Goal: Task Accomplishment & Management: Manage account settings

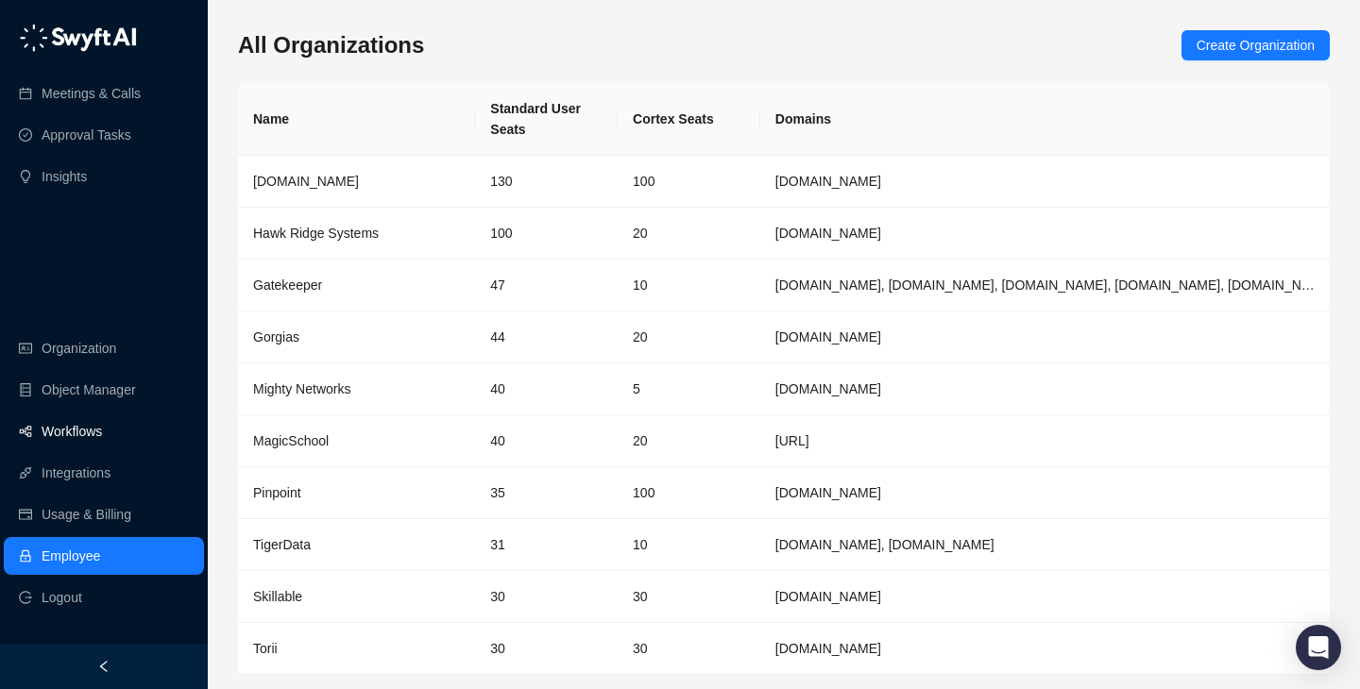
click at [102, 431] on link "Workflows" at bounding box center [72, 432] width 60 height 38
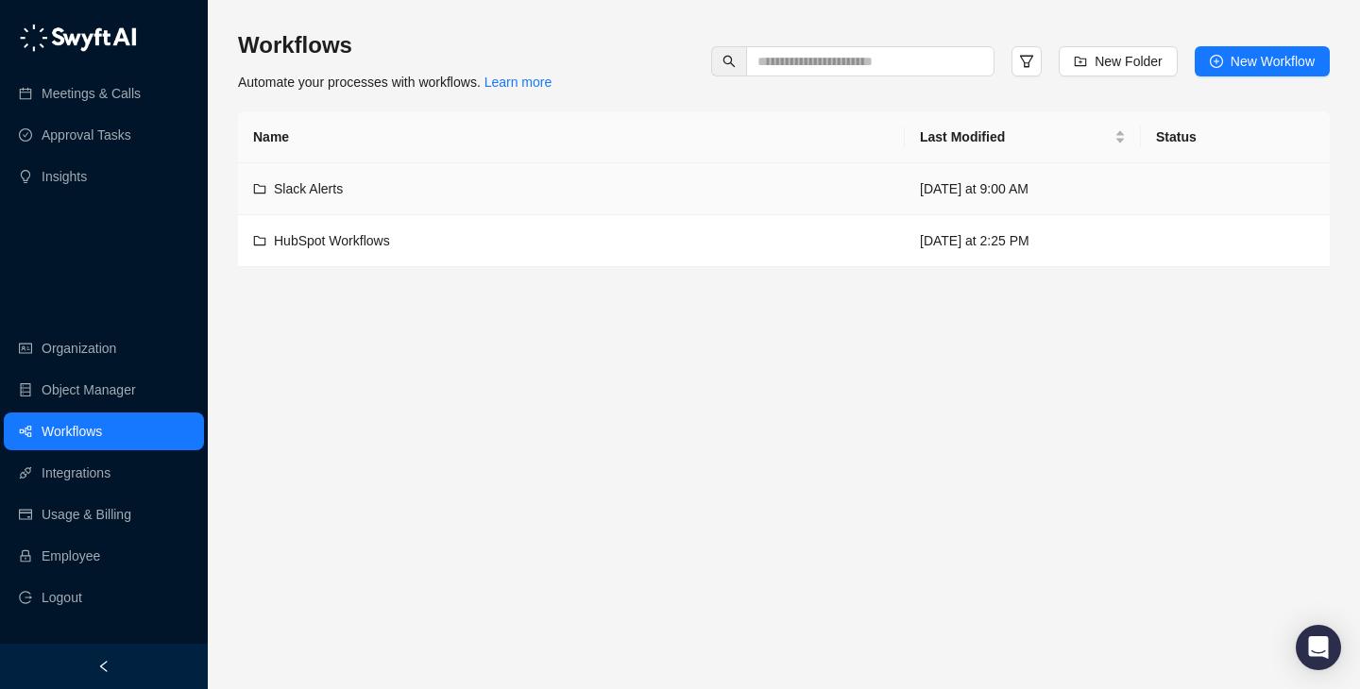
click at [632, 179] on div "Slack Alerts" at bounding box center [571, 188] width 636 height 21
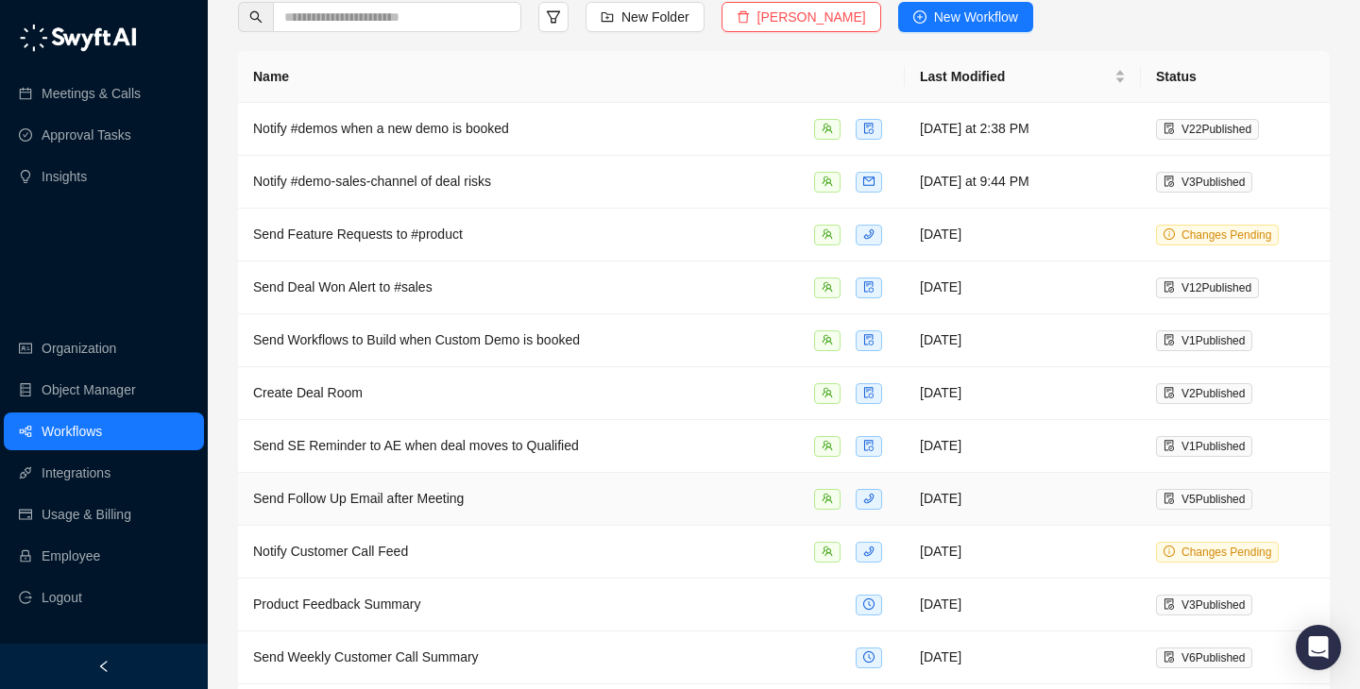
scroll to position [108, 0]
click at [125, 396] on link "Object Manager" at bounding box center [89, 390] width 94 height 38
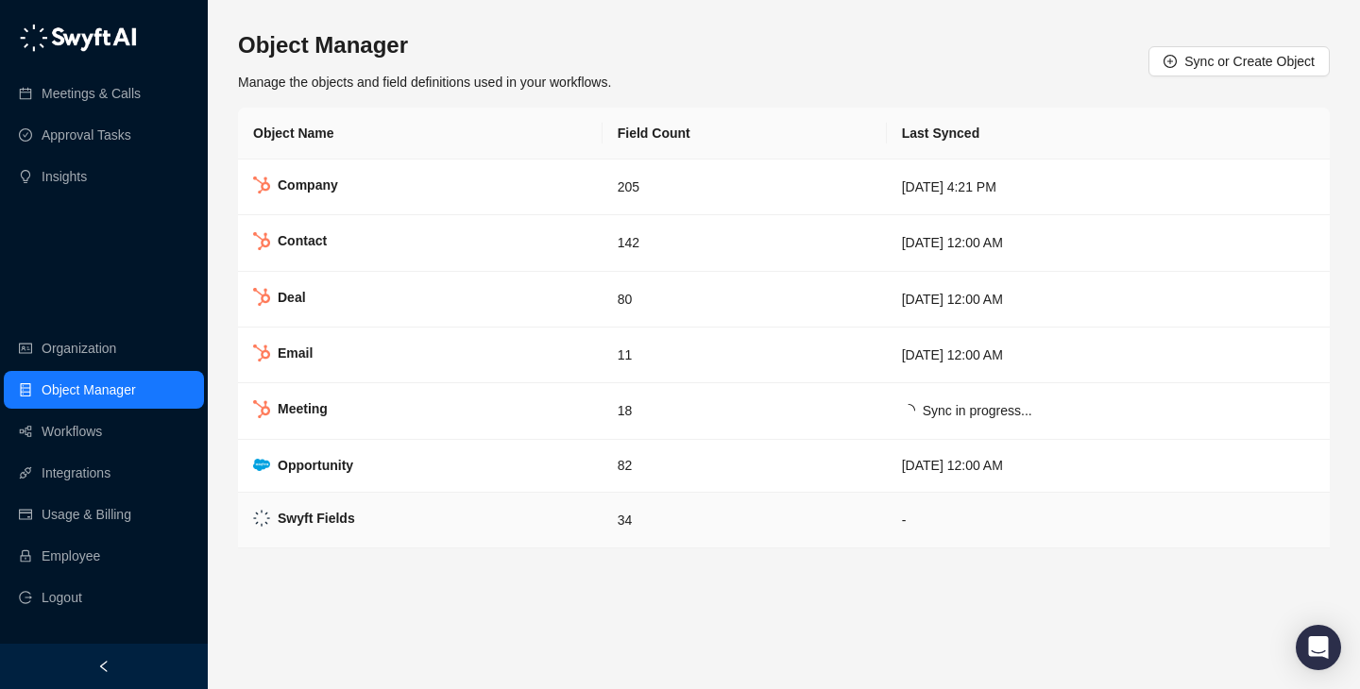
click at [525, 522] on td "Swyft Fields" at bounding box center [420, 521] width 364 height 56
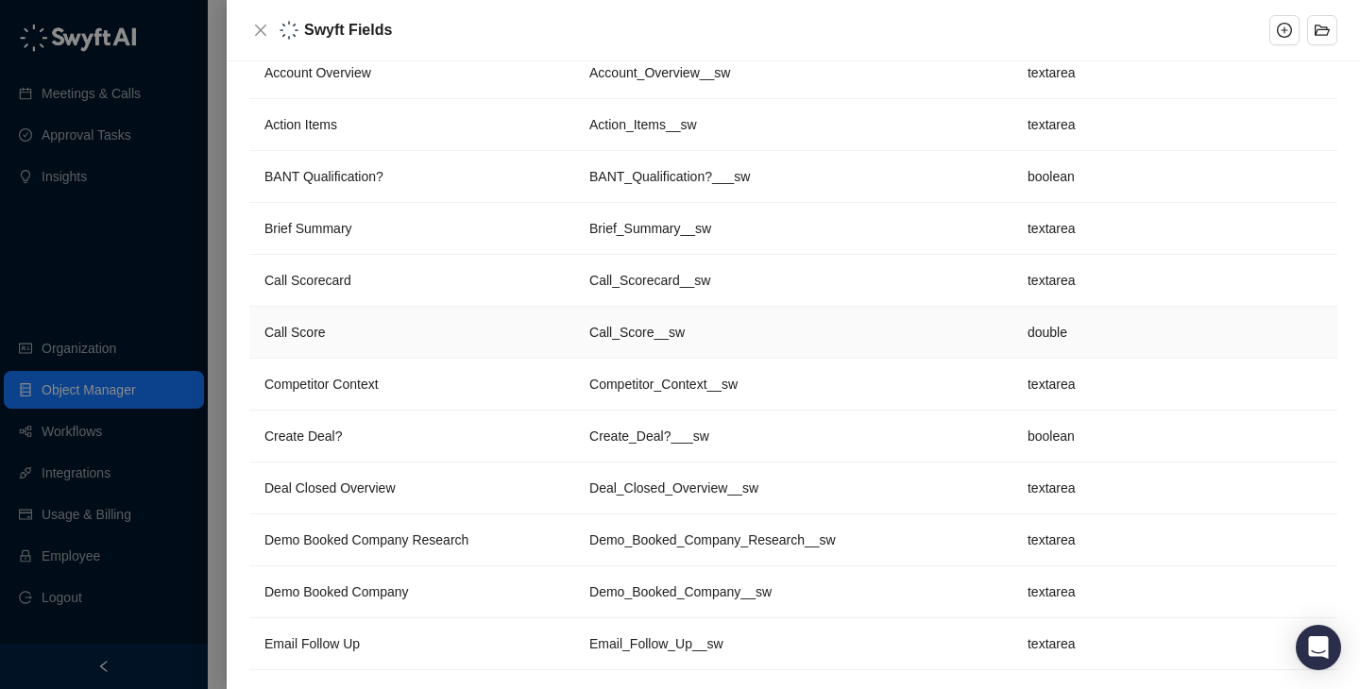
scroll to position [90, 0]
click at [859, 426] on td "Create_Deal?___sw" at bounding box center [793, 436] width 438 height 52
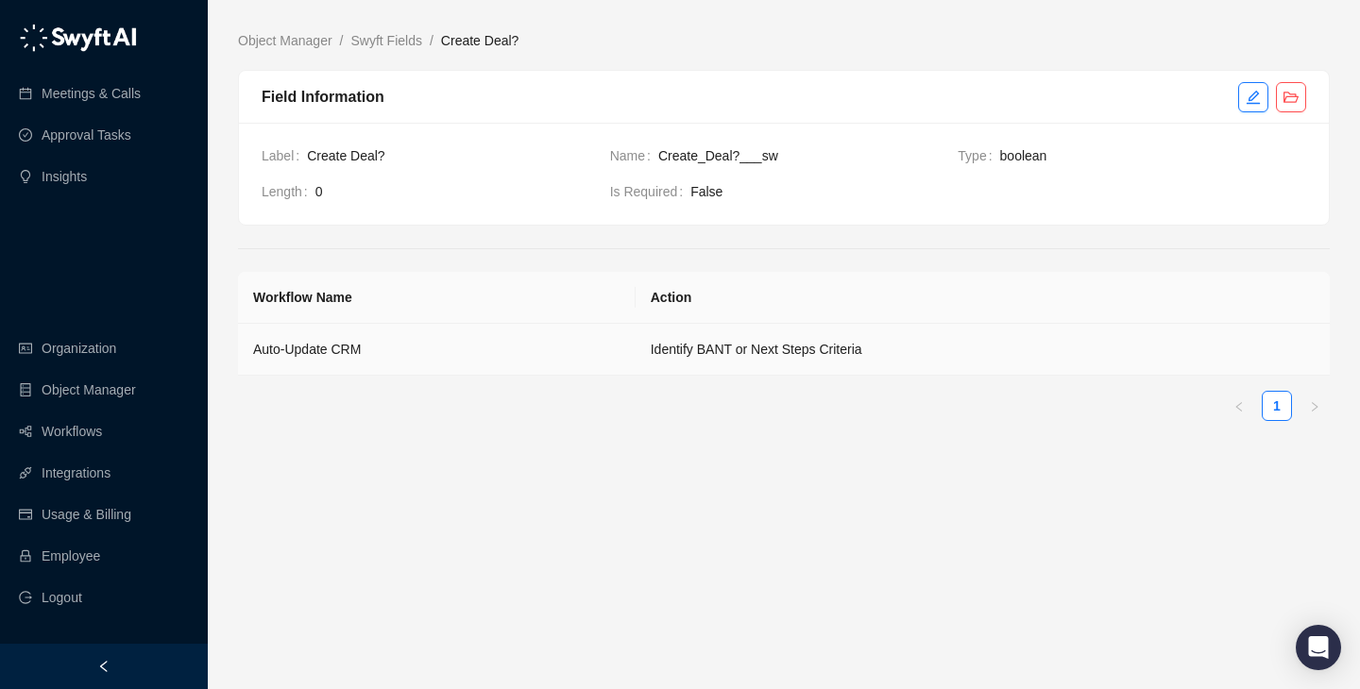
click at [726, 360] on td "Identify BANT or Next Steps Criteria" at bounding box center [982, 350] width 694 height 52
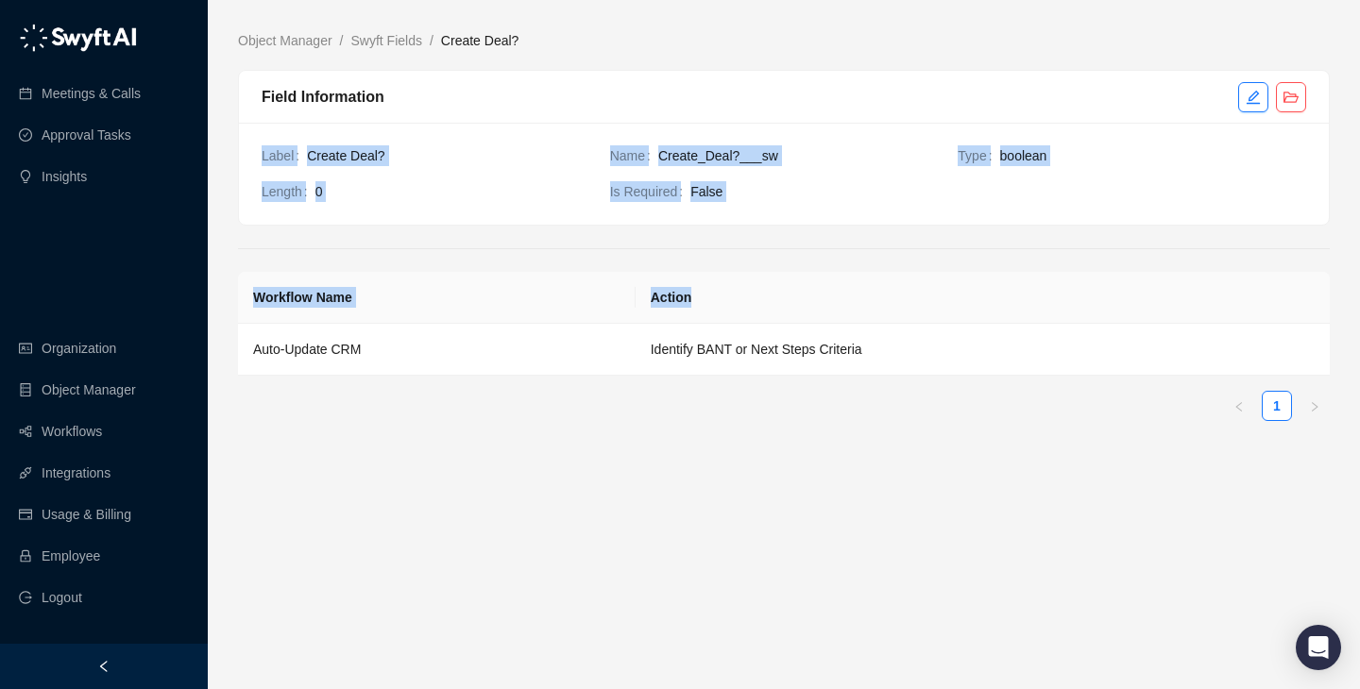
drag, startPoint x: 818, startPoint y: 306, endPoint x: 345, endPoint y: 78, distance: 524.9
click at [345, 78] on main "Object Manager / Swyft Fields / Create Deal? Field Information Label Create Dea…" at bounding box center [783, 352] width 1091 height 644
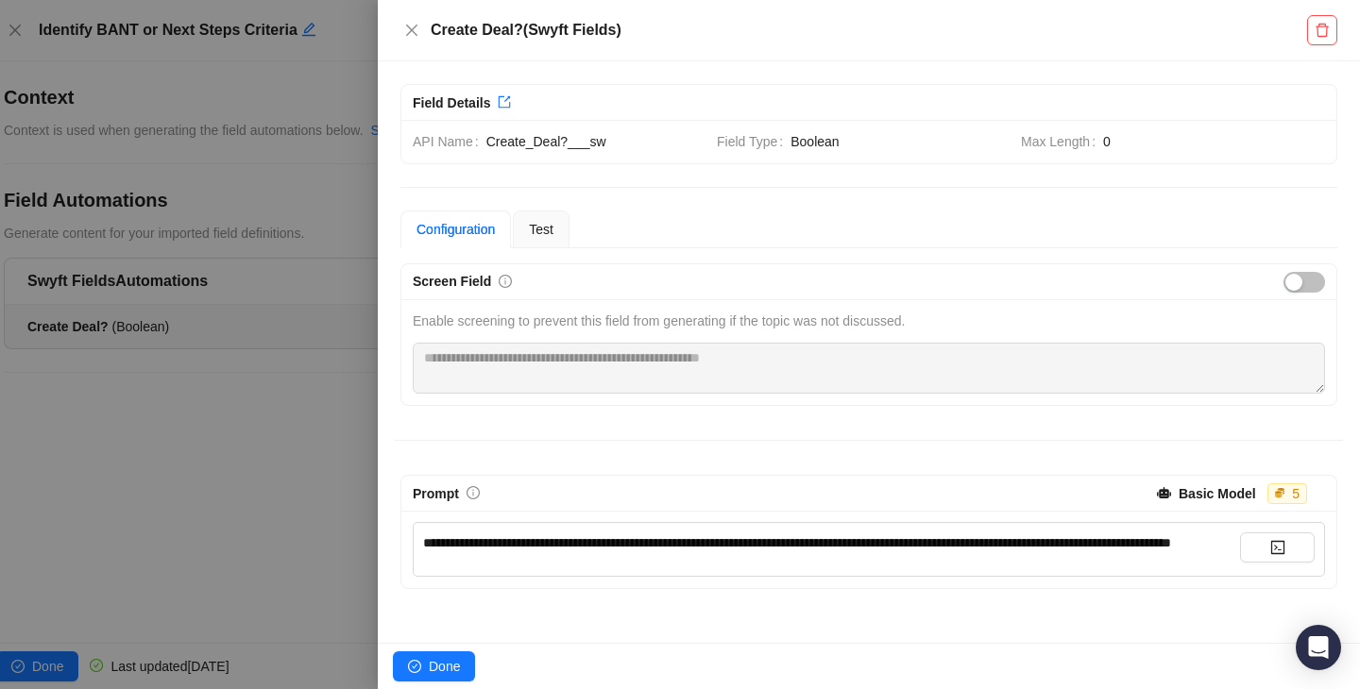
click at [232, 378] on div at bounding box center [680, 344] width 1360 height 689
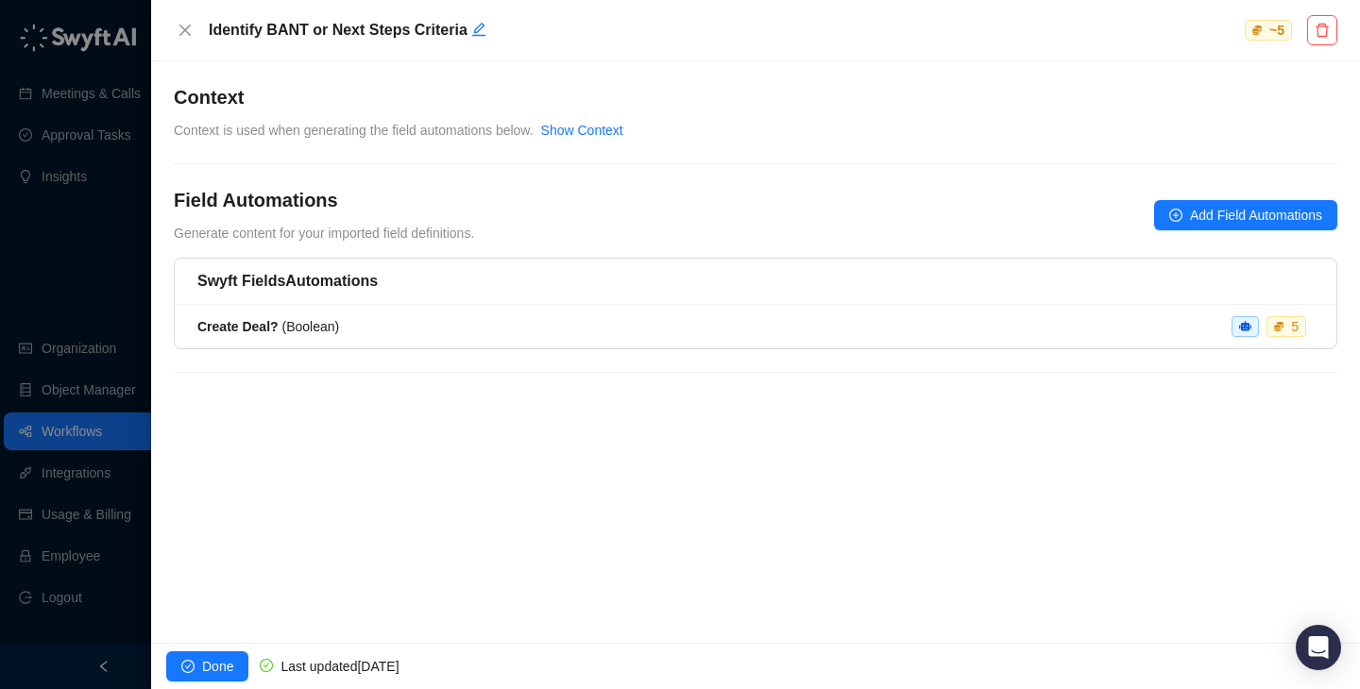
click at [48, 283] on div at bounding box center [680, 344] width 1360 height 689
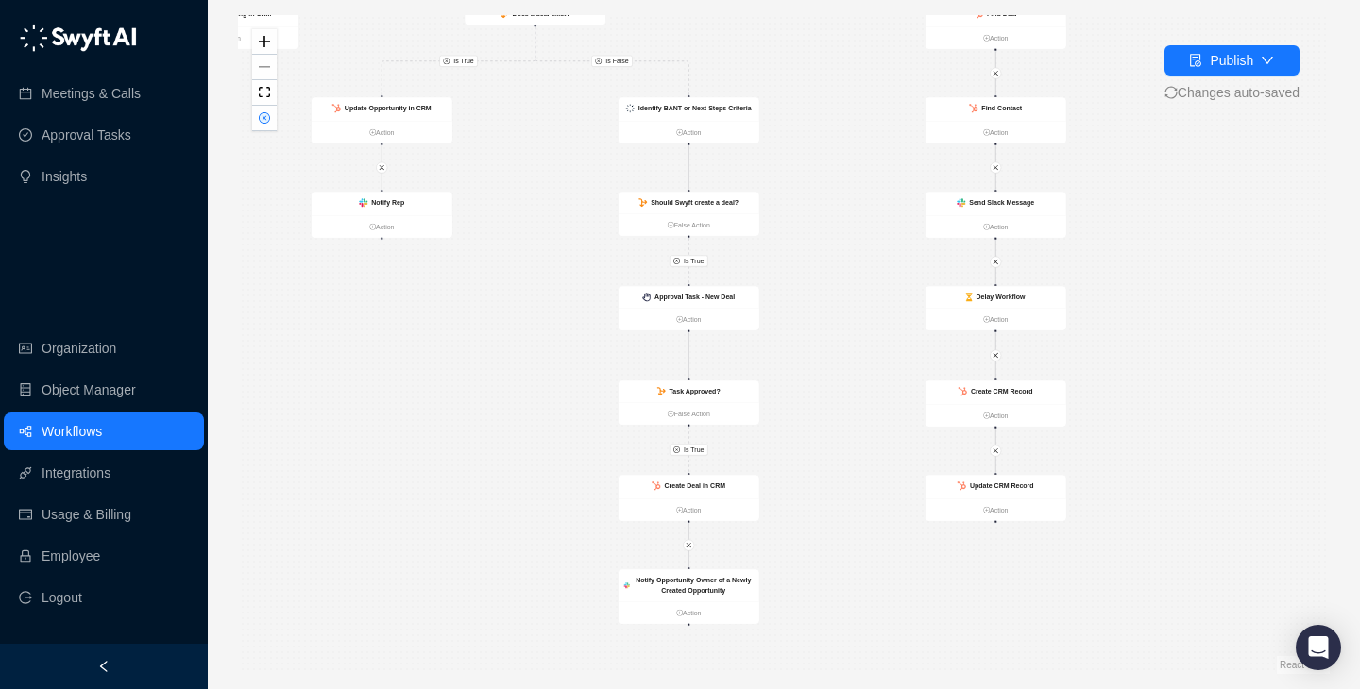
drag, startPoint x: 1042, startPoint y: 429, endPoint x: 820, endPoint y: 267, distance: 274.4
click at [820, 267] on div "Is True Is True Is False Is True Call Completed Action Update Opportunity in CR…" at bounding box center [783, 344] width 1091 height 659
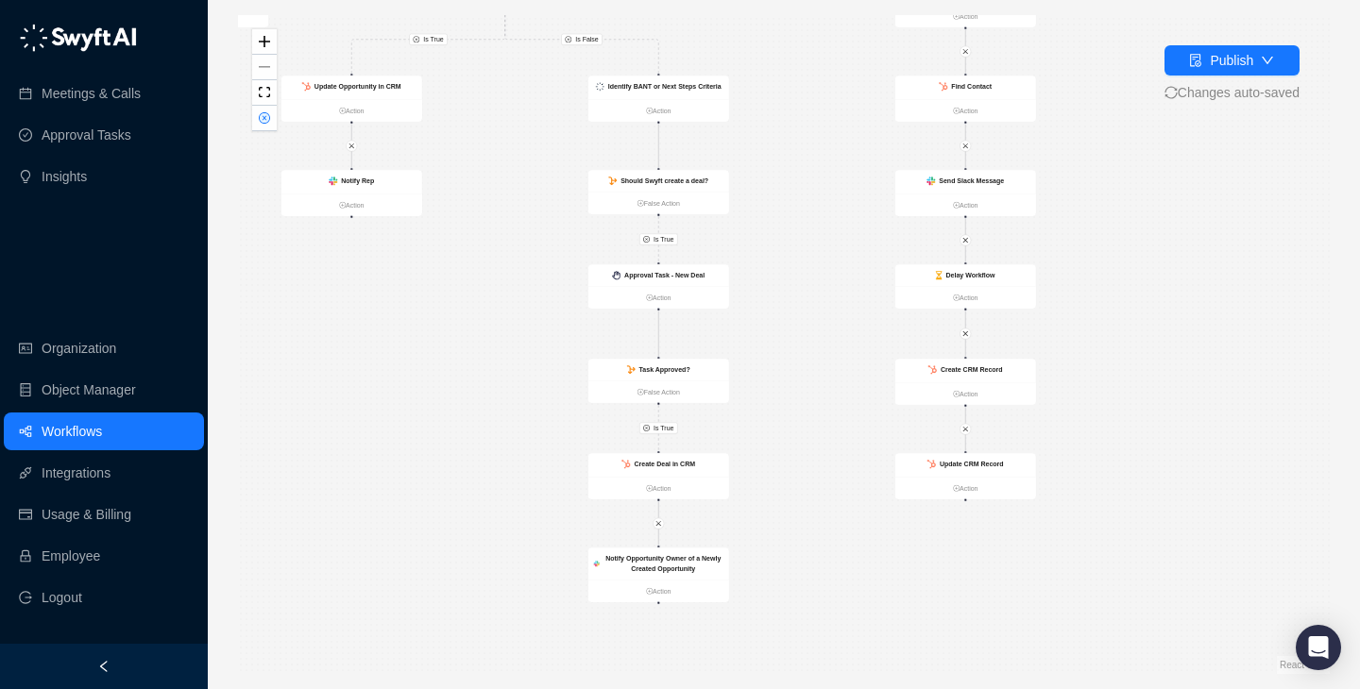
drag, startPoint x: 806, startPoint y: 340, endPoint x: 922, endPoint y: 394, distance: 128.0
click at [923, 395] on div "Is True Is True Is False Is True Call Completed Action Update Opportunity in CR…" at bounding box center [783, 344] width 1091 height 659
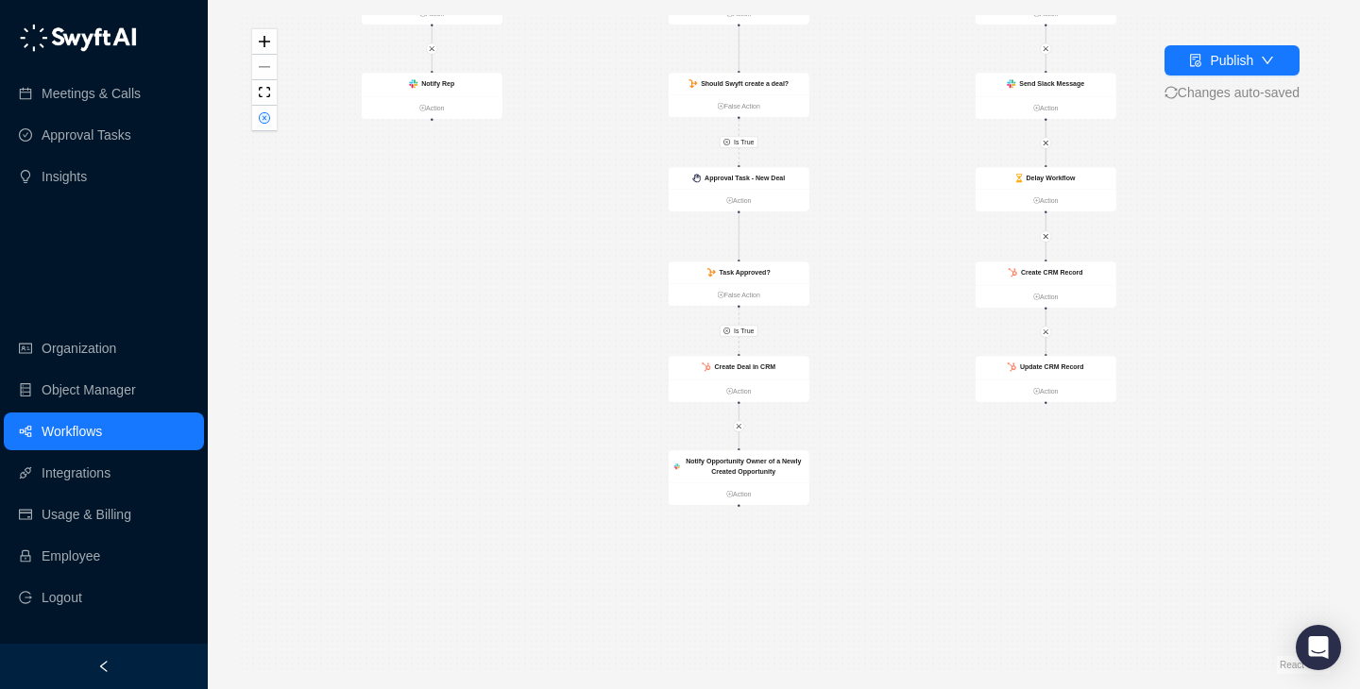
drag, startPoint x: 919, startPoint y: 386, endPoint x: 914, endPoint y: 289, distance: 97.4
click at [914, 289] on div "Is True Is True Is False Is True Call Completed Action Update Opportunity in CR…" at bounding box center [783, 344] width 1091 height 659
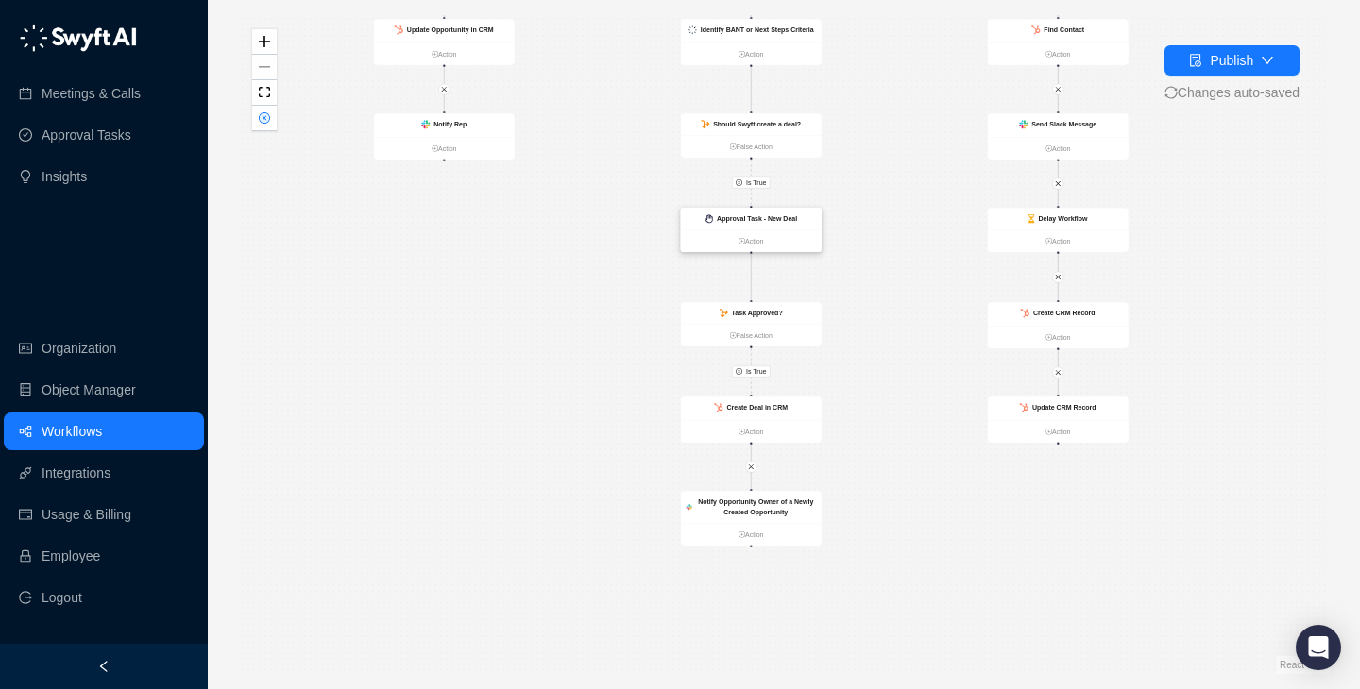
click at [778, 223] on div "Approval Task - New Deal" at bounding box center [757, 218] width 80 height 10
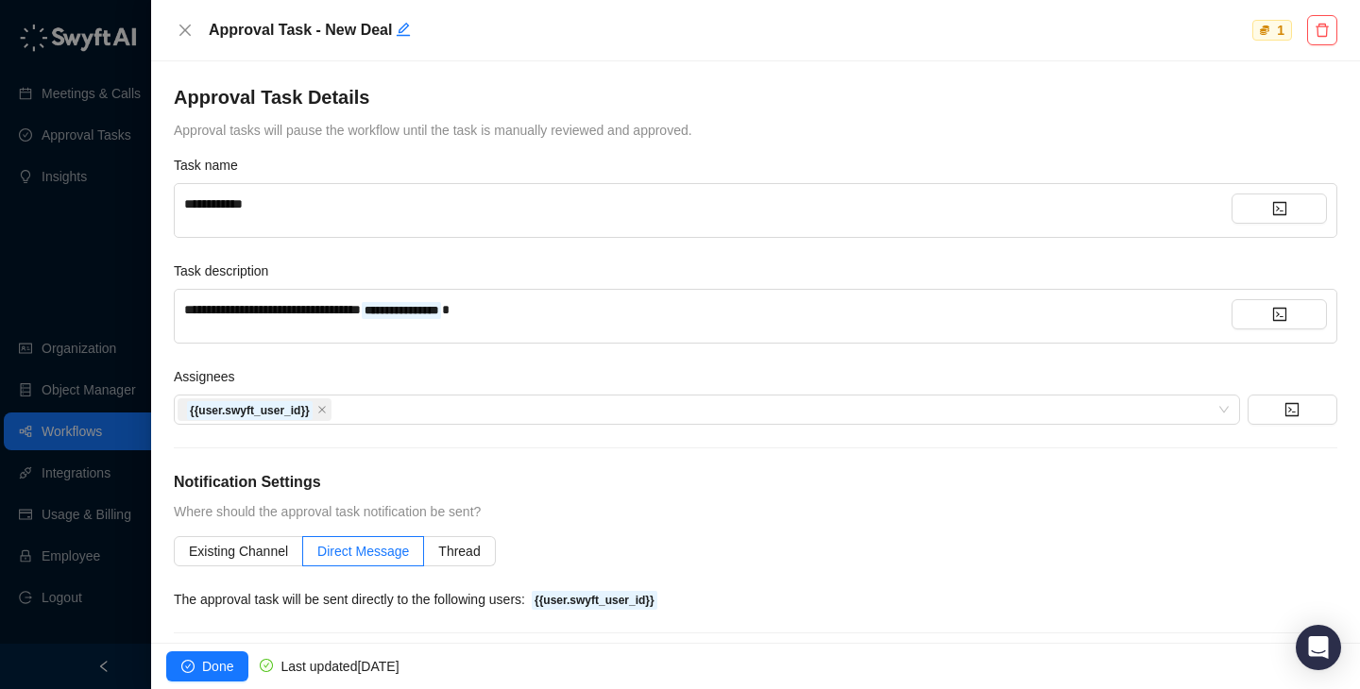
scroll to position [274, 0]
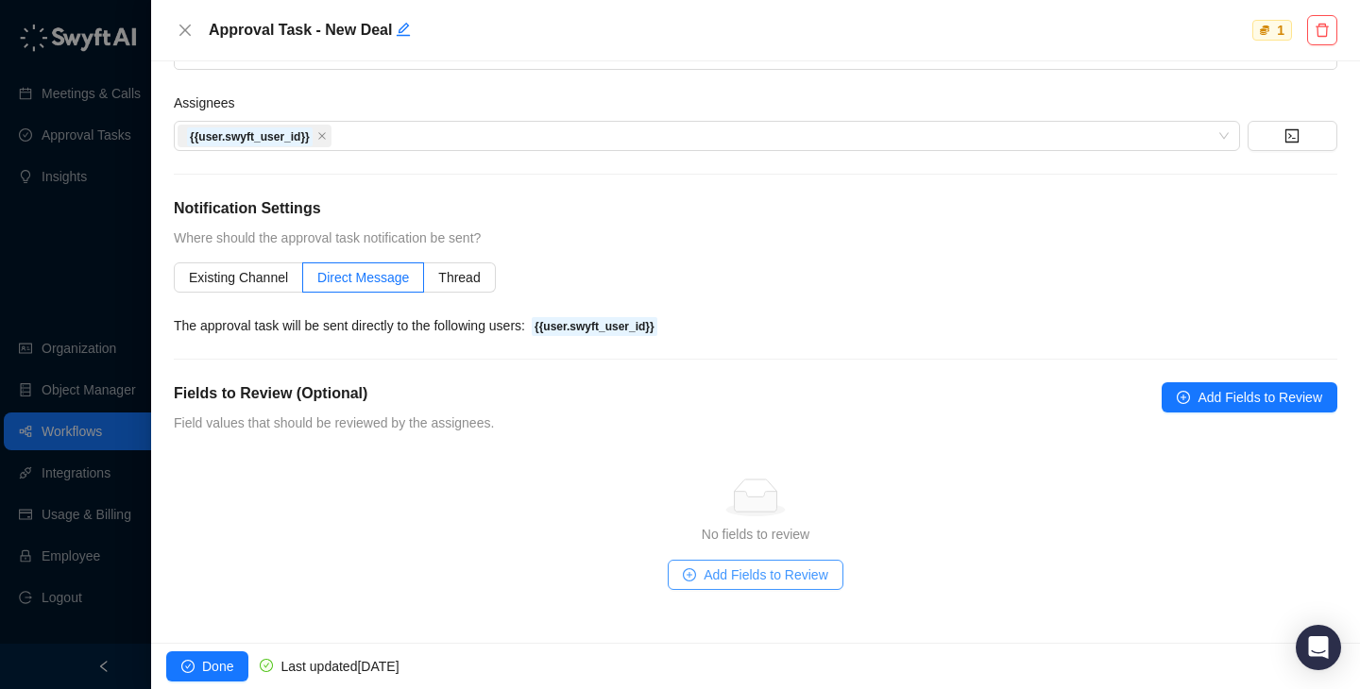
click at [749, 577] on span "Add Fields to Review" at bounding box center [765, 575] width 125 height 21
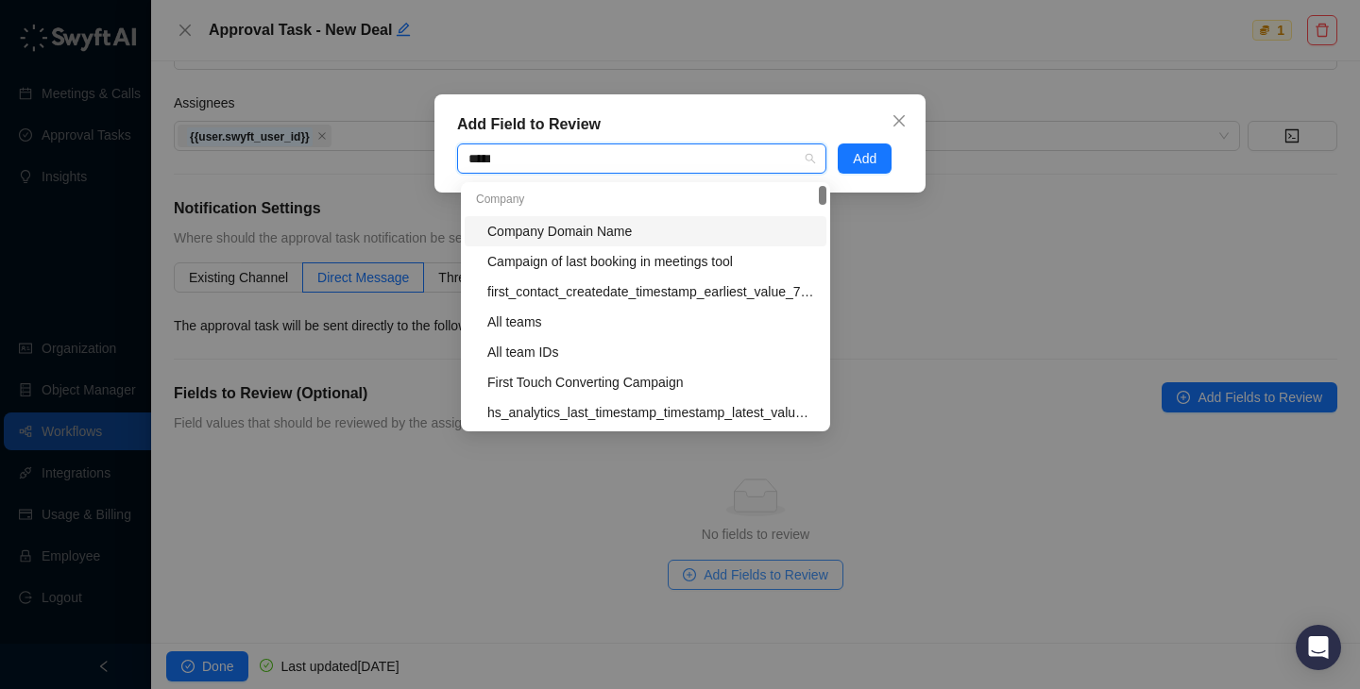
type input "******"
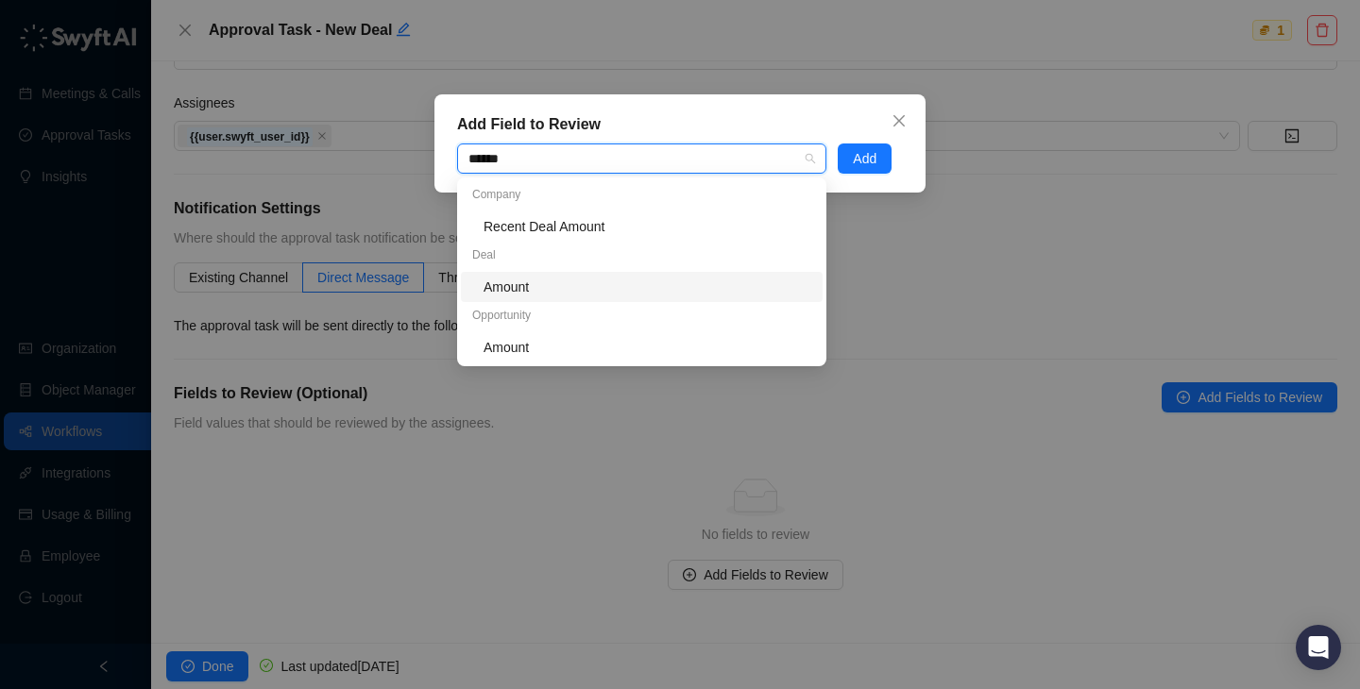
click at [567, 288] on div "Amount" at bounding box center [647, 287] width 328 height 21
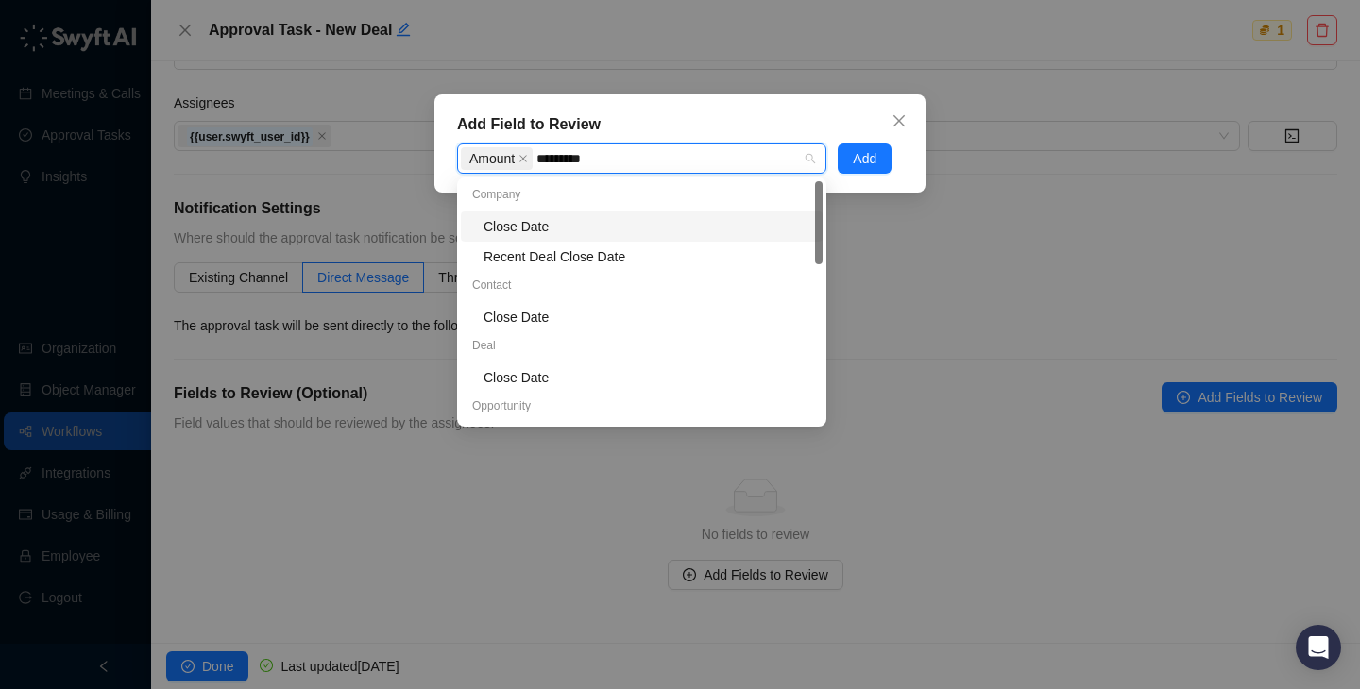
type input "**********"
click at [581, 373] on div "Close Date" at bounding box center [647, 377] width 328 height 21
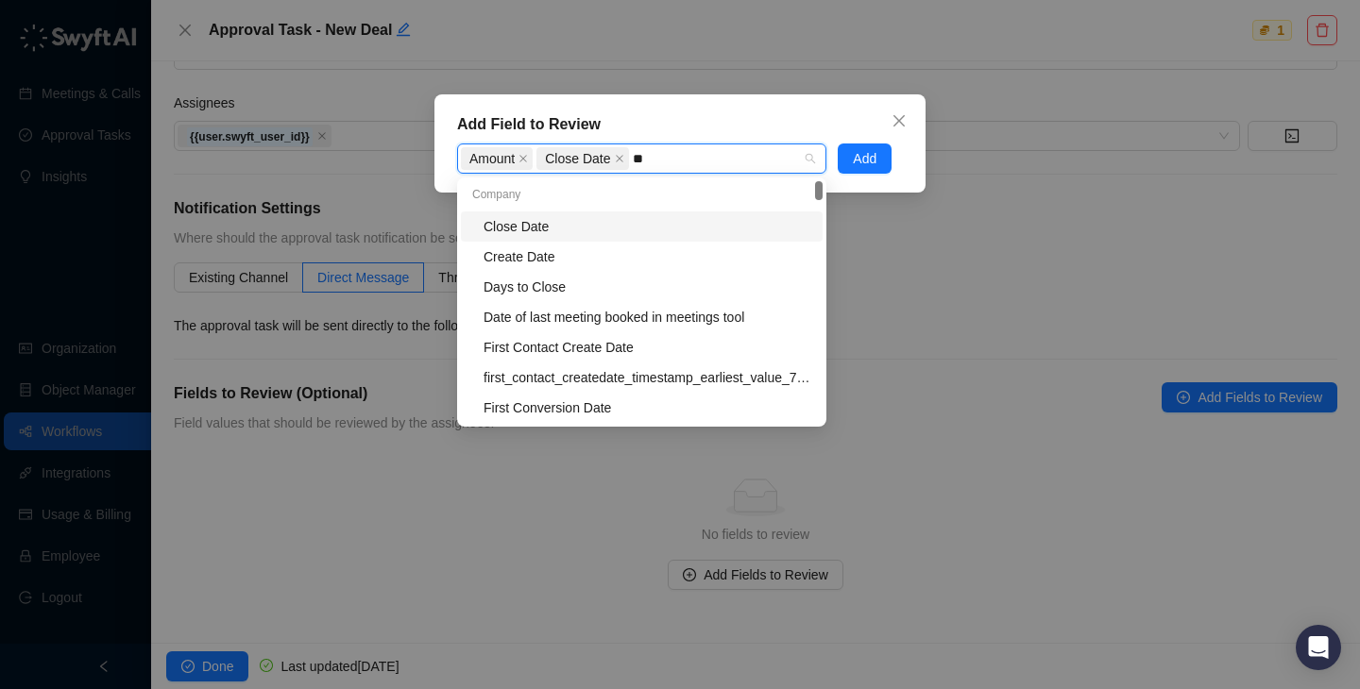
type input "*"
type input "*****"
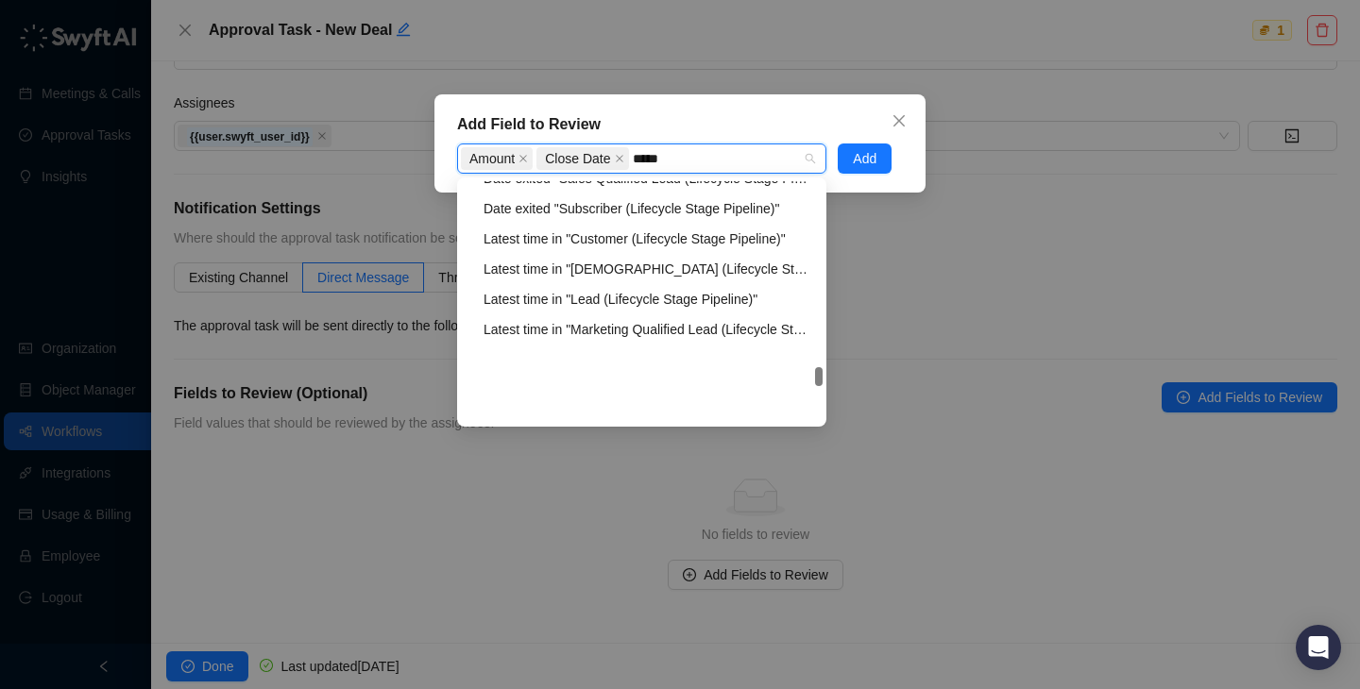
scroll to position [1692, 0]
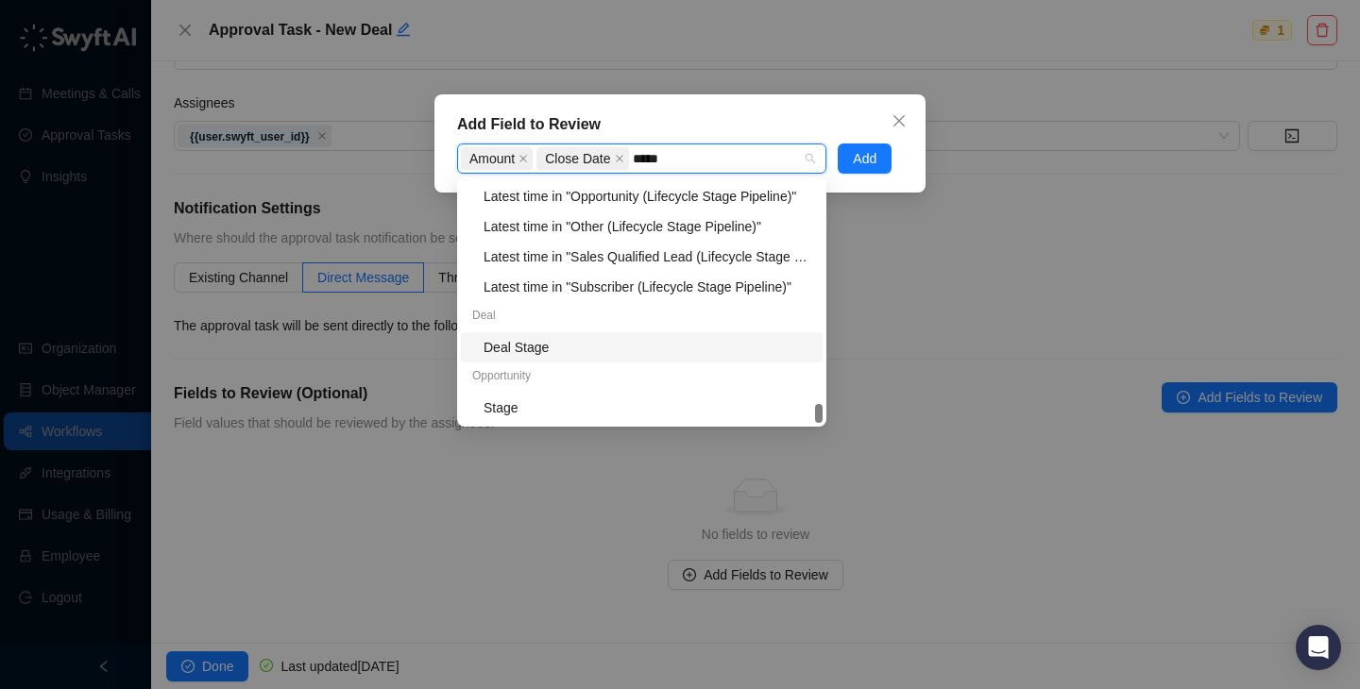
click at [607, 346] on div "Deal Stage" at bounding box center [647, 347] width 328 height 21
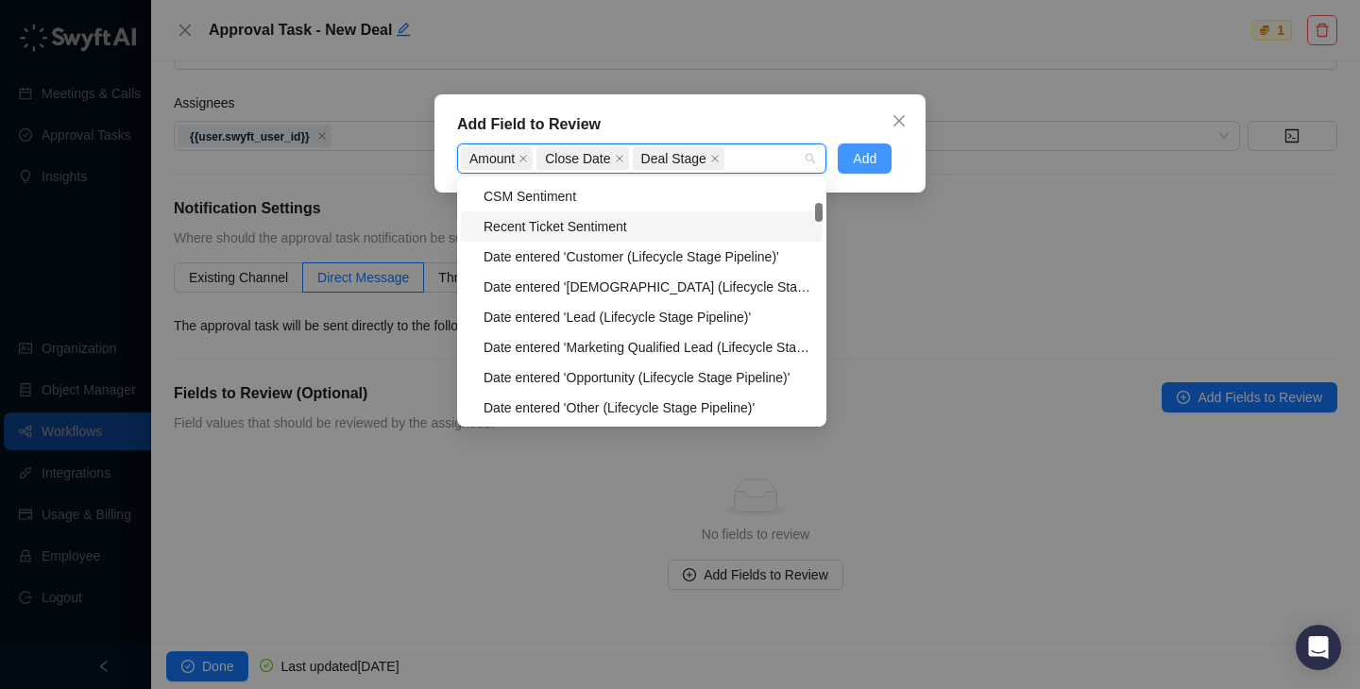
click at [868, 157] on span "Add" at bounding box center [865, 158] width 24 height 21
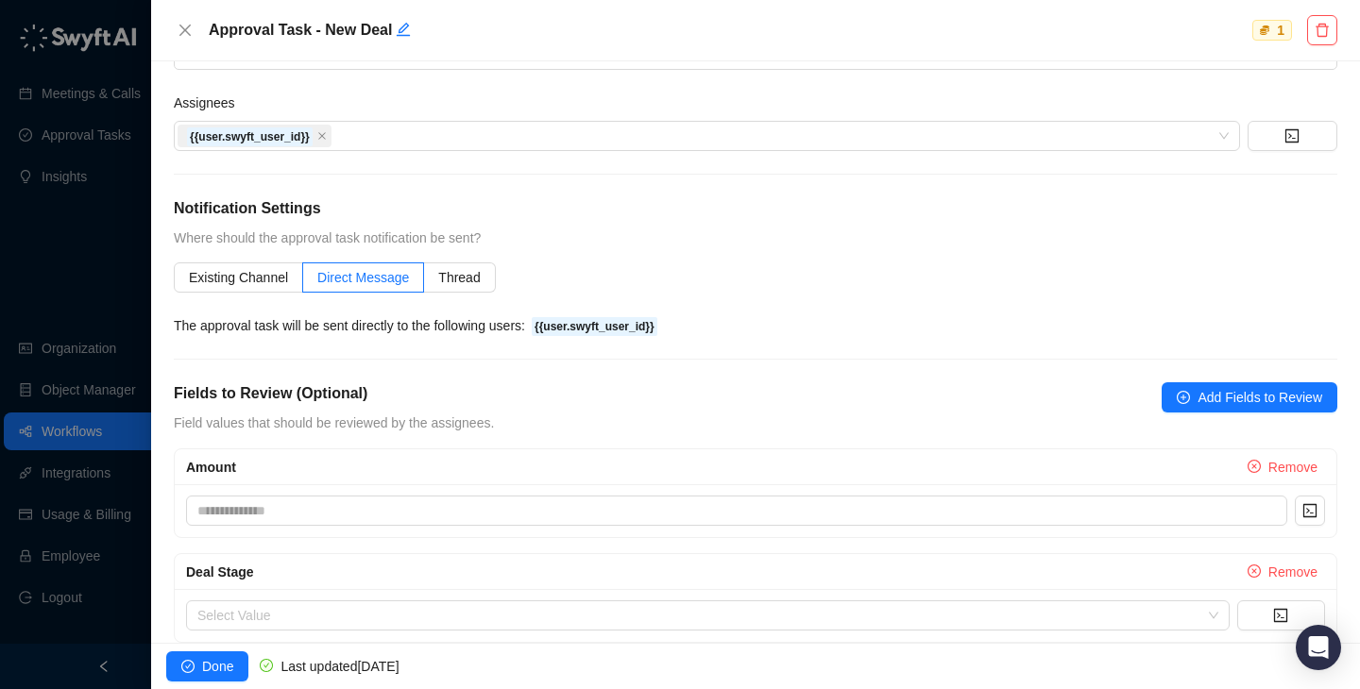
scroll to position [401, 0]
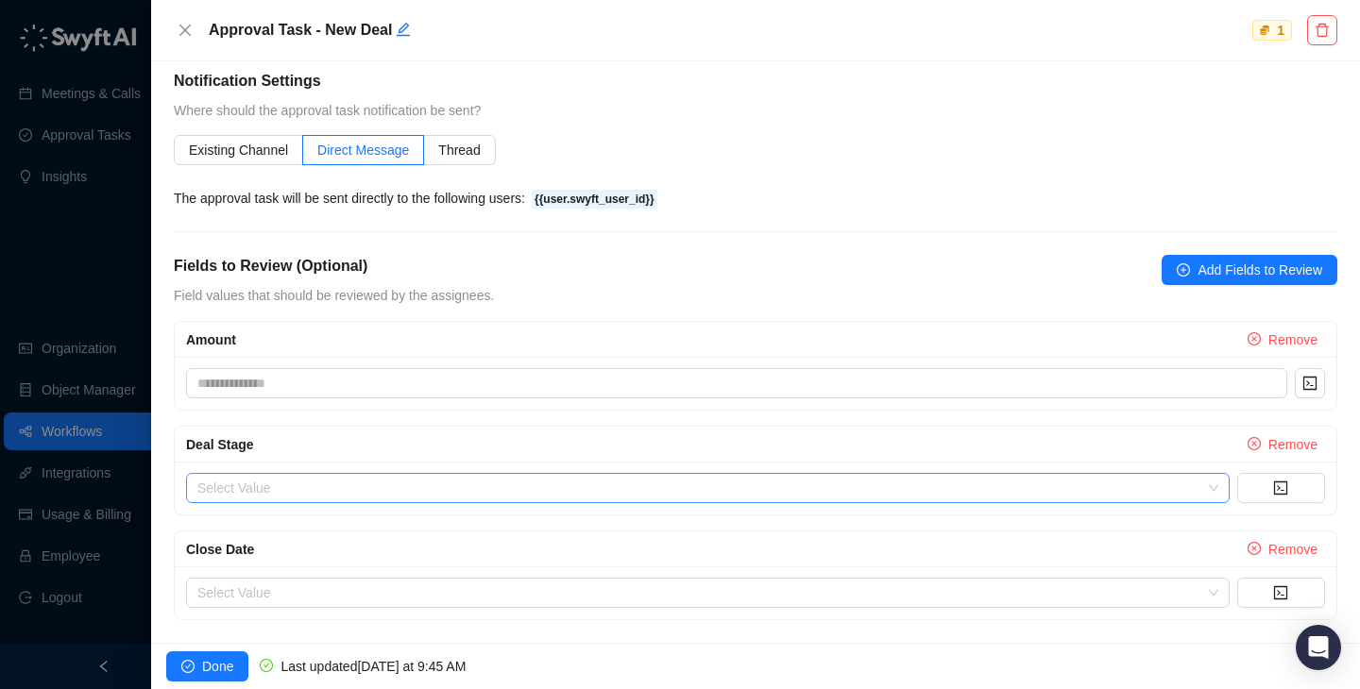
click at [709, 490] on input "search" at bounding box center [701, 488] width 1009 height 28
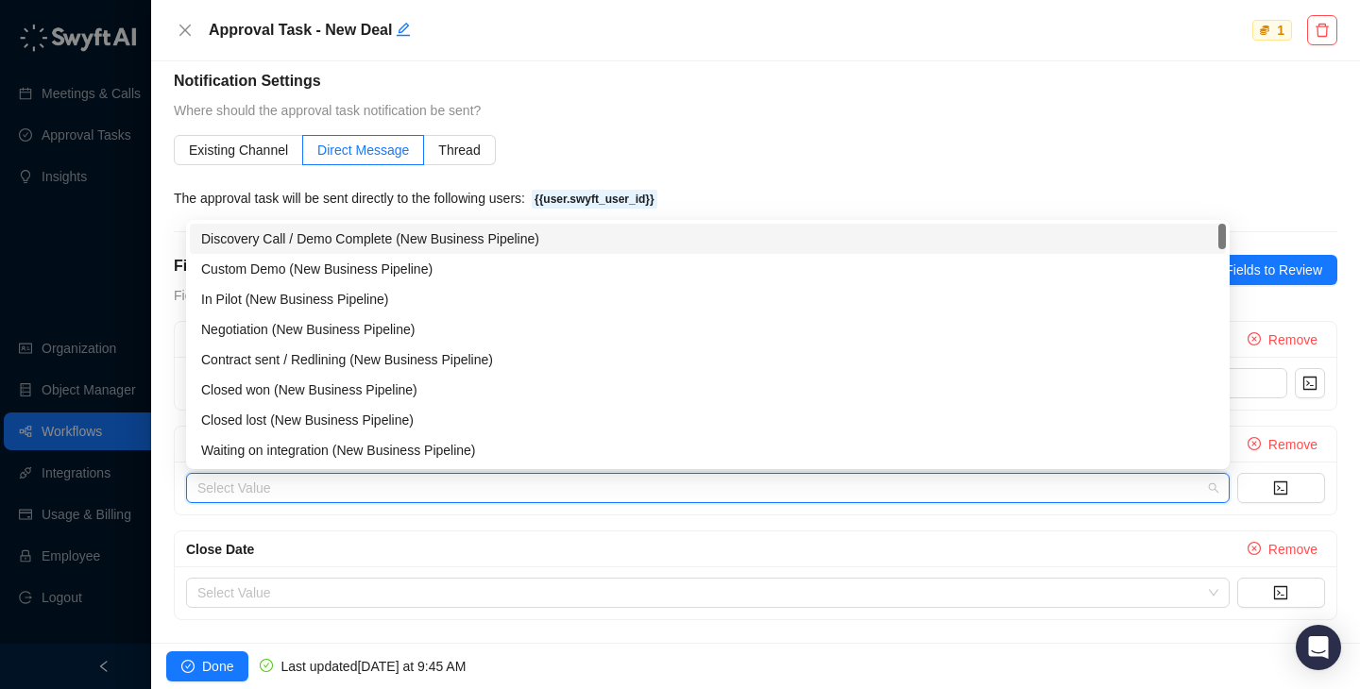
click at [346, 250] on div "Discovery Call / Demo Complete (New Business Pipeline)" at bounding box center [708, 239] width 1036 height 30
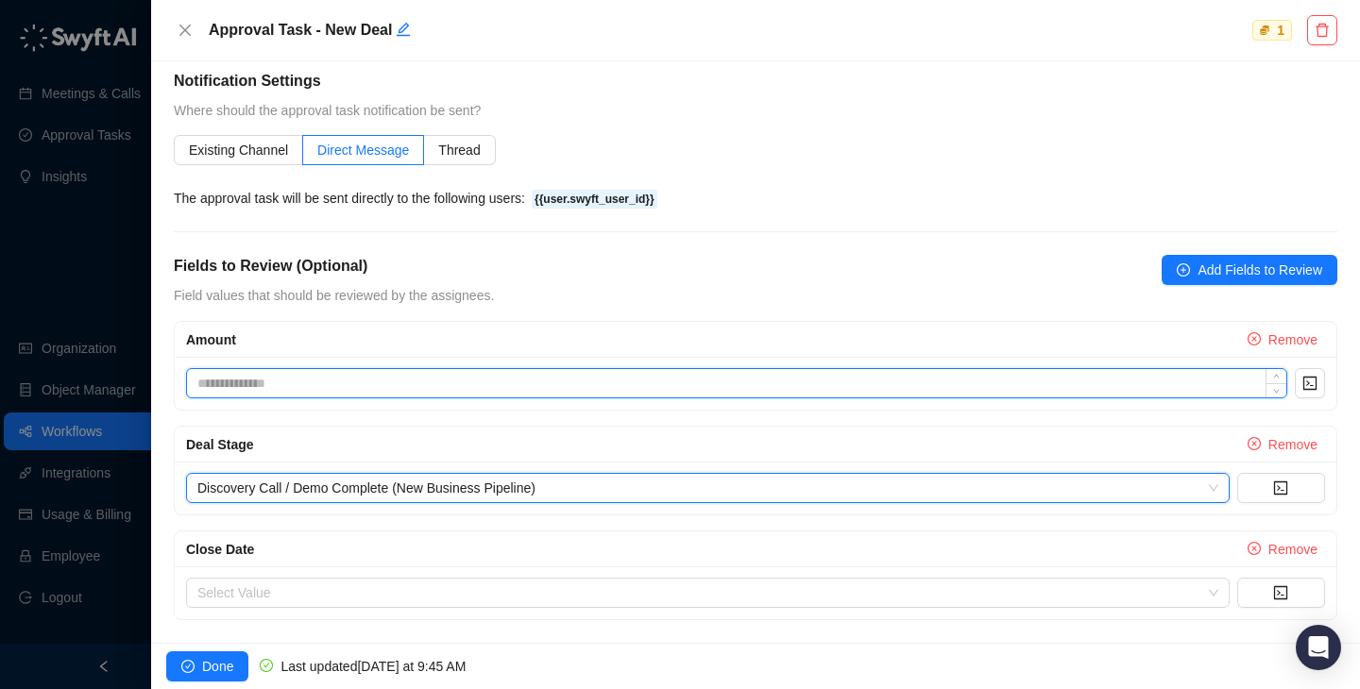
click at [825, 395] on input at bounding box center [736, 383] width 1099 height 28
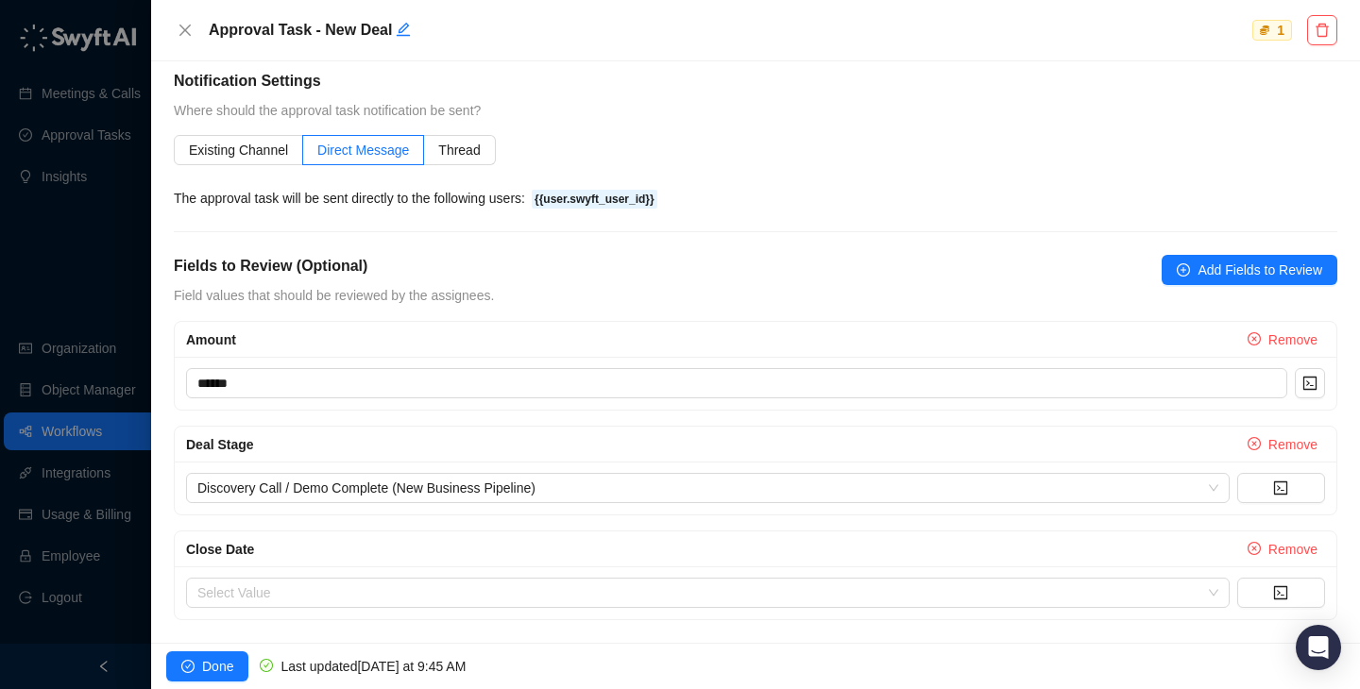
type input "*****"
click at [582, 611] on div "Select Value" at bounding box center [755, 592] width 1161 height 53
click at [583, 592] on input "search" at bounding box center [701, 593] width 1009 height 28
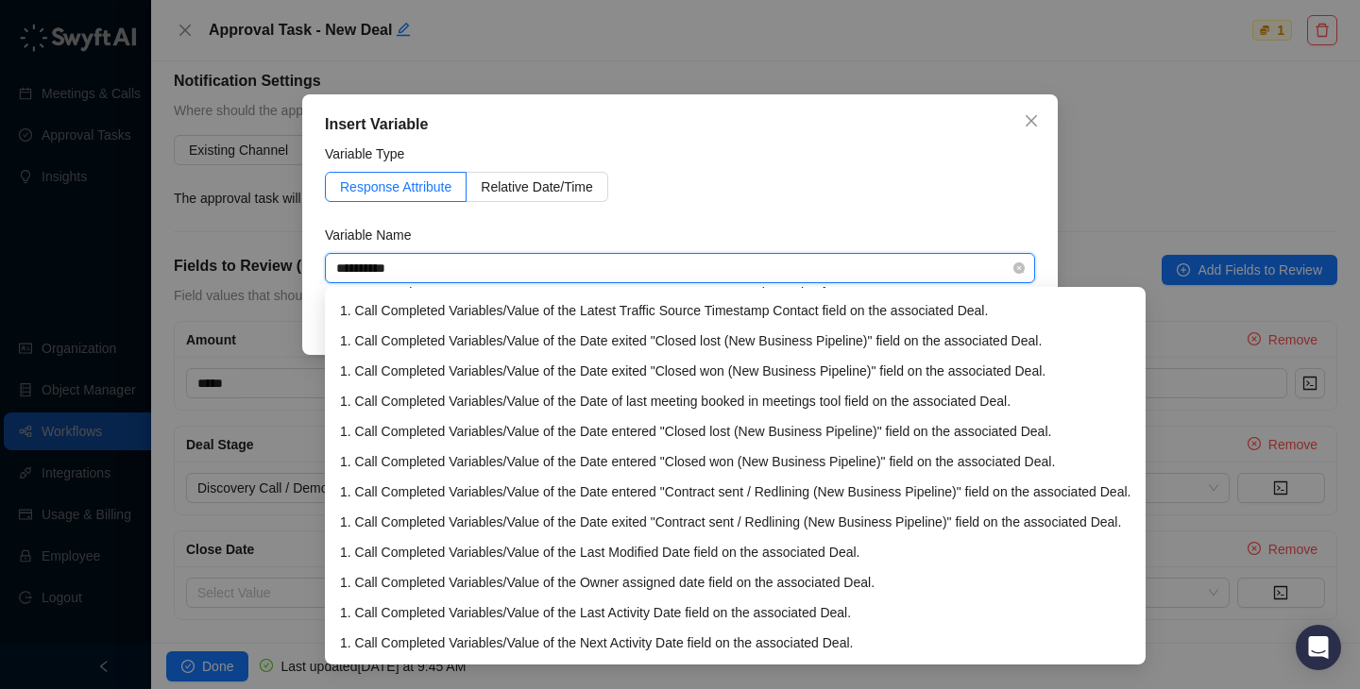
scroll to position [0, 0]
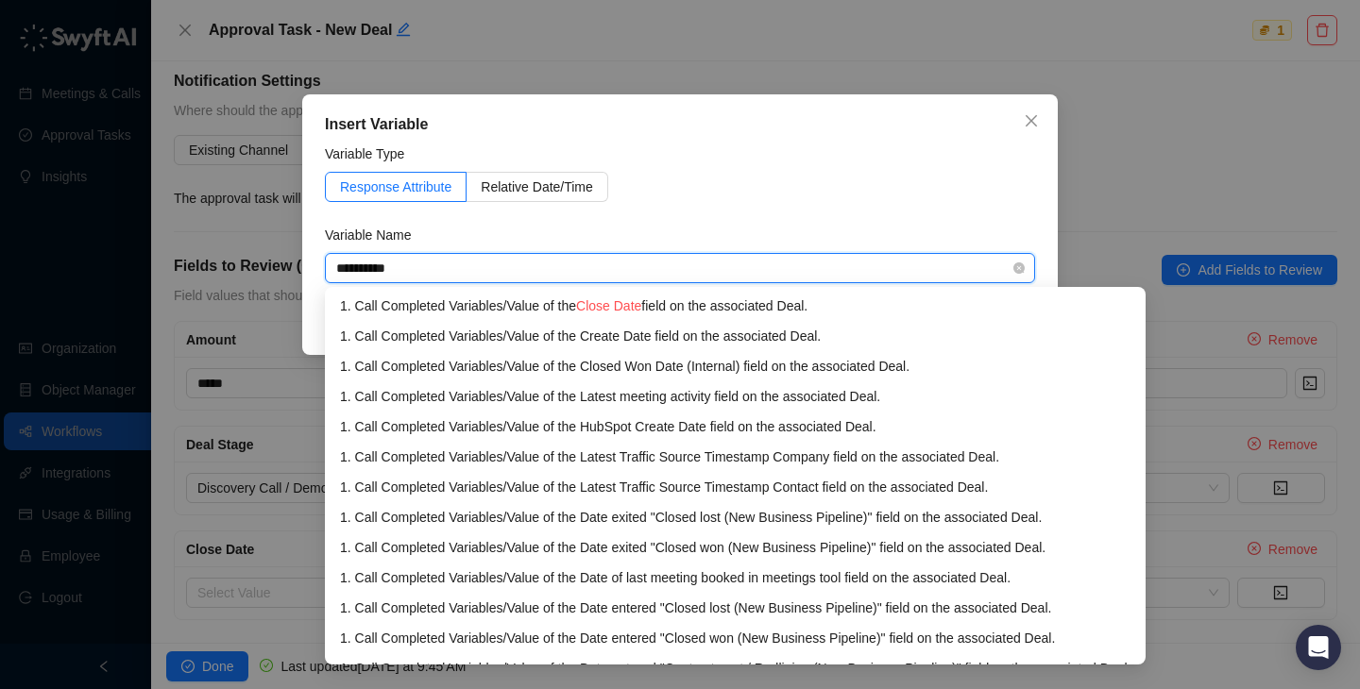
click at [832, 255] on input "**********" at bounding box center [674, 268] width 676 height 28
type input "**********"
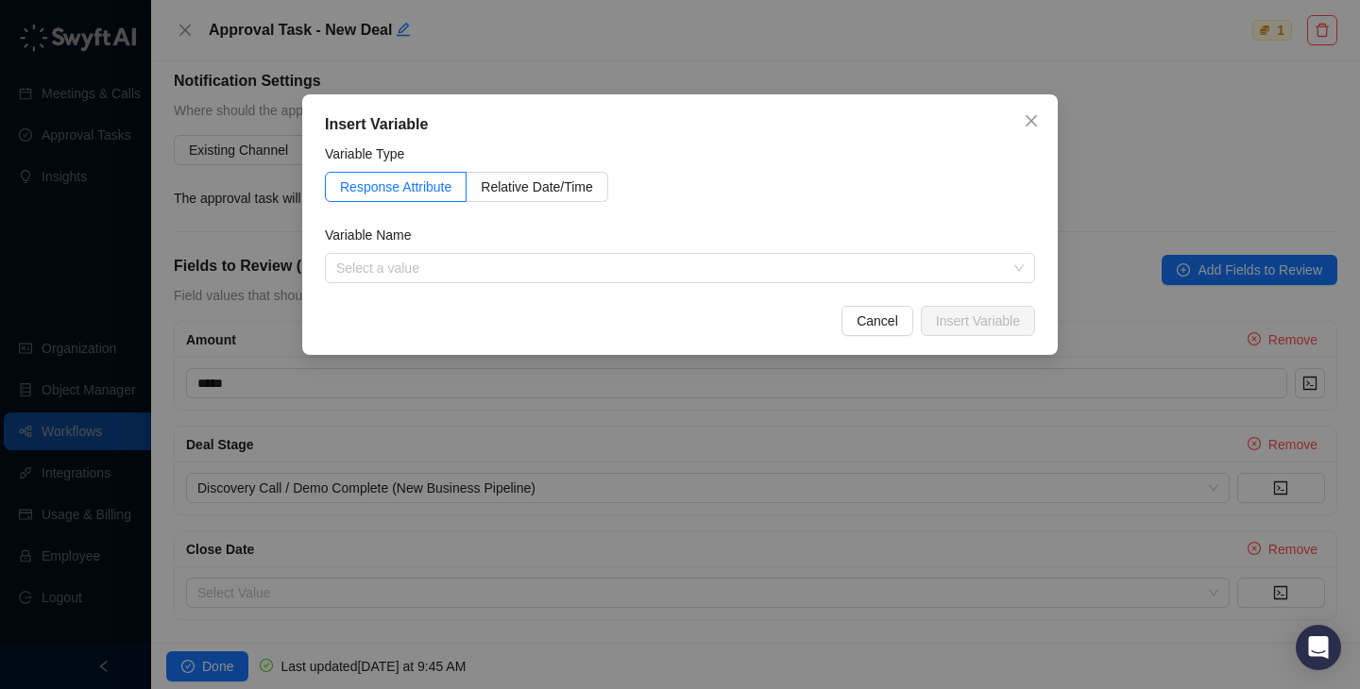
click at [1034, 105] on div "Insert Variable Variable Type Response Attribute Relative Date/Time Variable Na…" at bounding box center [679, 224] width 755 height 261
click at [1034, 117] on icon "close" at bounding box center [1030, 120] width 11 height 11
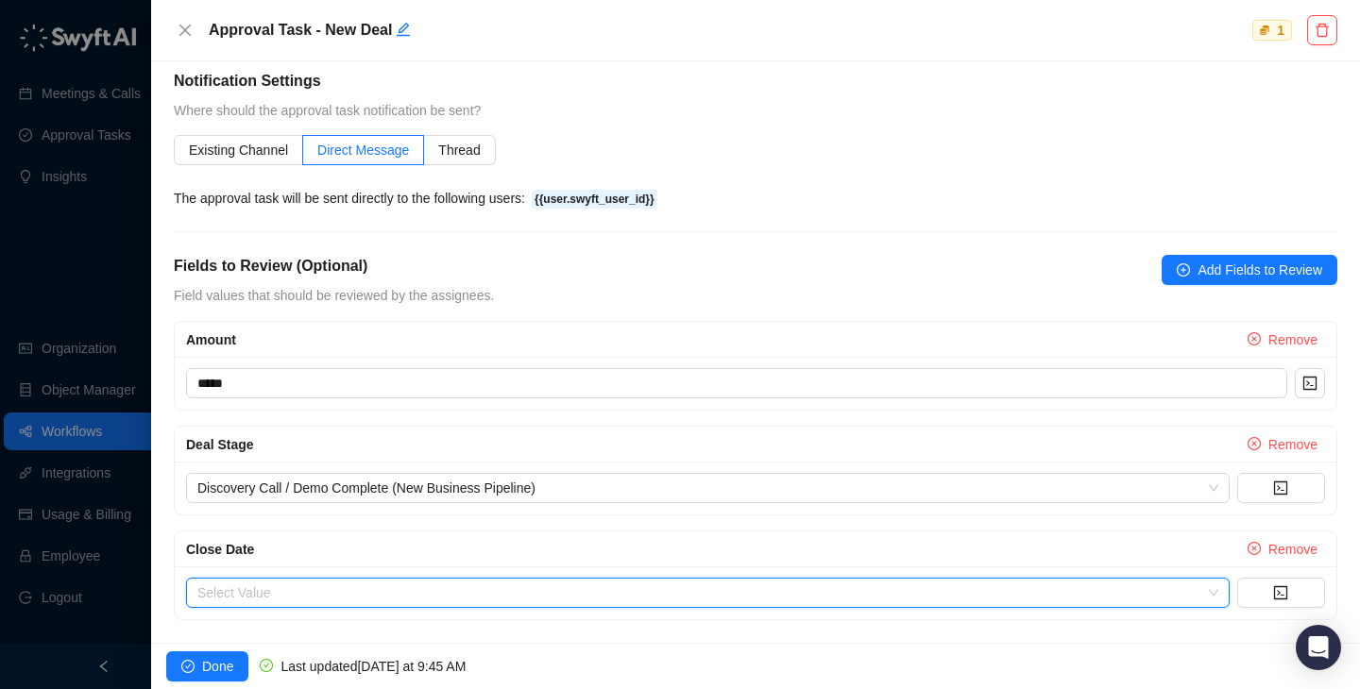
click at [1182, 600] on input "search" at bounding box center [701, 593] width 1009 height 28
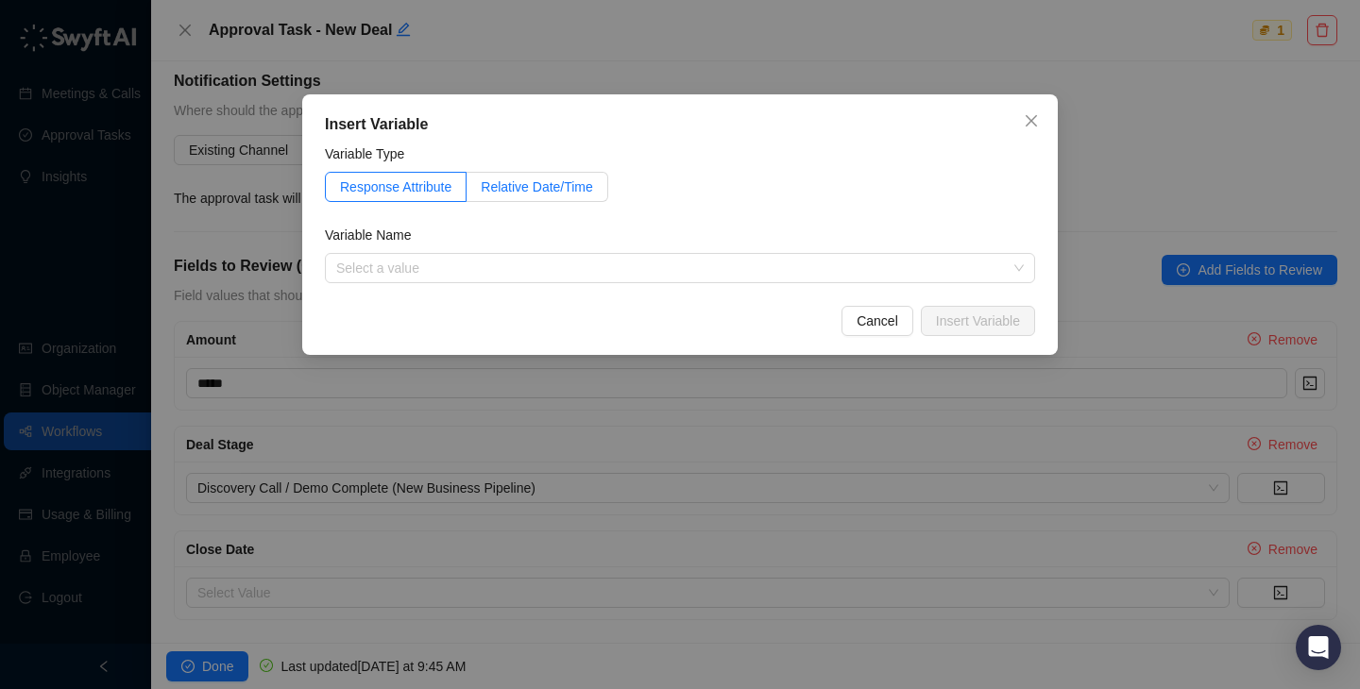
click at [539, 192] on span "Relative Date/Time" at bounding box center [537, 186] width 112 height 15
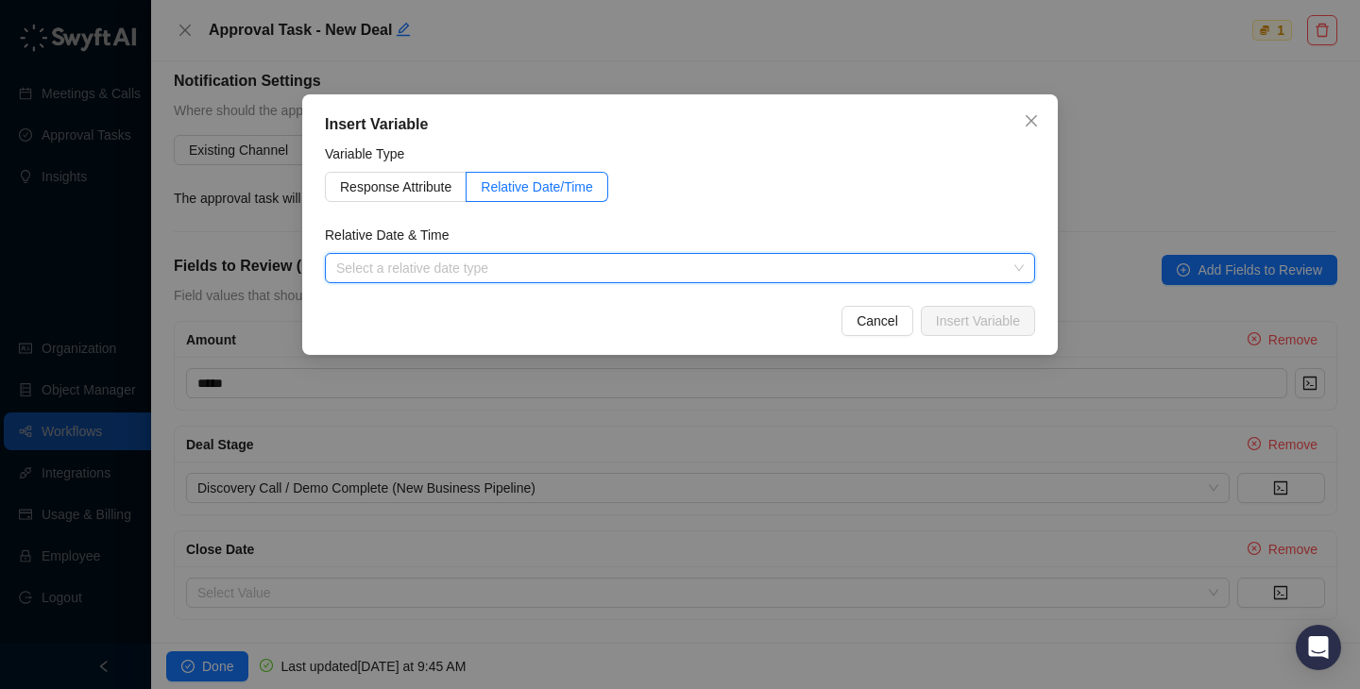
click at [561, 256] on input "search" at bounding box center [674, 268] width 676 height 28
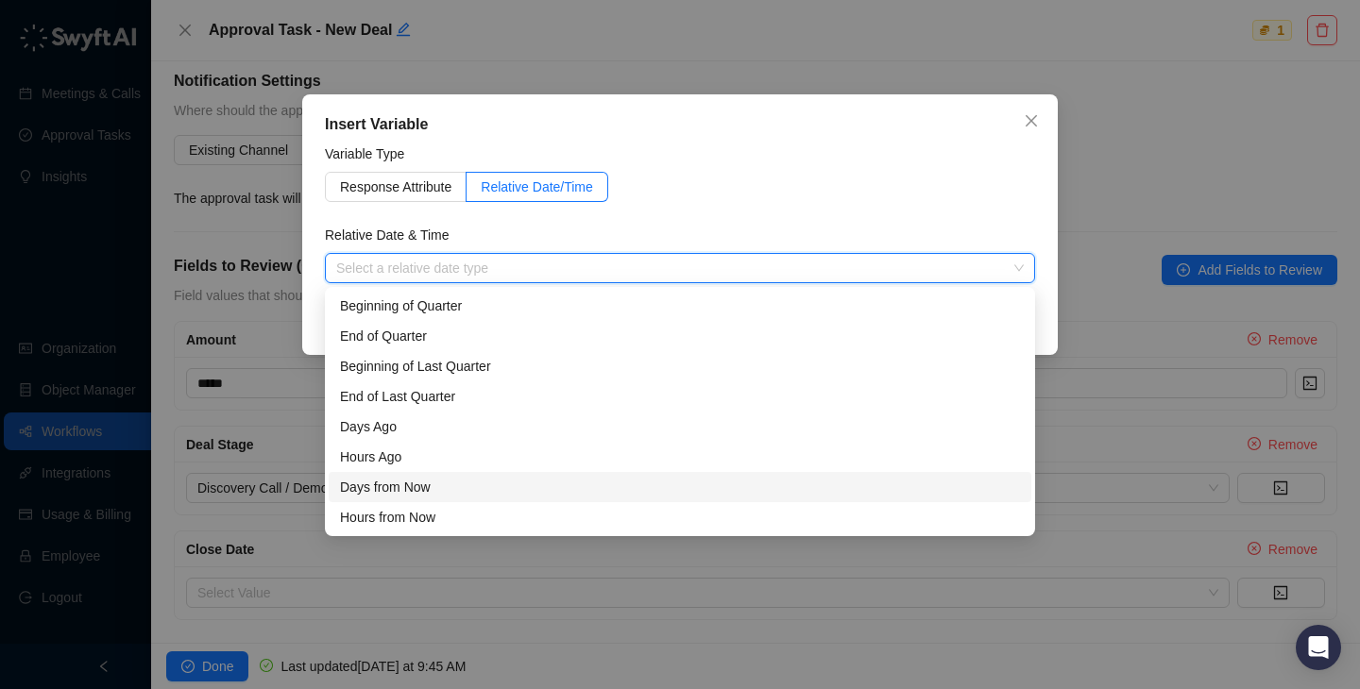
click at [477, 483] on div "Days from Now" at bounding box center [680, 487] width 680 height 21
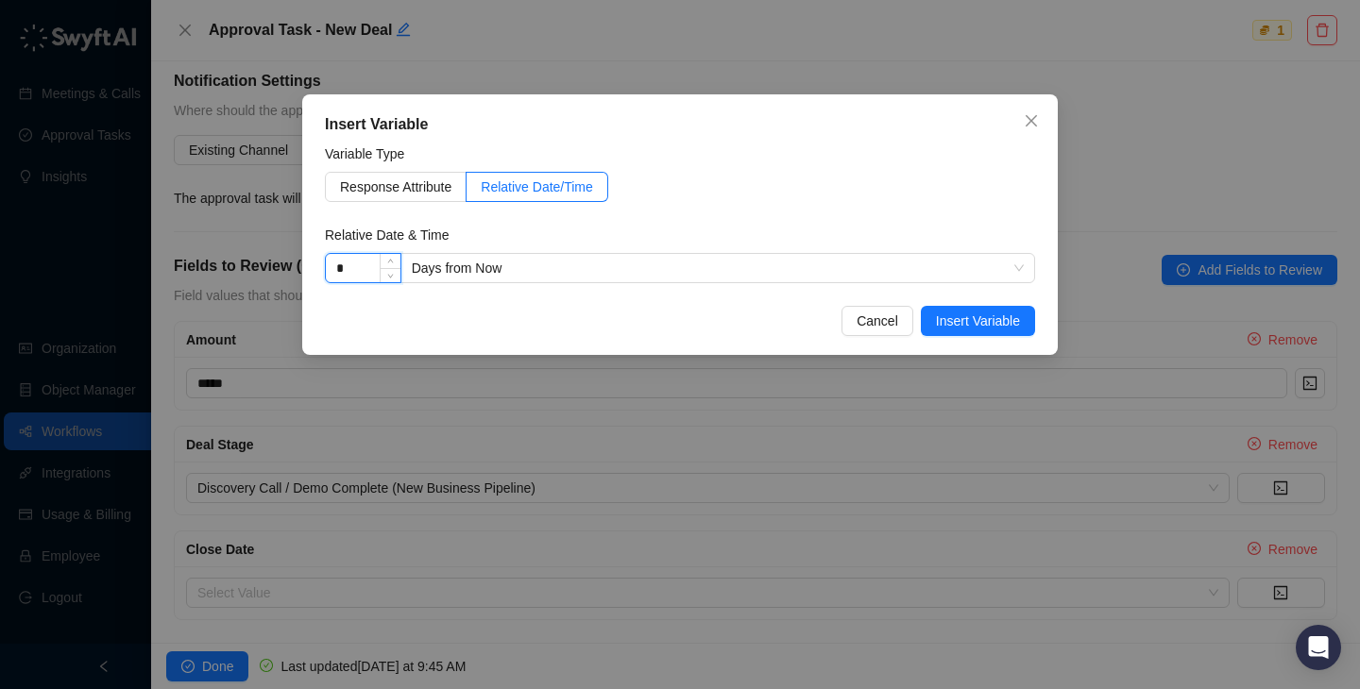
click at [344, 261] on input "*" at bounding box center [363, 268] width 75 height 28
type input "*"
type input "**"
click at [992, 327] on span "Insert Variable" at bounding box center [978, 321] width 84 height 21
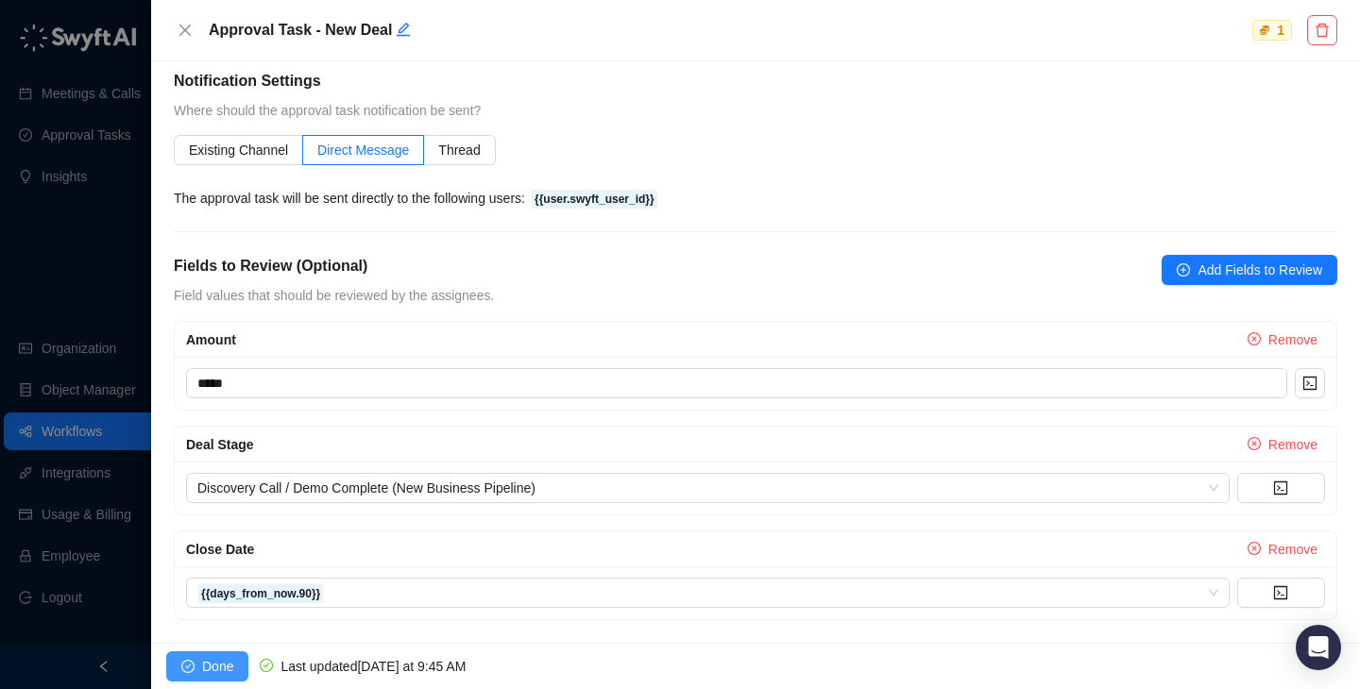
click at [235, 670] on button "Done" at bounding box center [207, 666] width 82 height 30
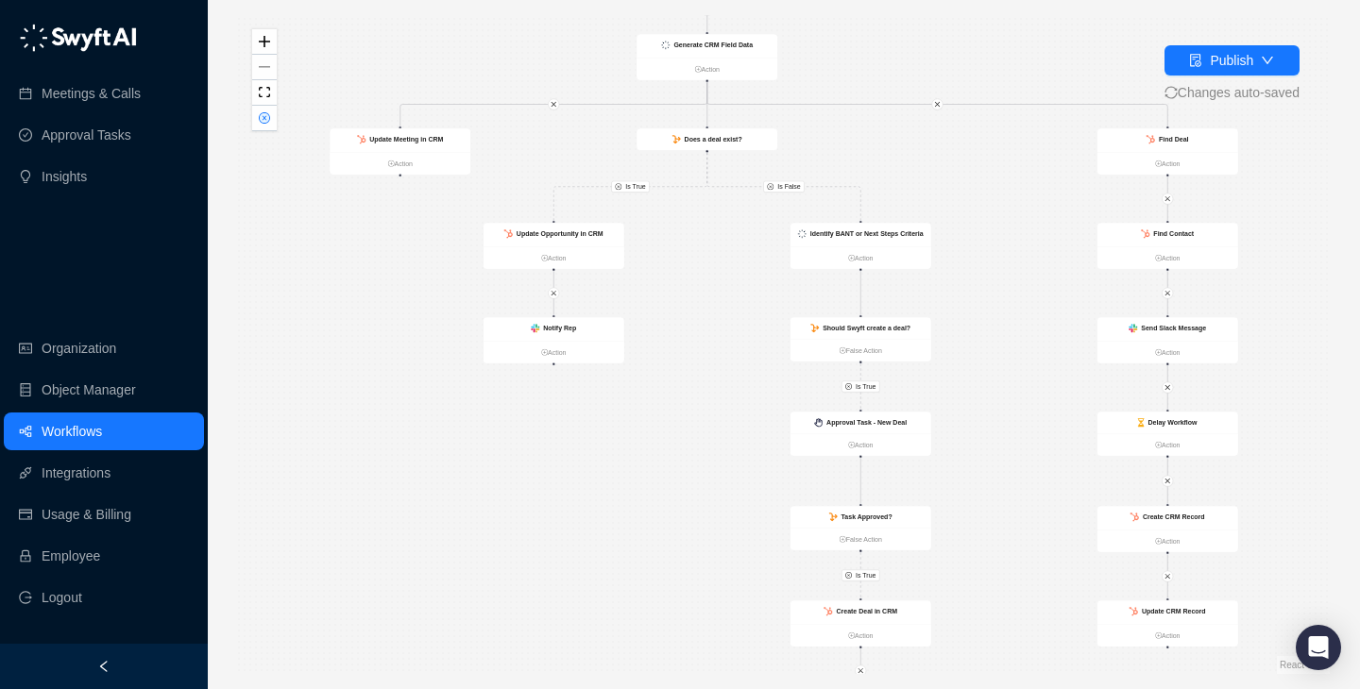
drag, startPoint x: 666, startPoint y: 529, endPoint x: 537, endPoint y: 418, distance: 169.4
click at [537, 418] on div "Is True Is True Is False Is True Call Completed Action Update Opportunity in CR…" at bounding box center [783, 344] width 1091 height 659
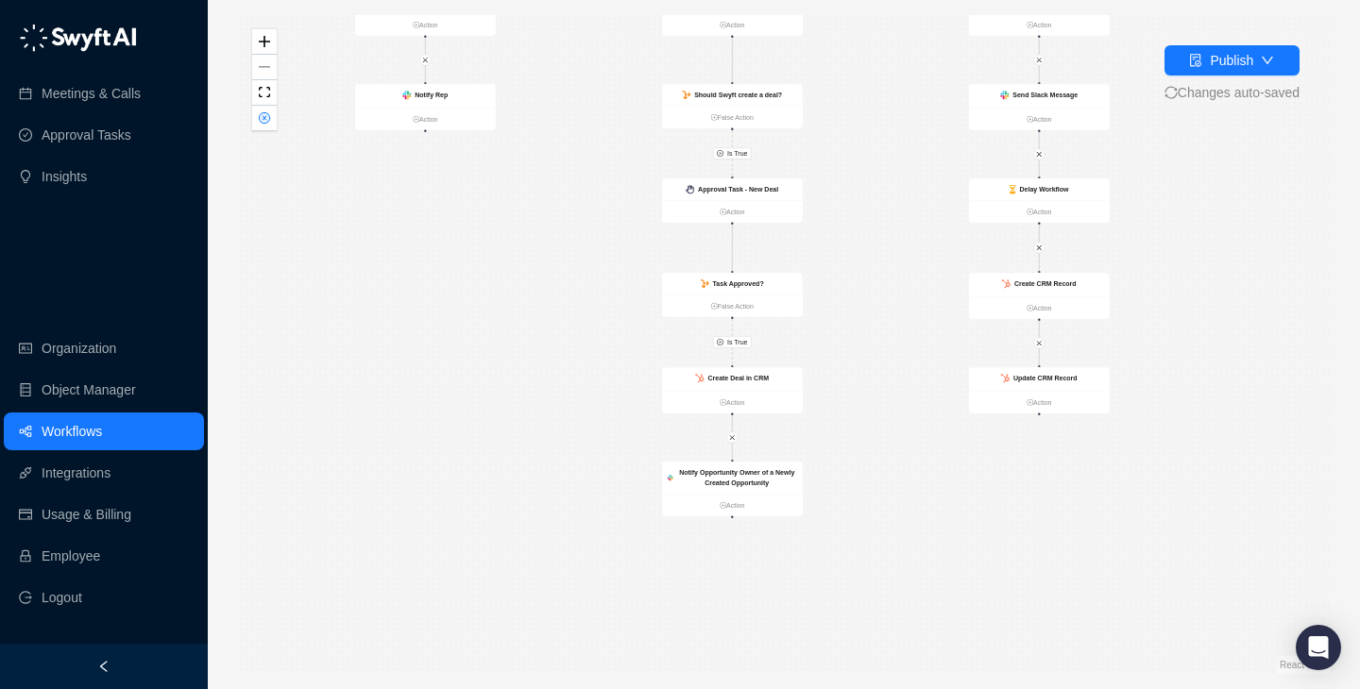
drag, startPoint x: 537, startPoint y: 418, endPoint x: 537, endPoint y: 297, distance: 120.9
click at [537, 296] on div "Is True Is True Is False Is True Call Completed Action Update Opportunity in CR…" at bounding box center [783, 344] width 1091 height 659
click at [718, 372] on div "Create Deal in CRM" at bounding box center [732, 379] width 141 height 24
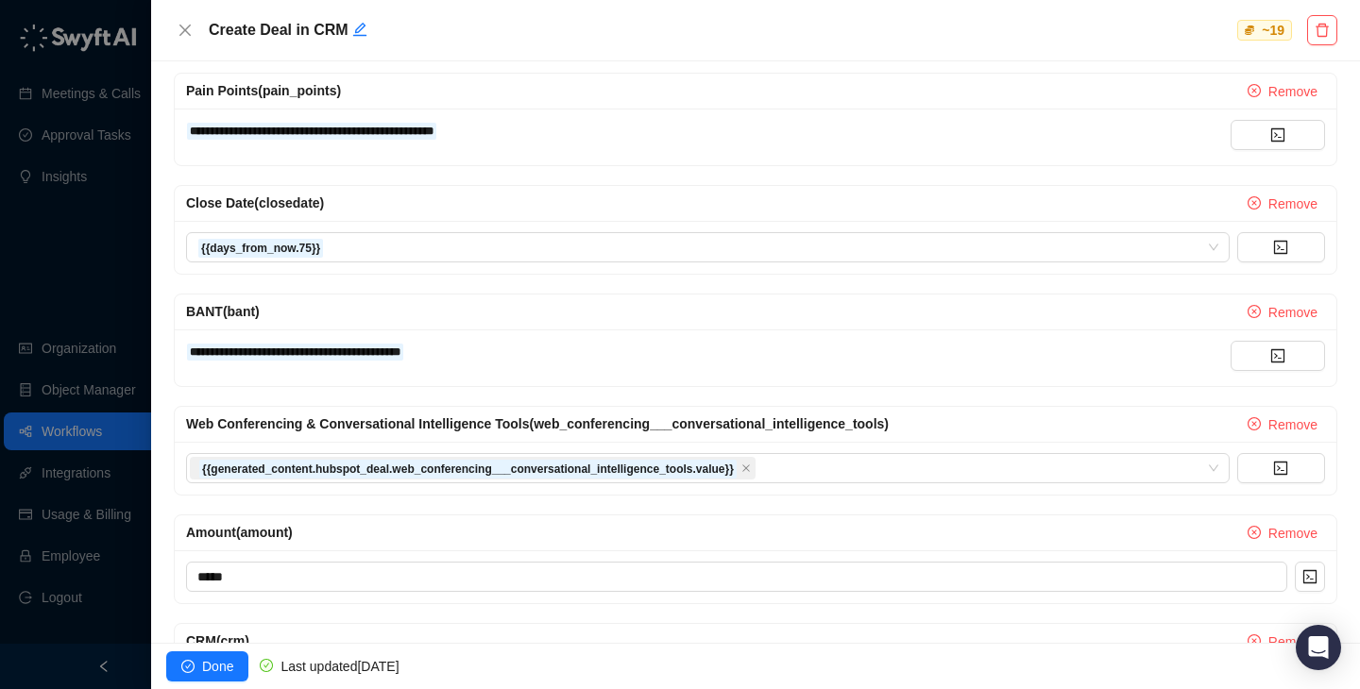
scroll to position [680, 0]
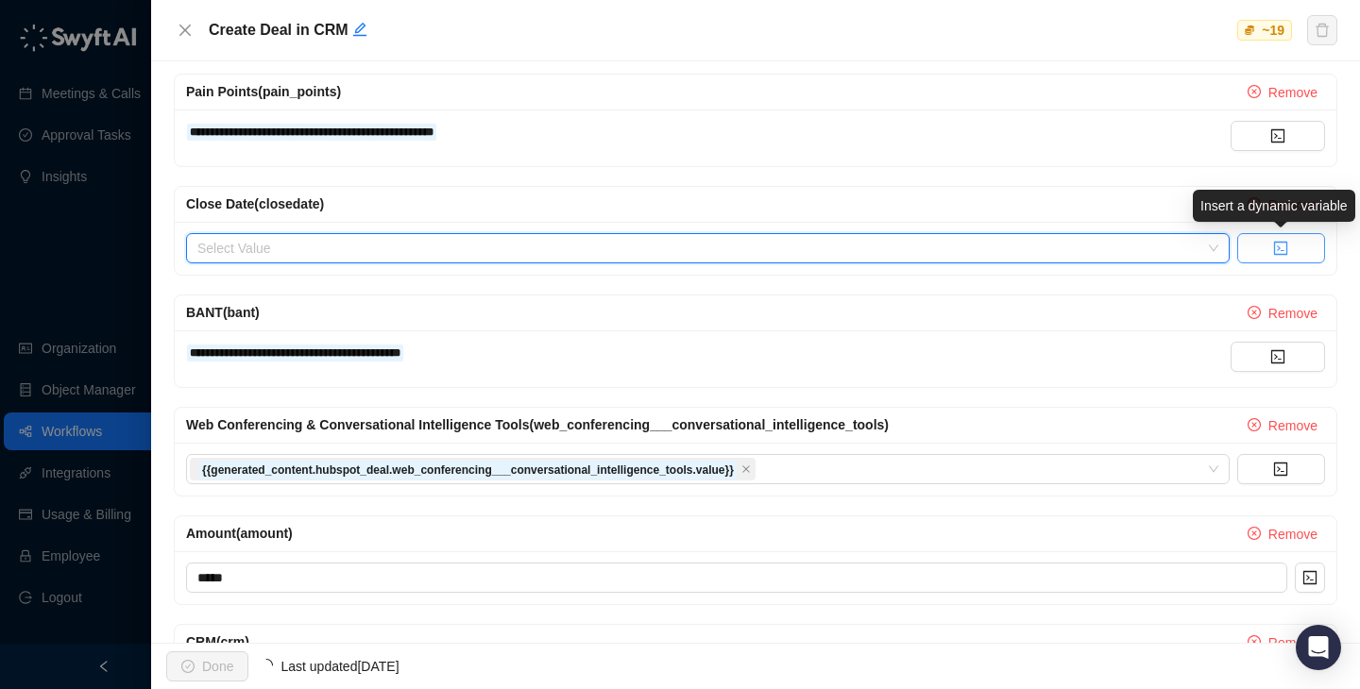
click at [1306, 251] on button "button" at bounding box center [1281, 248] width 88 height 30
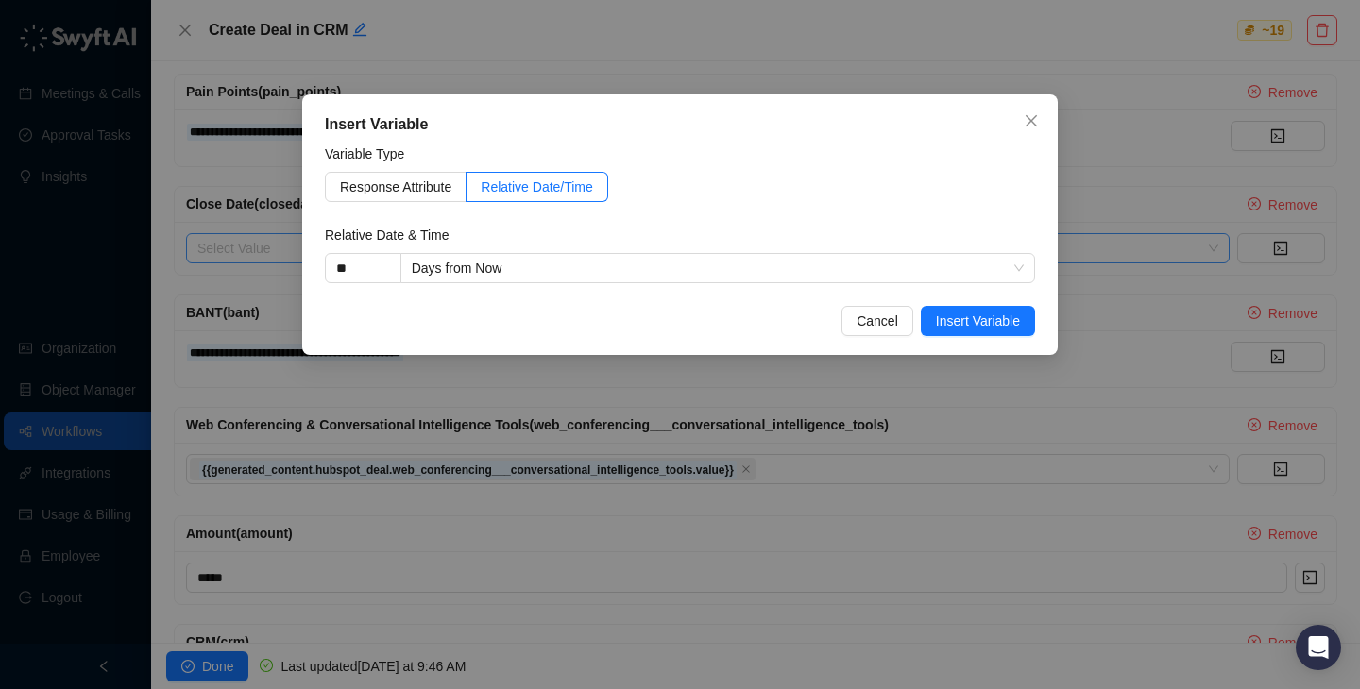
click at [409, 160] on label "Variable Type" at bounding box center [371, 154] width 93 height 21
click at [417, 190] on span "Response Attribute" at bounding box center [395, 186] width 111 height 15
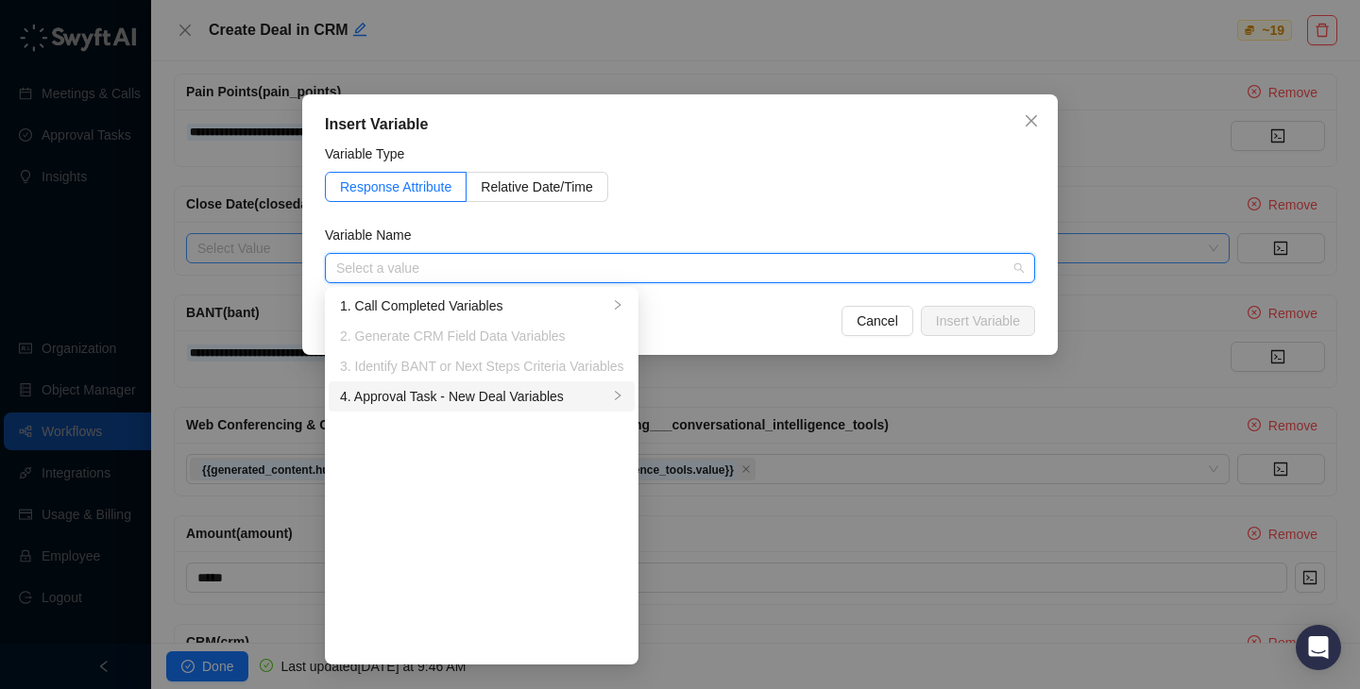
click at [516, 399] on div "4. Approval Task - New Deal Variables" at bounding box center [474, 396] width 268 height 21
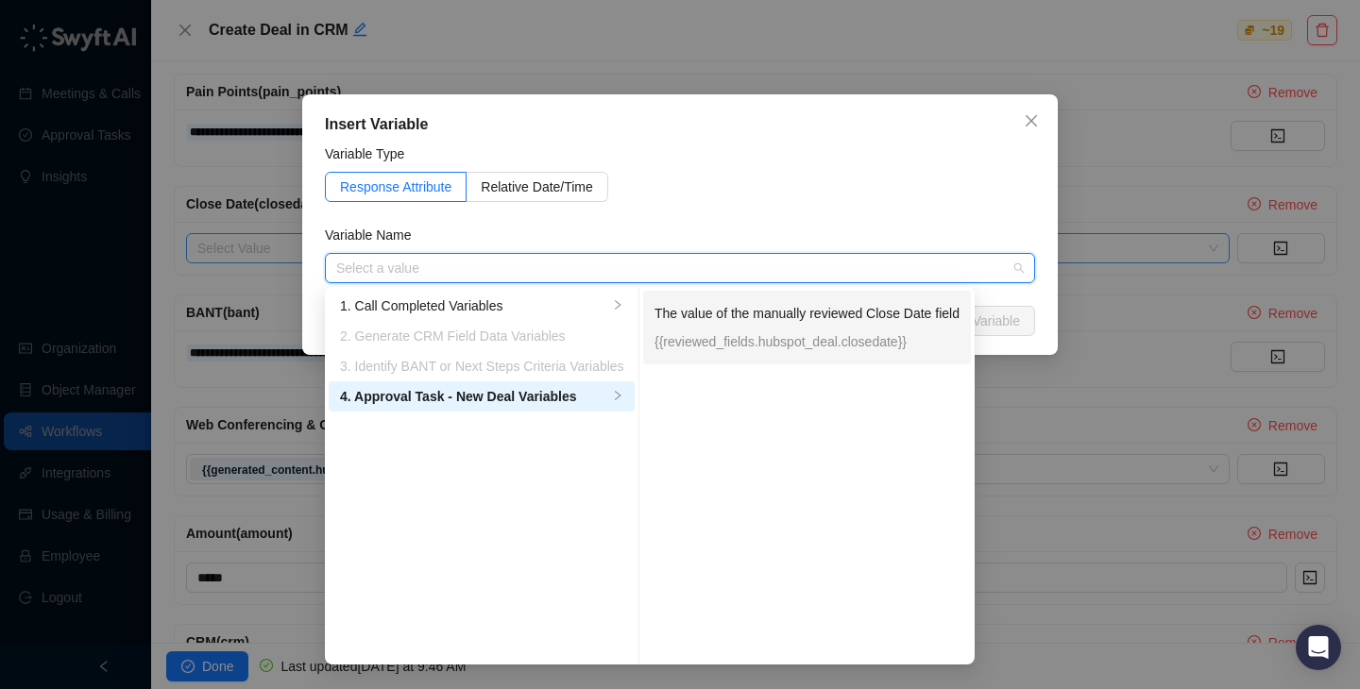
click at [757, 351] on p "{{reviewed_fields.hubspot_deal.closedate}}" at bounding box center [806, 341] width 305 height 21
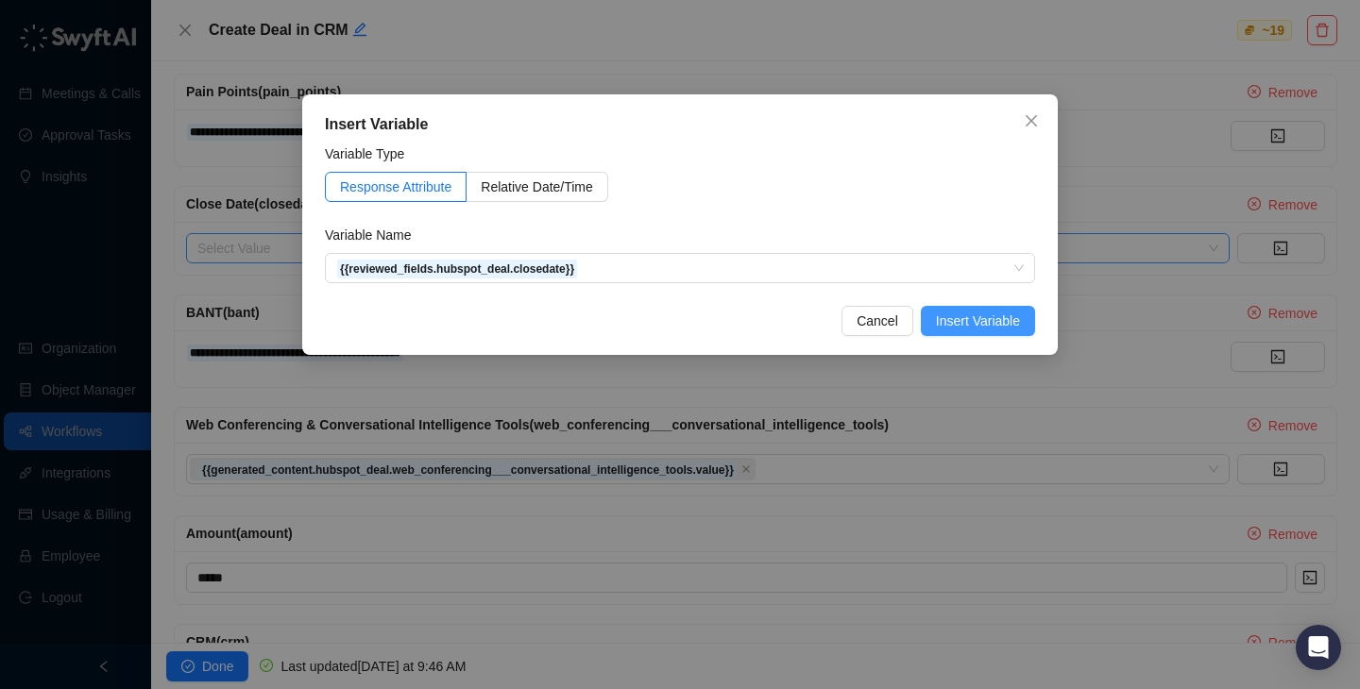
click at [1012, 330] on span "Insert Variable" at bounding box center [978, 321] width 84 height 21
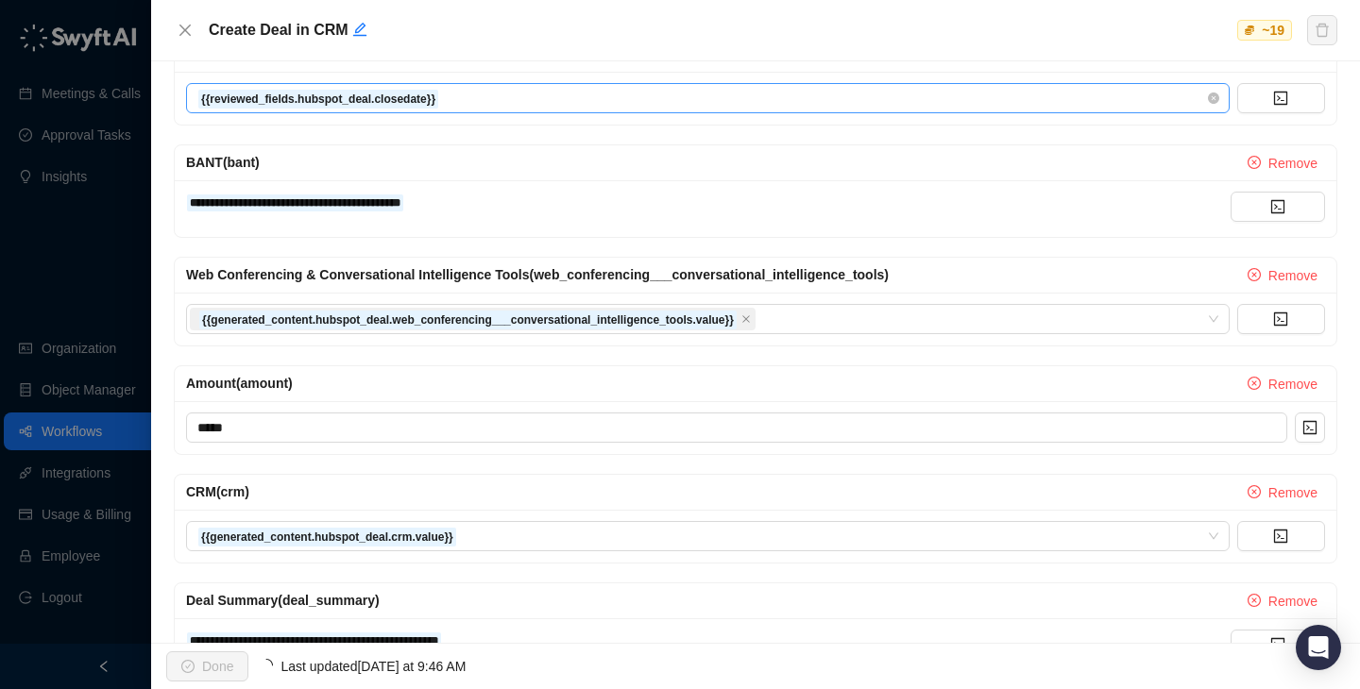
scroll to position [830, 0]
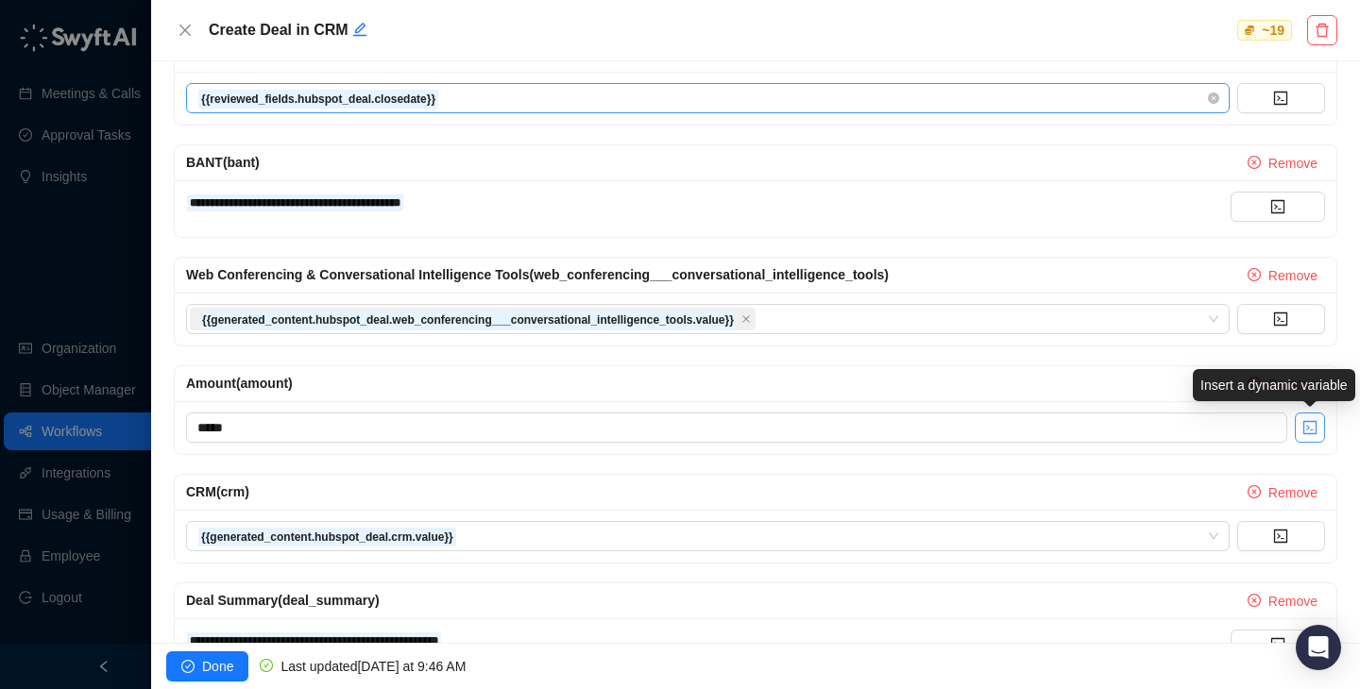
click at [1314, 433] on icon "code" at bounding box center [1309, 427] width 13 height 13
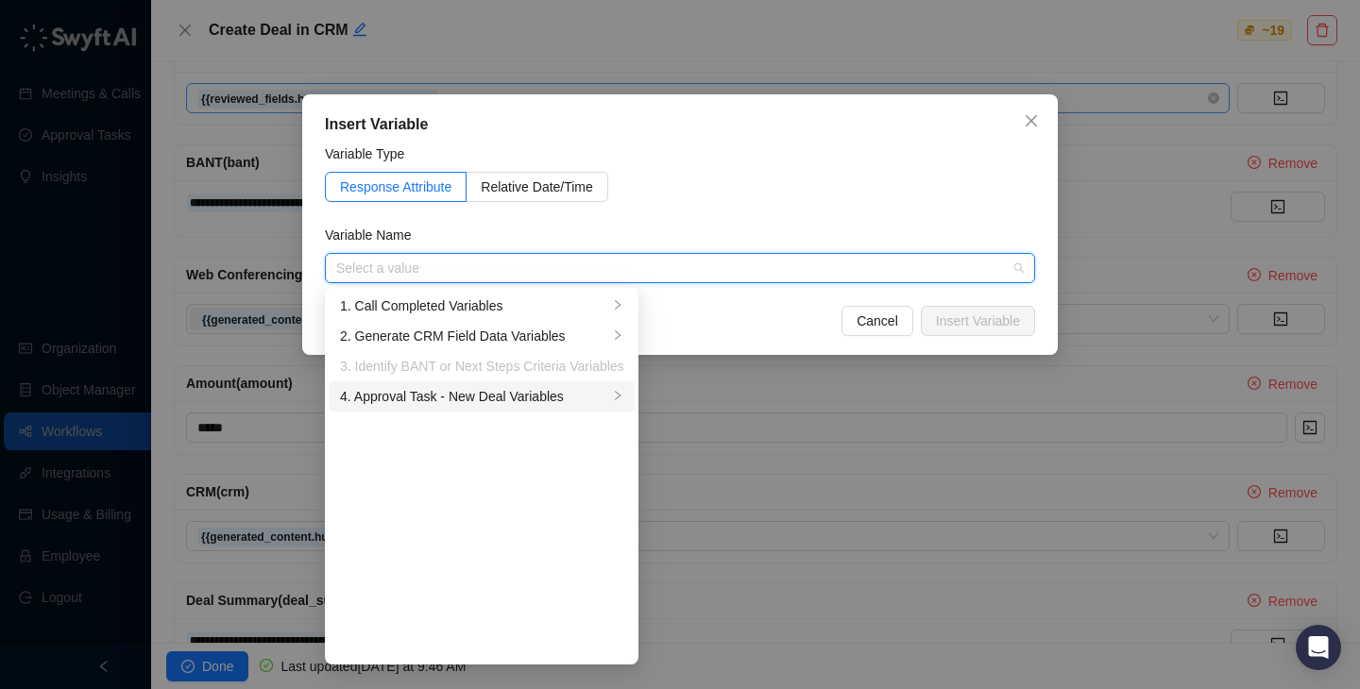
click at [526, 398] on div "4. Approval Task - New Deal Variables" at bounding box center [474, 396] width 268 height 21
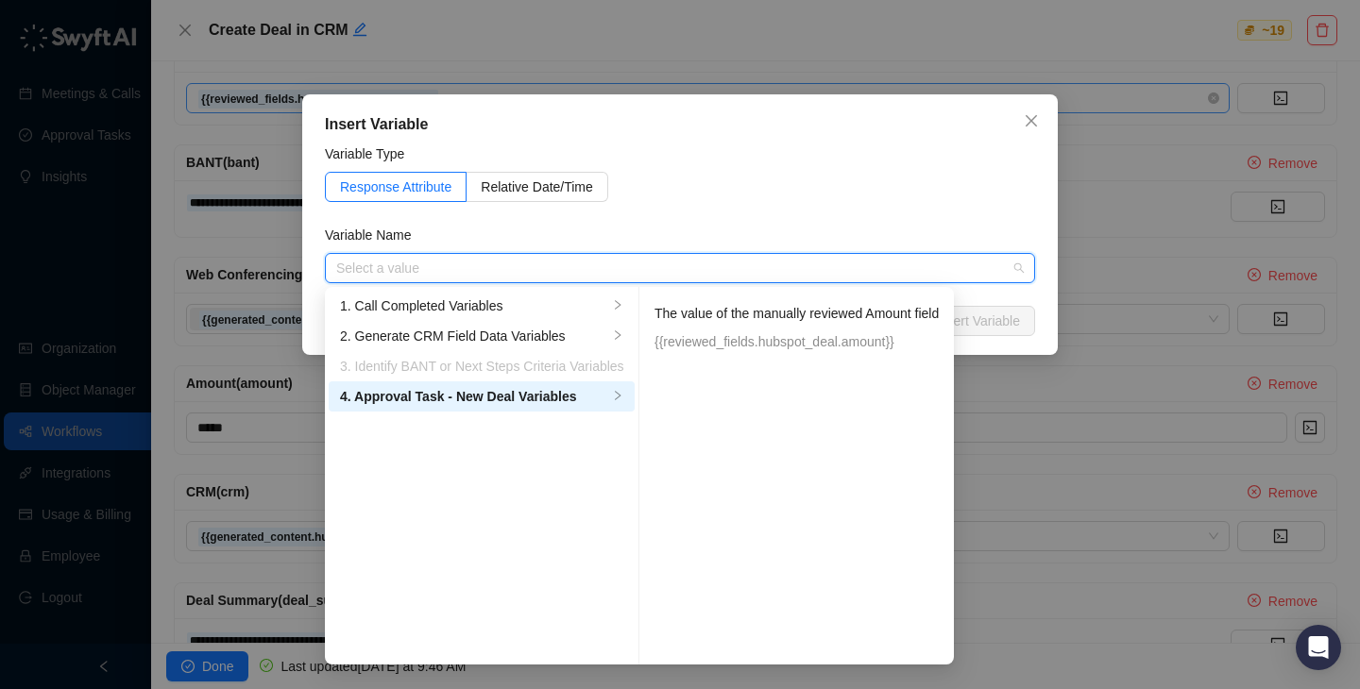
click at [764, 330] on div "The value of the manually reviewed Amount field {{reviewed_fields.hubspot_deal.…" at bounding box center [796, 327] width 284 height 49
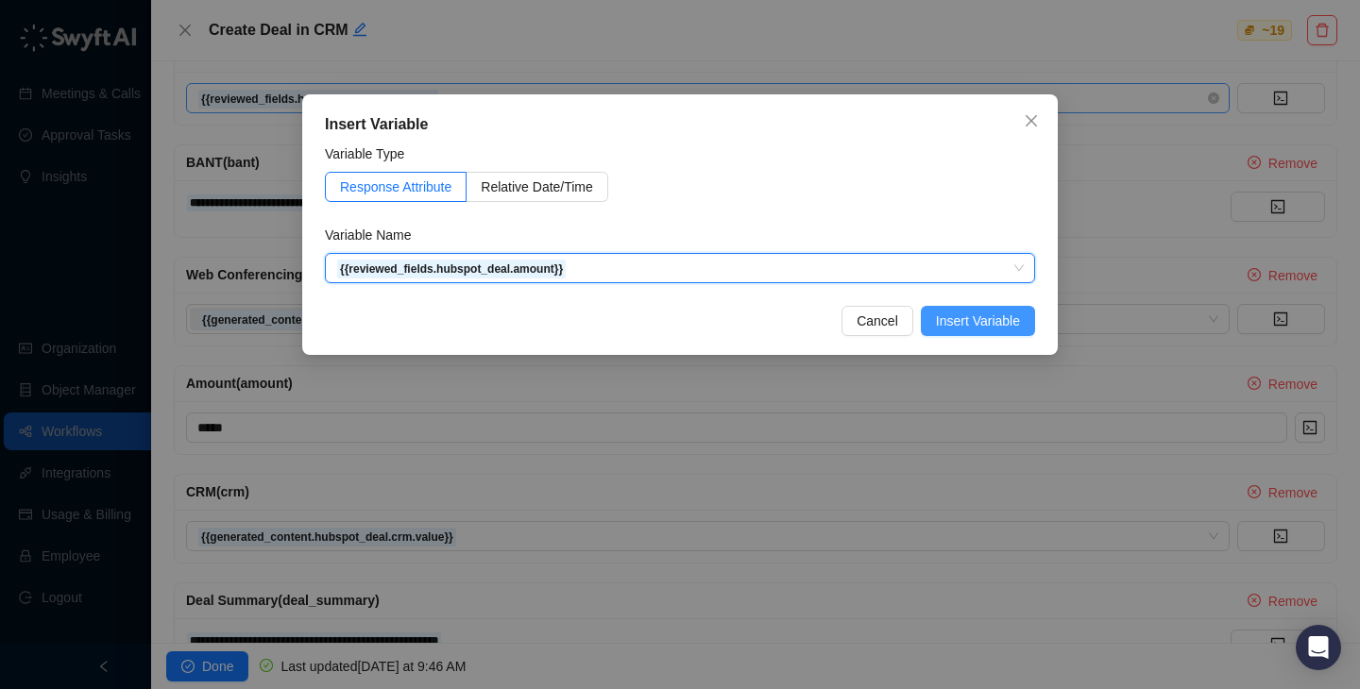
click at [964, 319] on span "Insert Variable" at bounding box center [978, 321] width 84 height 21
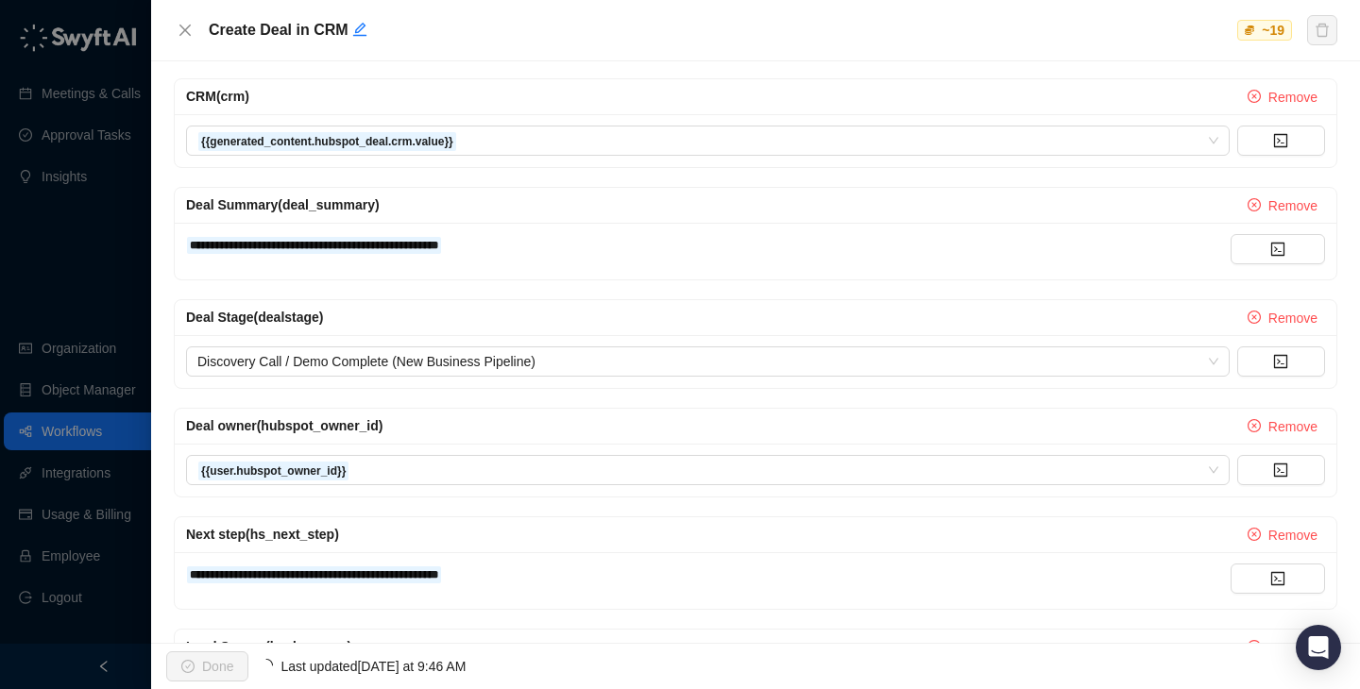
scroll to position [1224, 0]
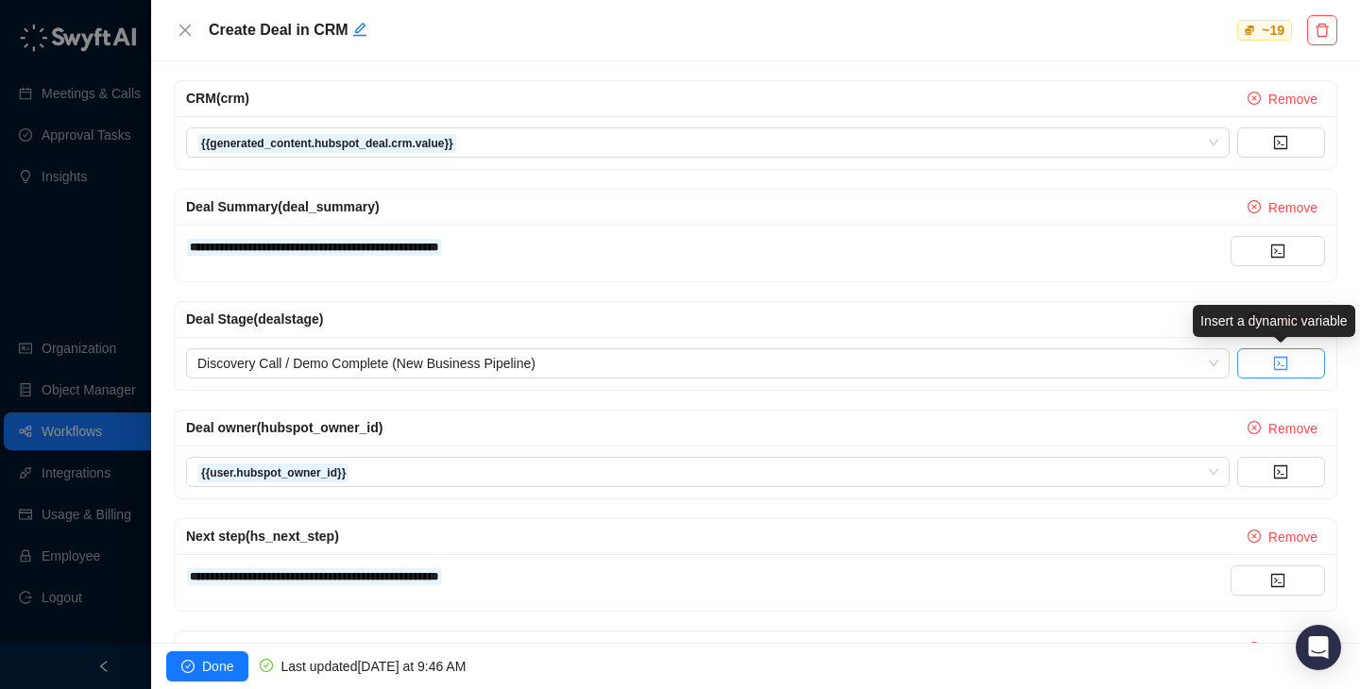
click at [1320, 372] on button "button" at bounding box center [1281, 363] width 88 height 30
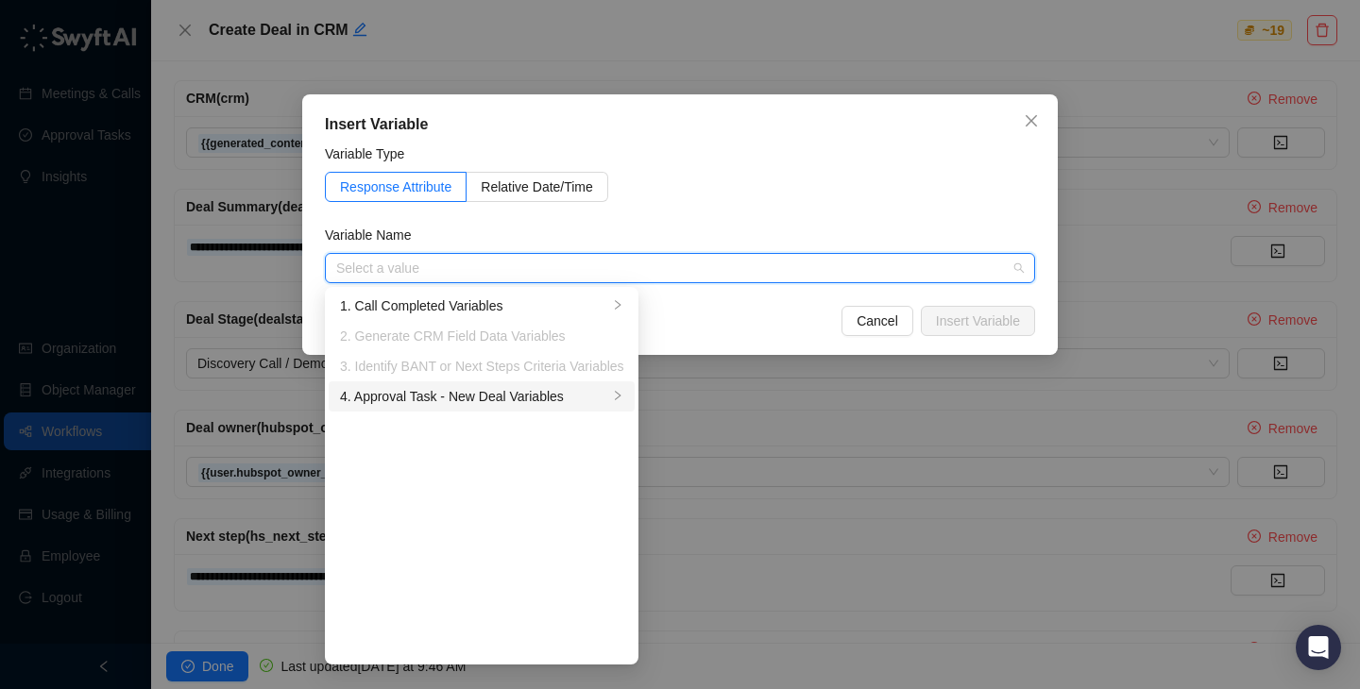
click at [444, 391] on div "4. Approval Task - New Deal Variables" at bounding box center [474, 396] width 268 height 21
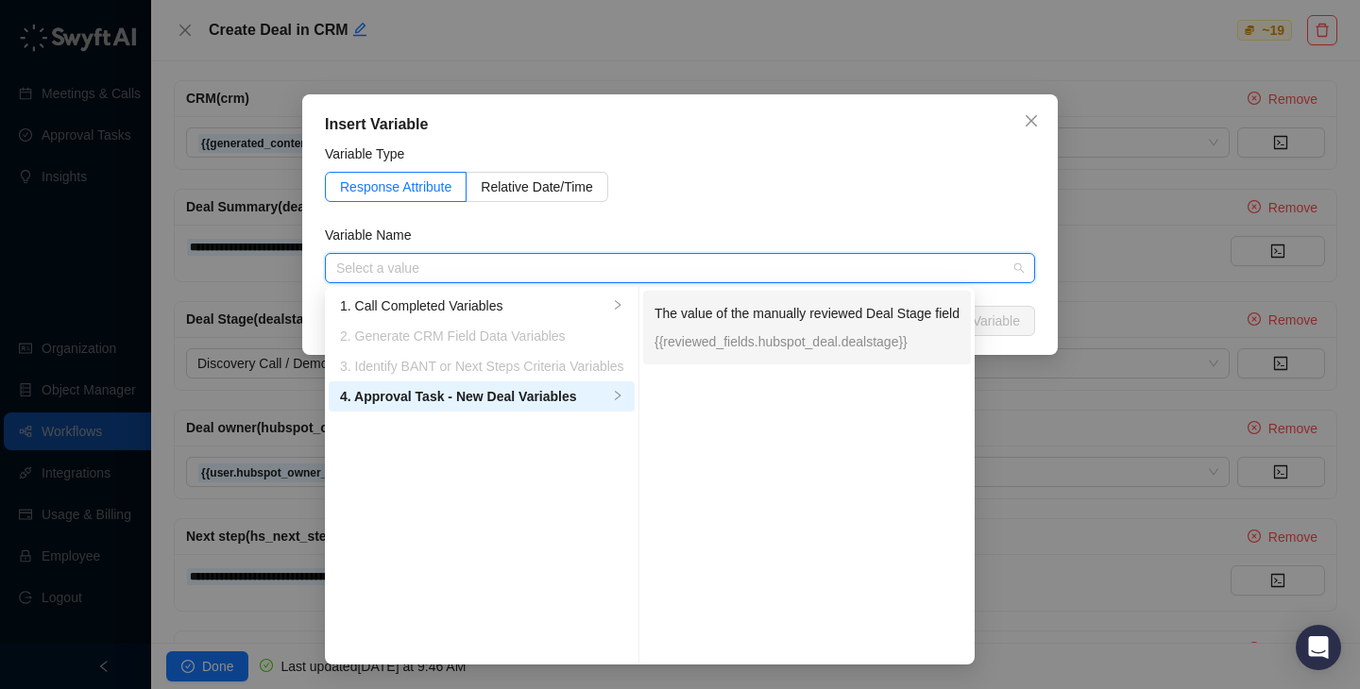
click at [814, 338] on p "{{reviewed_fields.hubspot_deal.dealstage}}" at bounding box center [806, 341] width 305 height 21
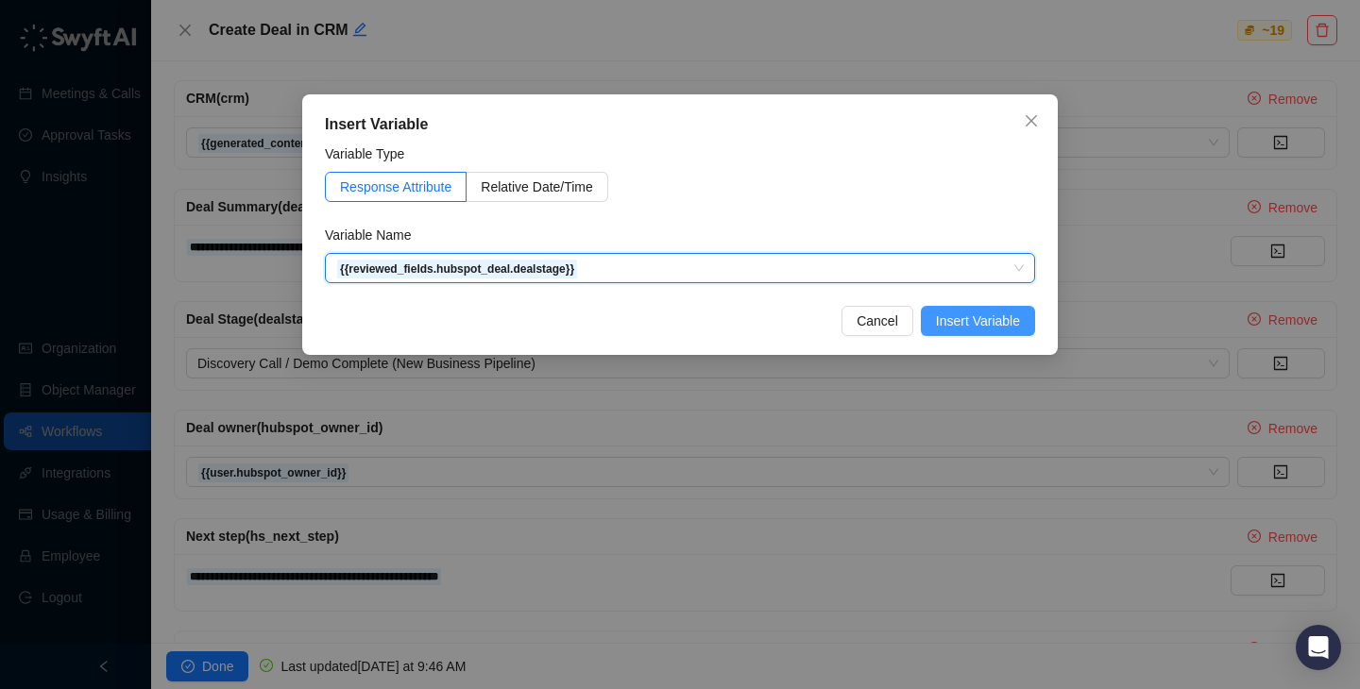
click at [959, 322] on span "Insert Variable" at bounding box center [978, 321] width 84 height 21
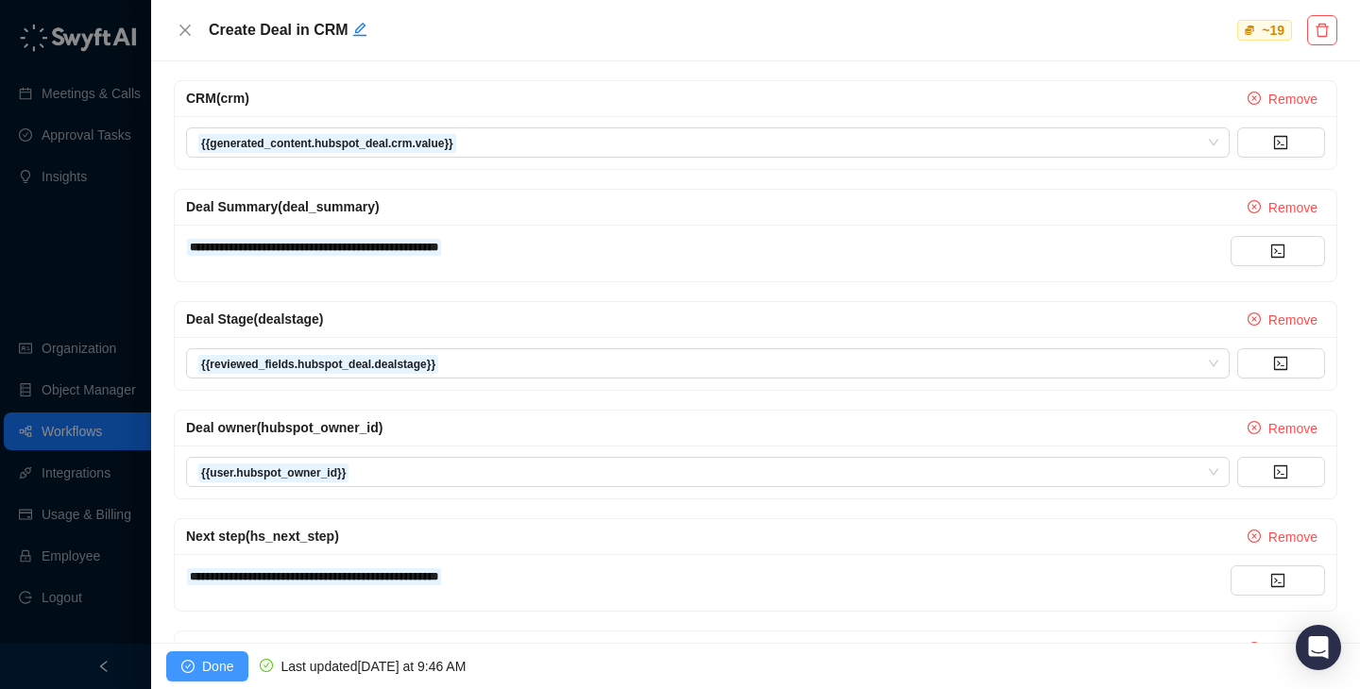
click at [216, 670] on span "Done" at bounding box center [217, 666] width 31 height 21
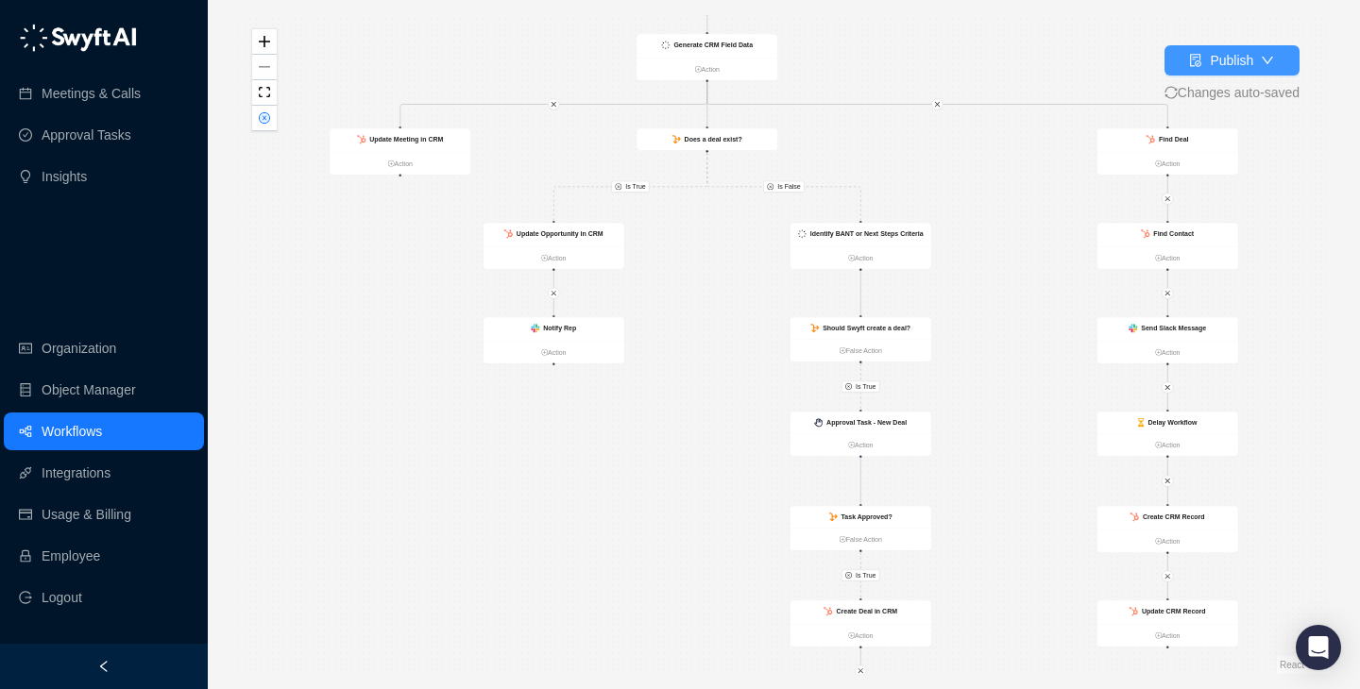
click at [1237, 59] on div "Publish" at bounding box center [1230, 60] width 43 height 21
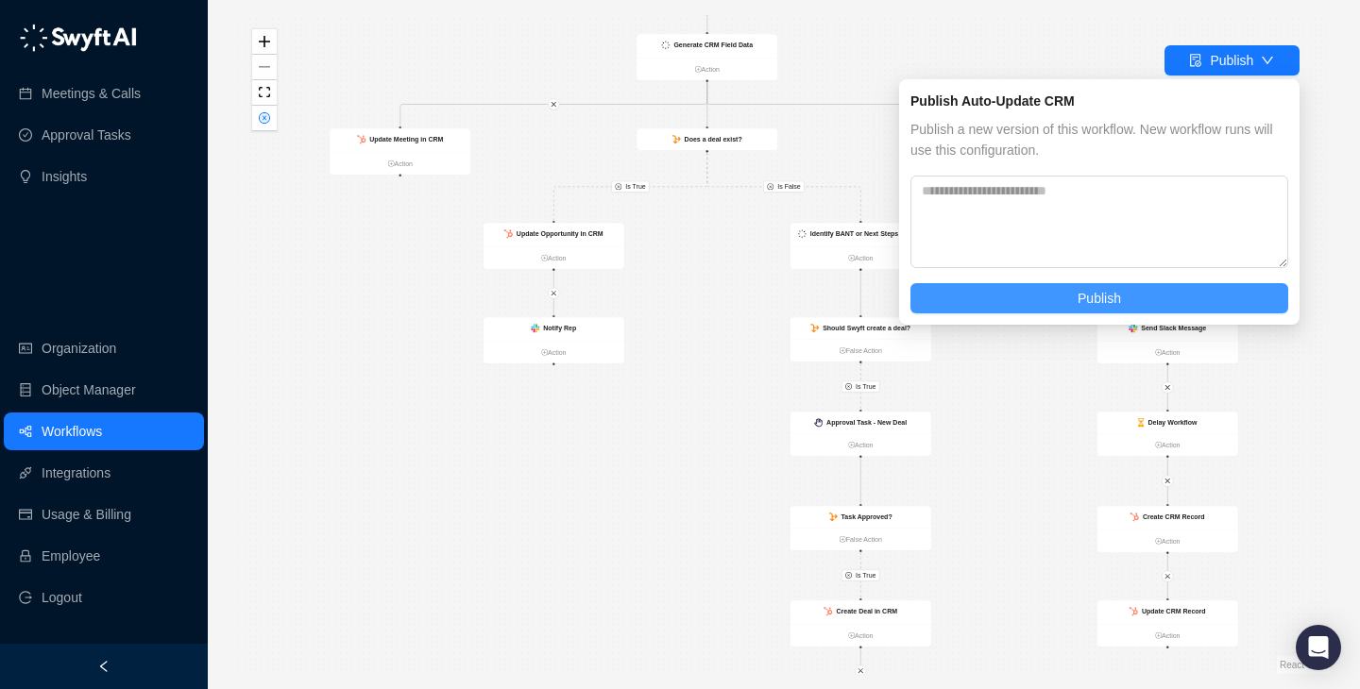
click at [1169, 291] on button "Publish" at bounding box center [1099, 298] width 378 height 30
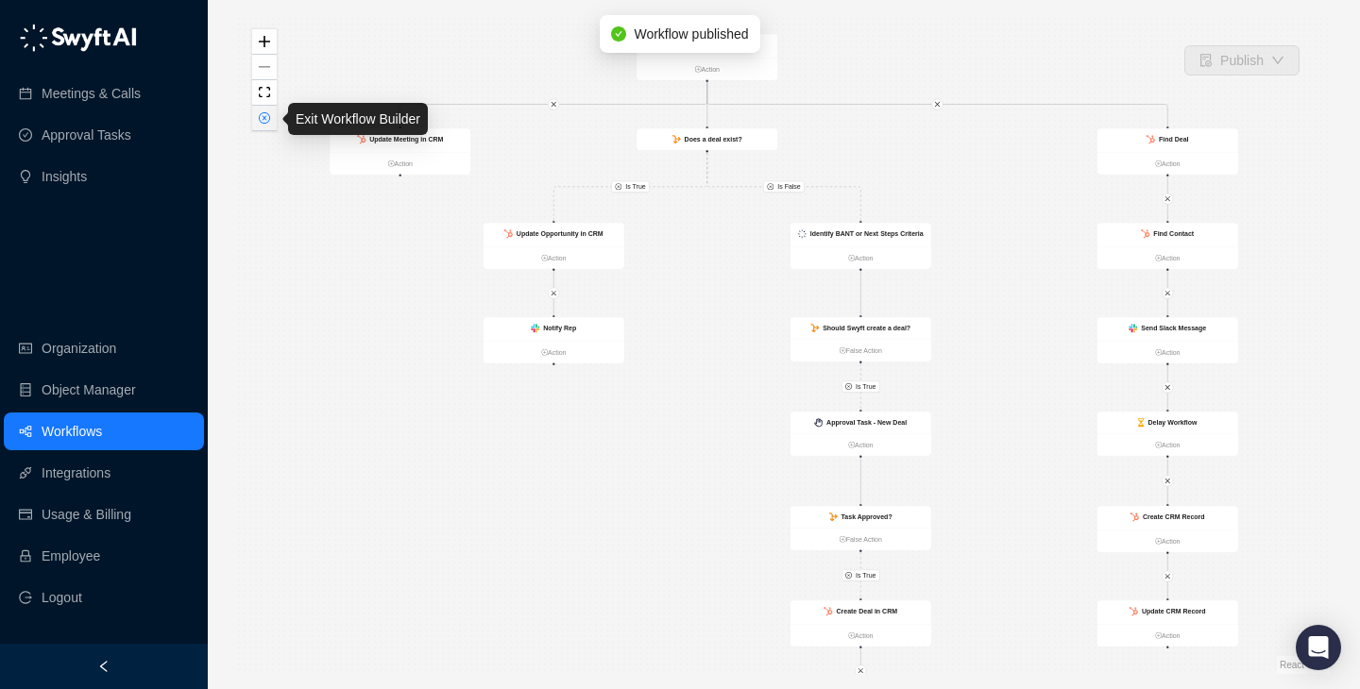
click at [262, 121] on icon "close-circle" at bounding box center [264, 117] width 9 height 9
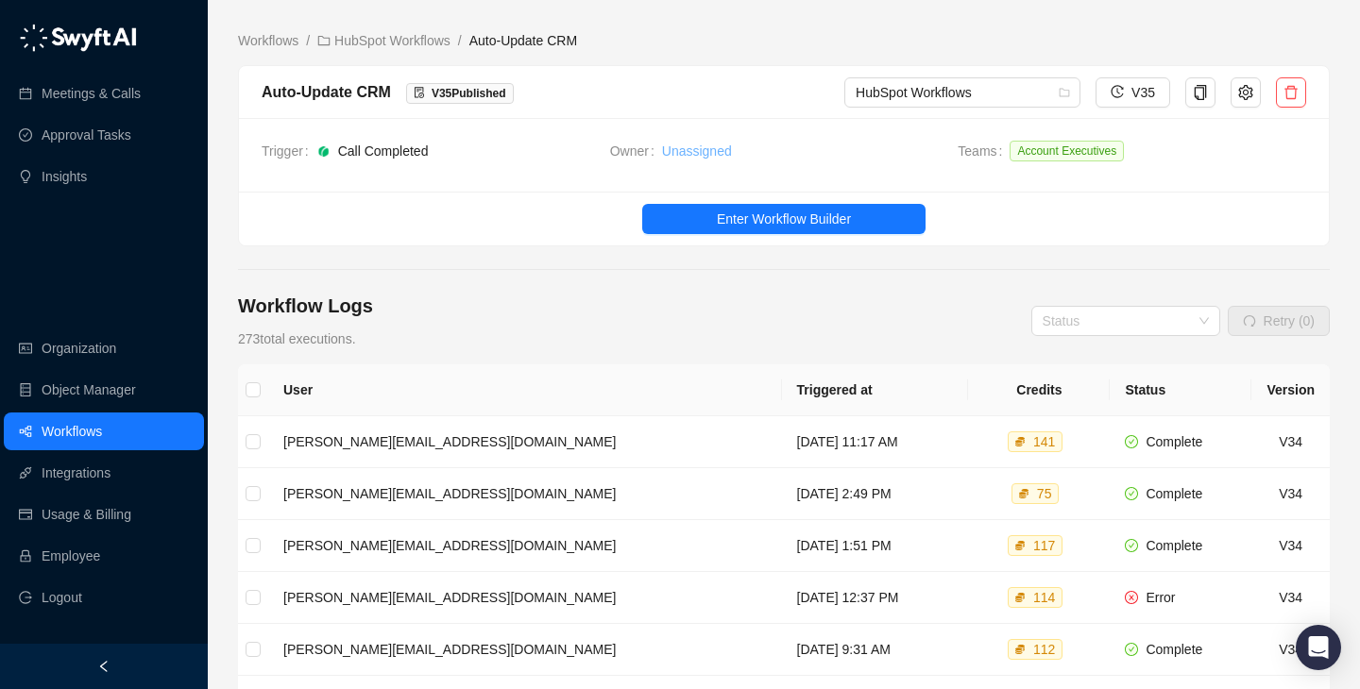
click at [694, 150] on link "Unassigned" at bounding box center [697, 151] width 70 height 21
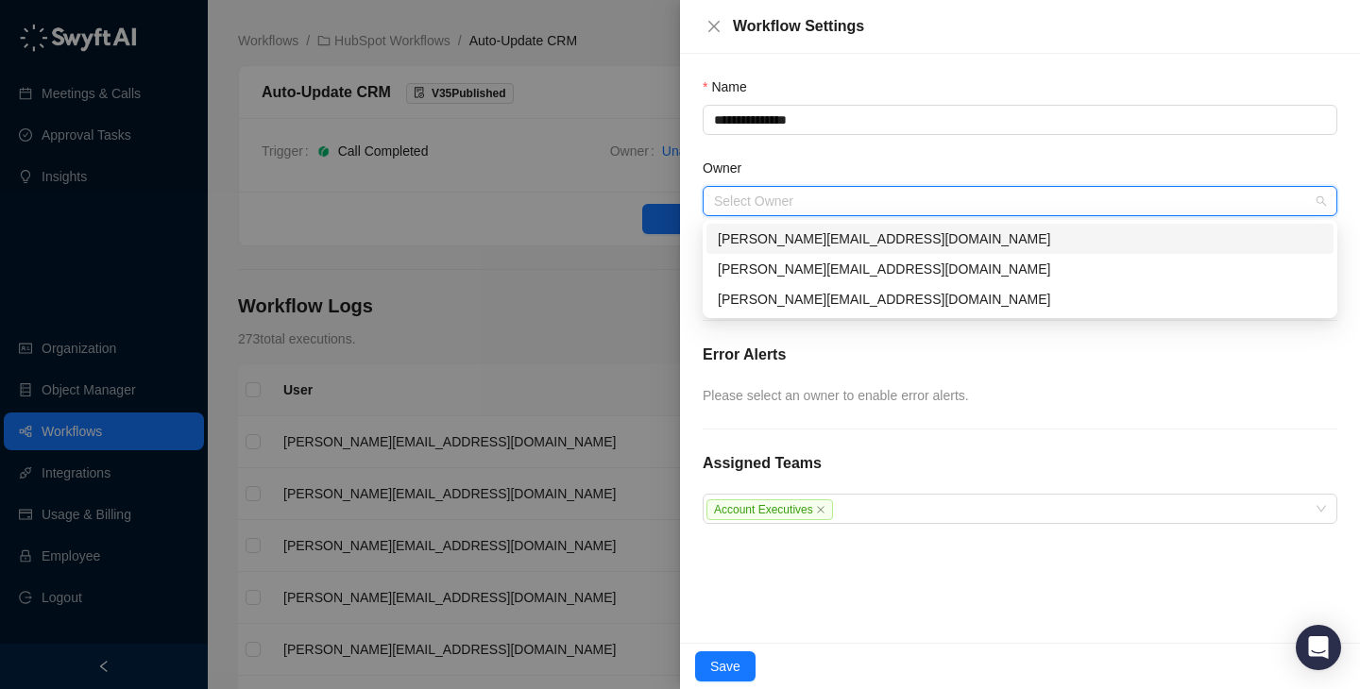
click at [820, 201] on input "Owner" at bounding box center [1014, 201] width 600 height 28
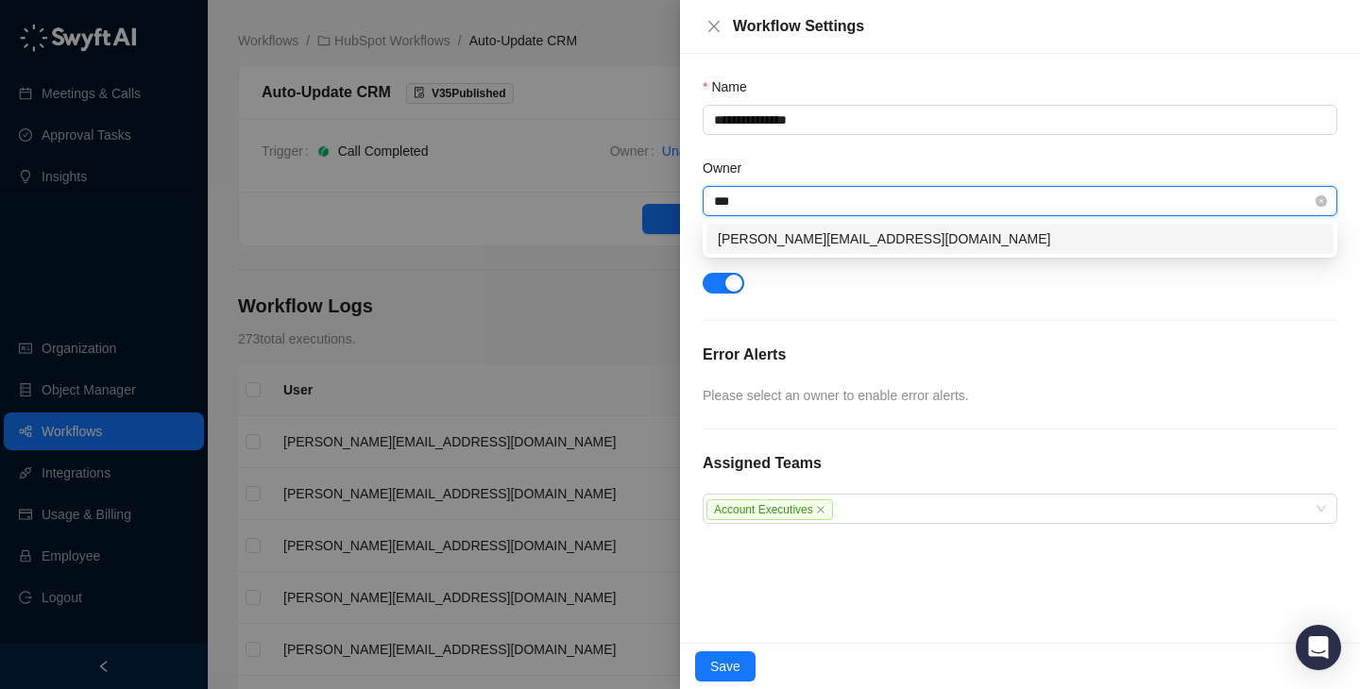
type input "****"
click at [822, 245] on div "[PERSON_NAME][EMAIL_ADDRESS][DOMAIN_NAME]" at bounding box center [1020, 238] width 604 height 21
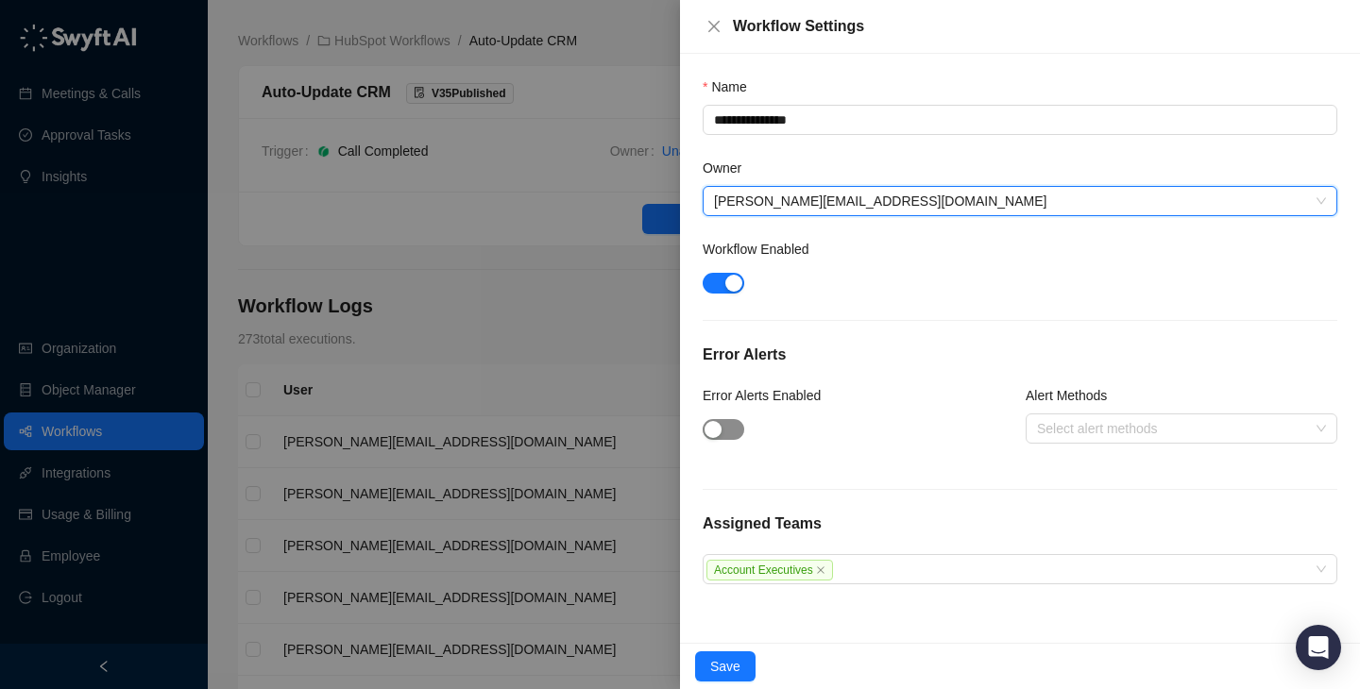
click at [733, 436] on span "button" at bounding box center [723, 429] width 42 height 21
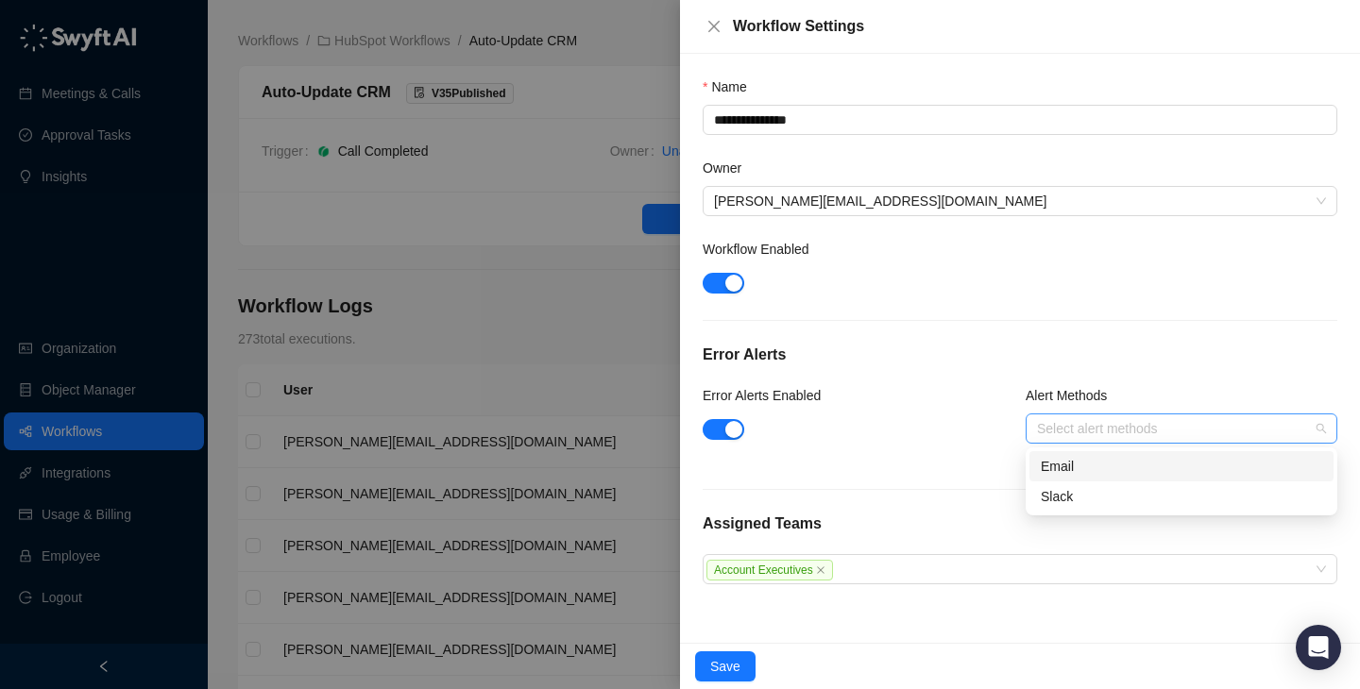
click at [1094, 416] on div "Select alert methods" at bounding box center [1181, 429] width 312 height 30
click at [1094, 451] on div "Email" at bounding box center [1181, 466] width 304 height 30
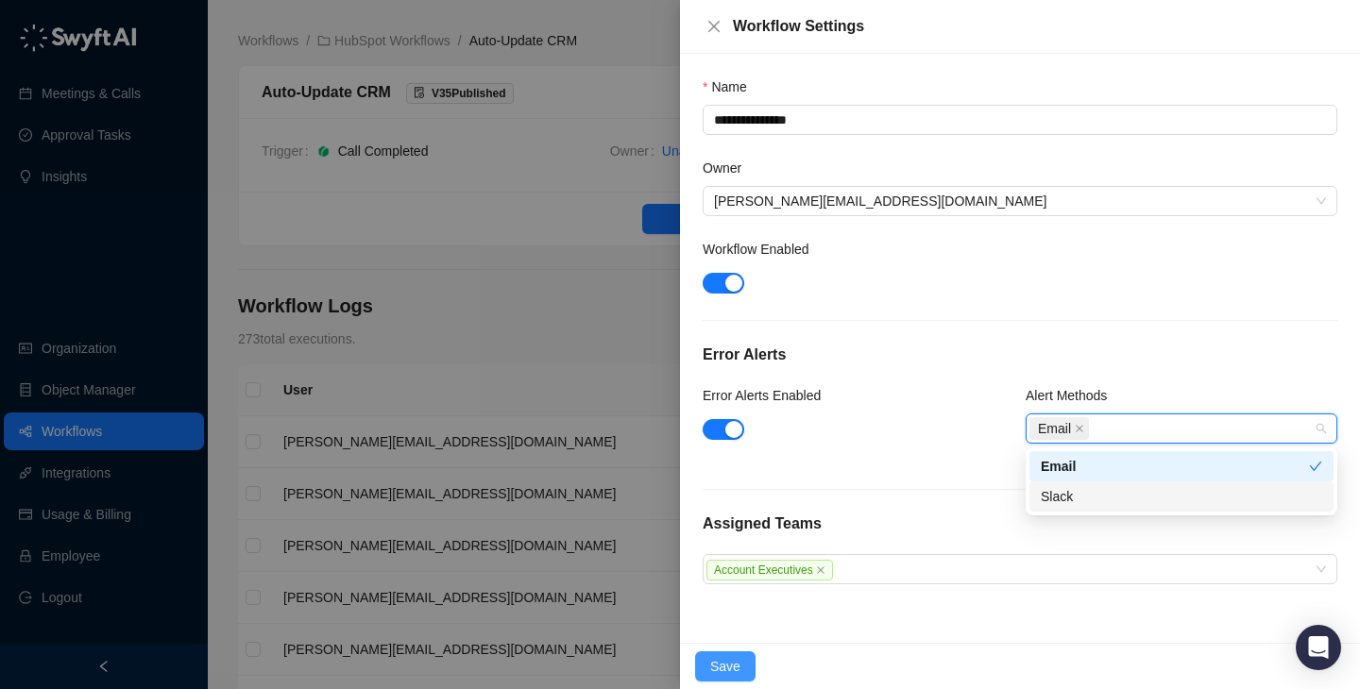
click at [741, 654] on button "Save" at bounding box center [725, 666] width 60 height 30
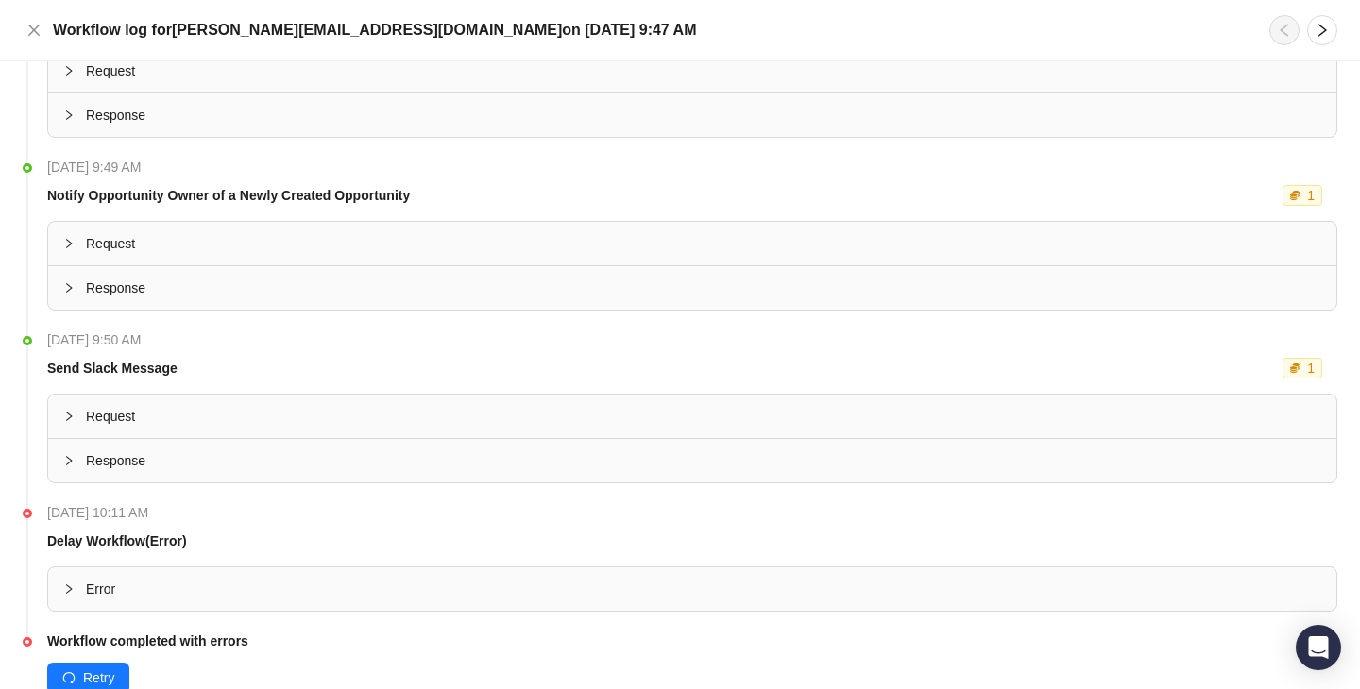
scroll to position [1696, 0]
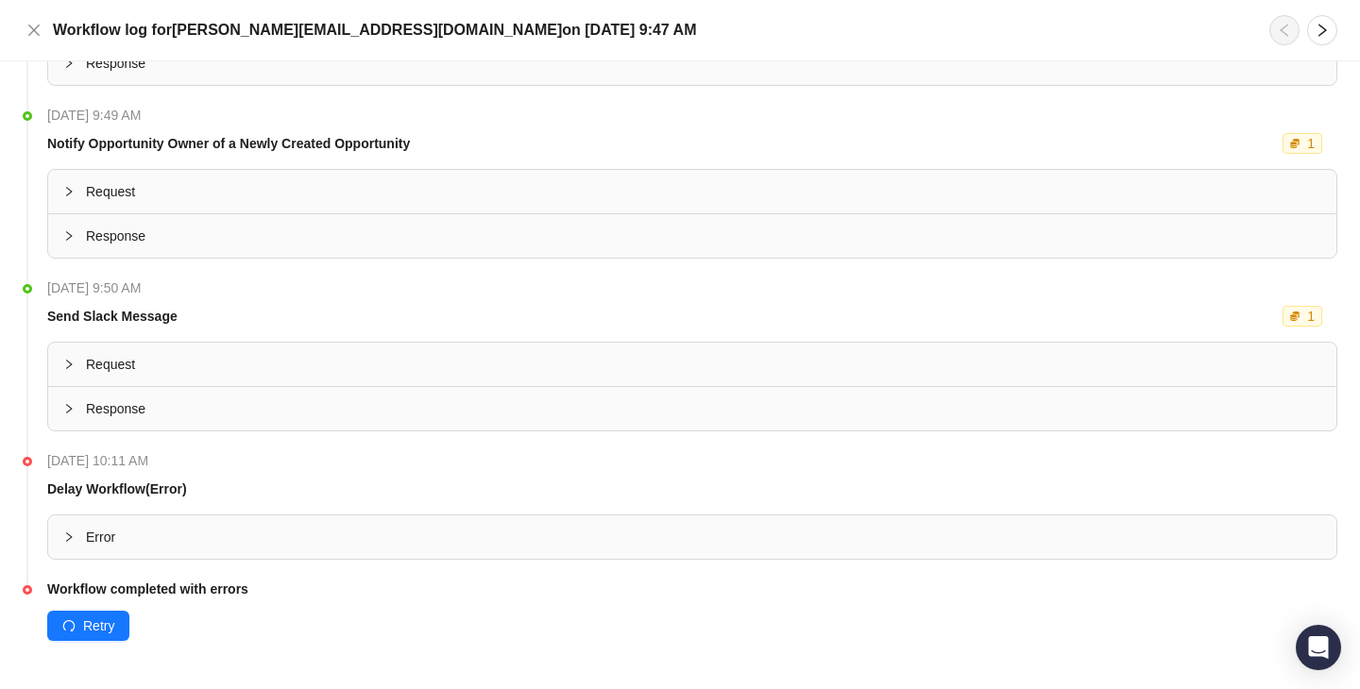
click at [326, 544] on span "Error" at bounding box center [703, 537] width 1235 height 21
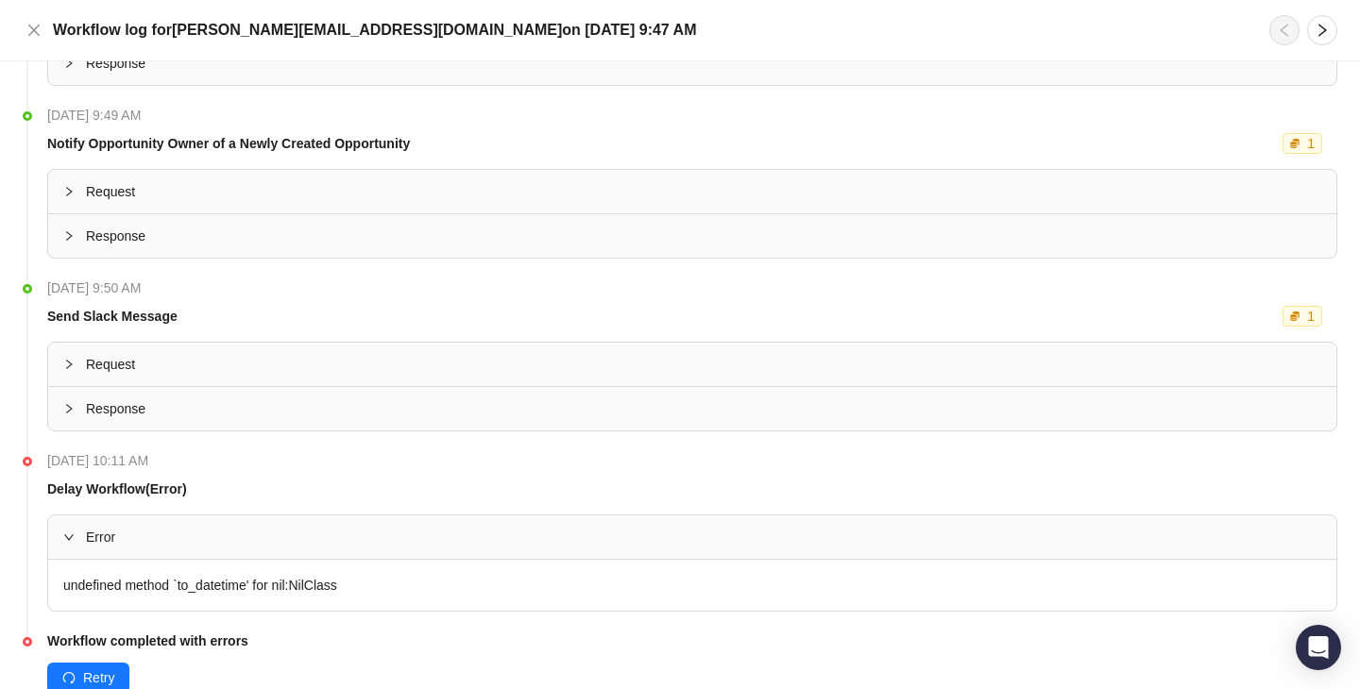
scroll to position [1748, 0]
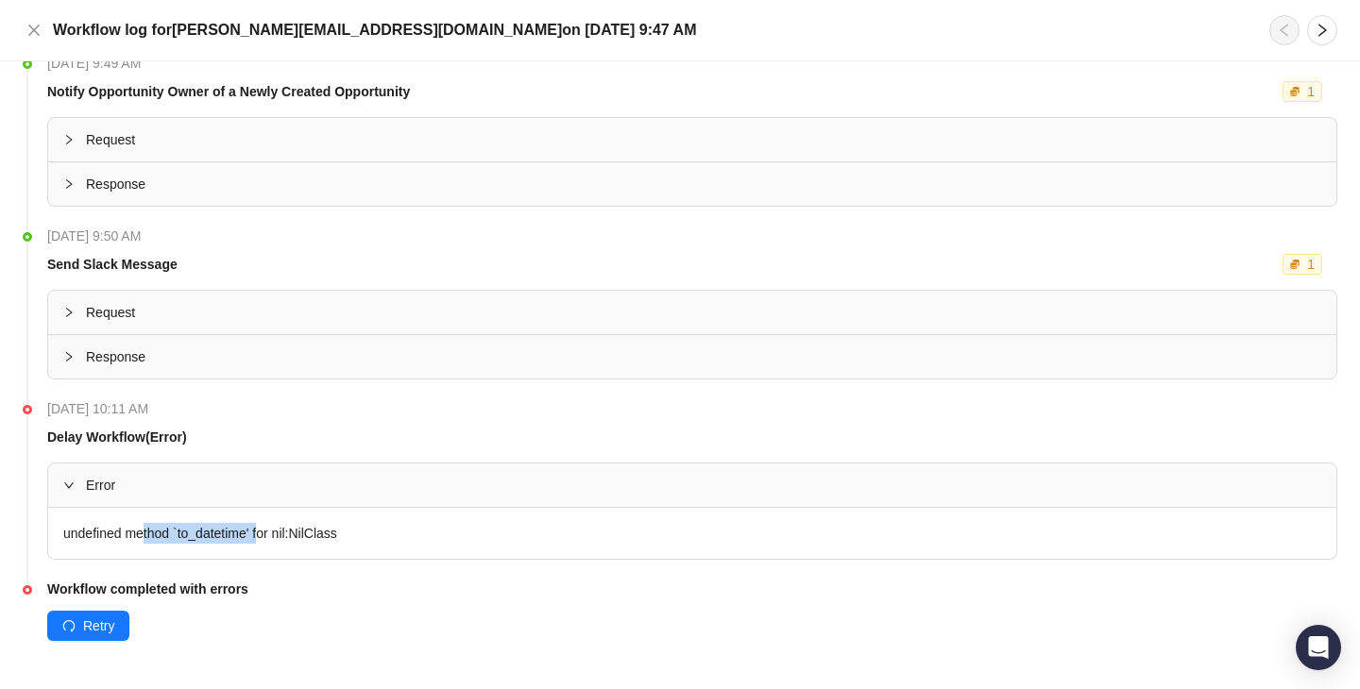
drag, startPoint x: 271, startPoint y: 541, endPoint x: 105, endPoint y: 541, distance: 166.2
click at [105, 541] on div "undefined method `to_datetime' for nil:NilClass" at bounding box center [692, 533] width 1288 height 51
drag, startPoint x: 105, startPoint y: 541, endPoint x: 234, endPoint y: 541, distance: 129.4
click at [234, 541] on div "undefined method `to_datetime' for nil:NilClass" at bounding box center [692, 533] width 1288 height 51
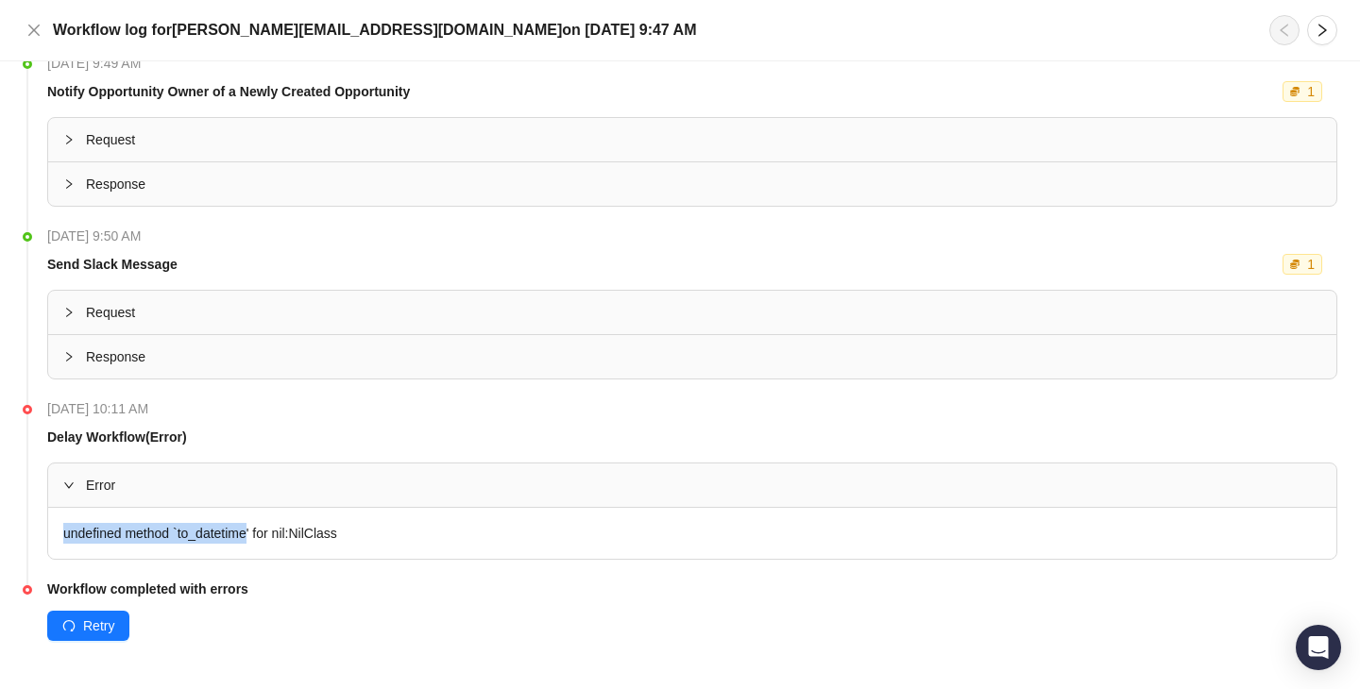
click at [234, 541] on div "undefined method `to_datetime' for nil:NilClass" at bounding box center [692, 533] width 1288 height 51
drag, startPoint x: 234, startPoint y: 541, endPoint x: 160, endPoint y: 541, distance: 74.6
click at [160, 541] on div "undefined method `to_datetime' for nil:NilClass" at bounding box center [692, 533] width 1288 height 51
drag, startPoint x: 160, startPoint y: 541, endPoint x: 308, endPoint y: 541, distance: 148.2
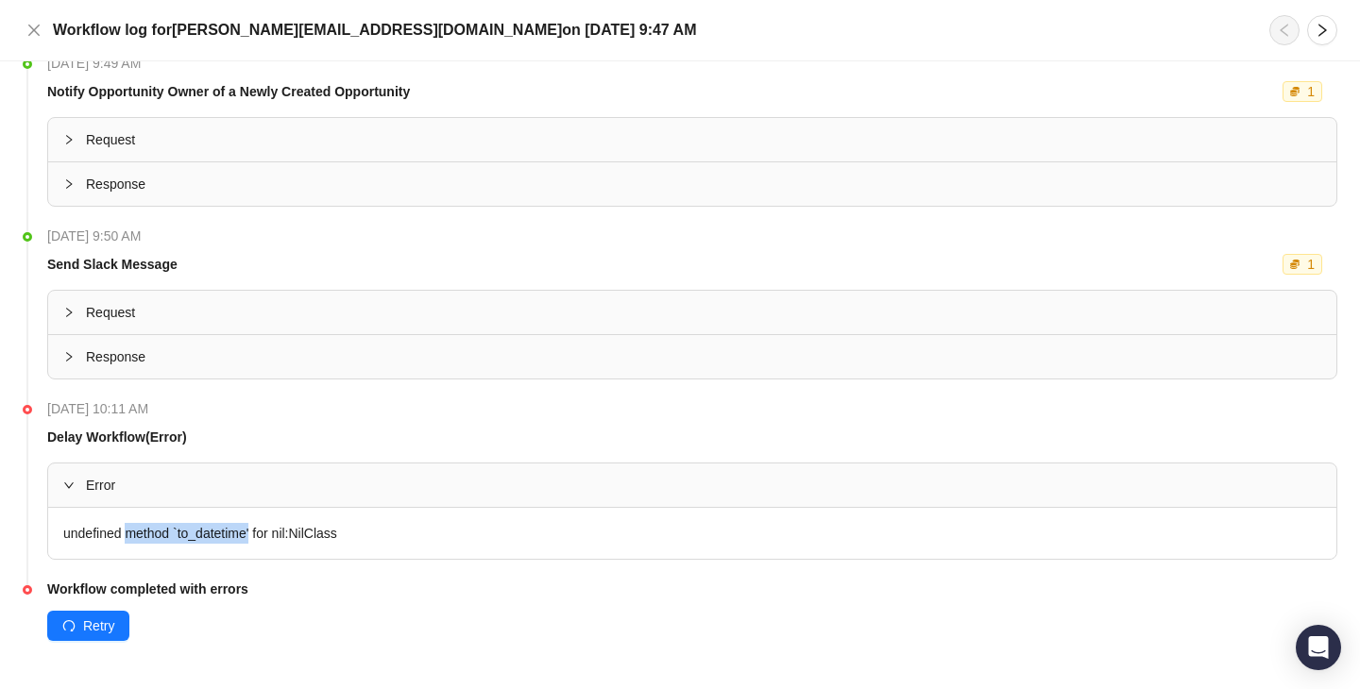
click at [308, 541] on div "undefined method `to_datetime' for nil:NilClass" at bounding box center [692, 533] width 1288 height 51
click at [42, 25] on button "Close" at bounding box center [34, 30] width 23 height 23
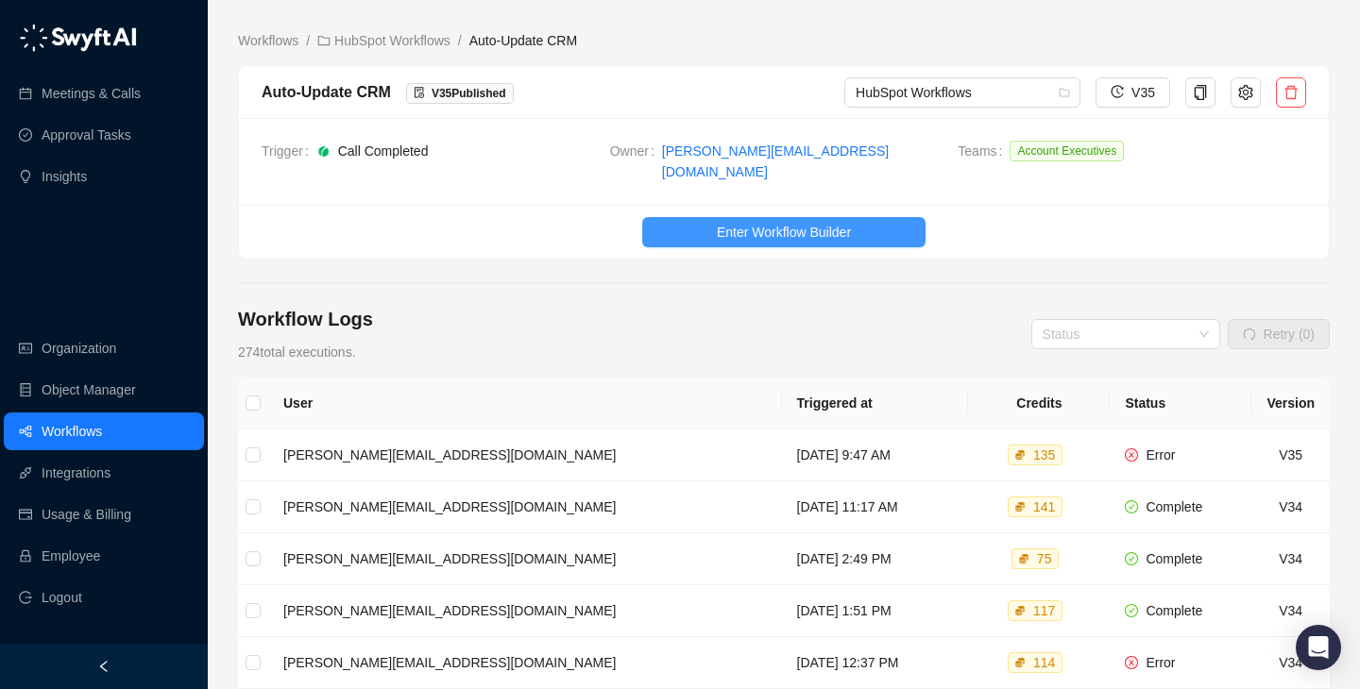
click at [806, 225] on span "Enter Workflow Builder" at bounding box center [784, 232] width 134 height 21
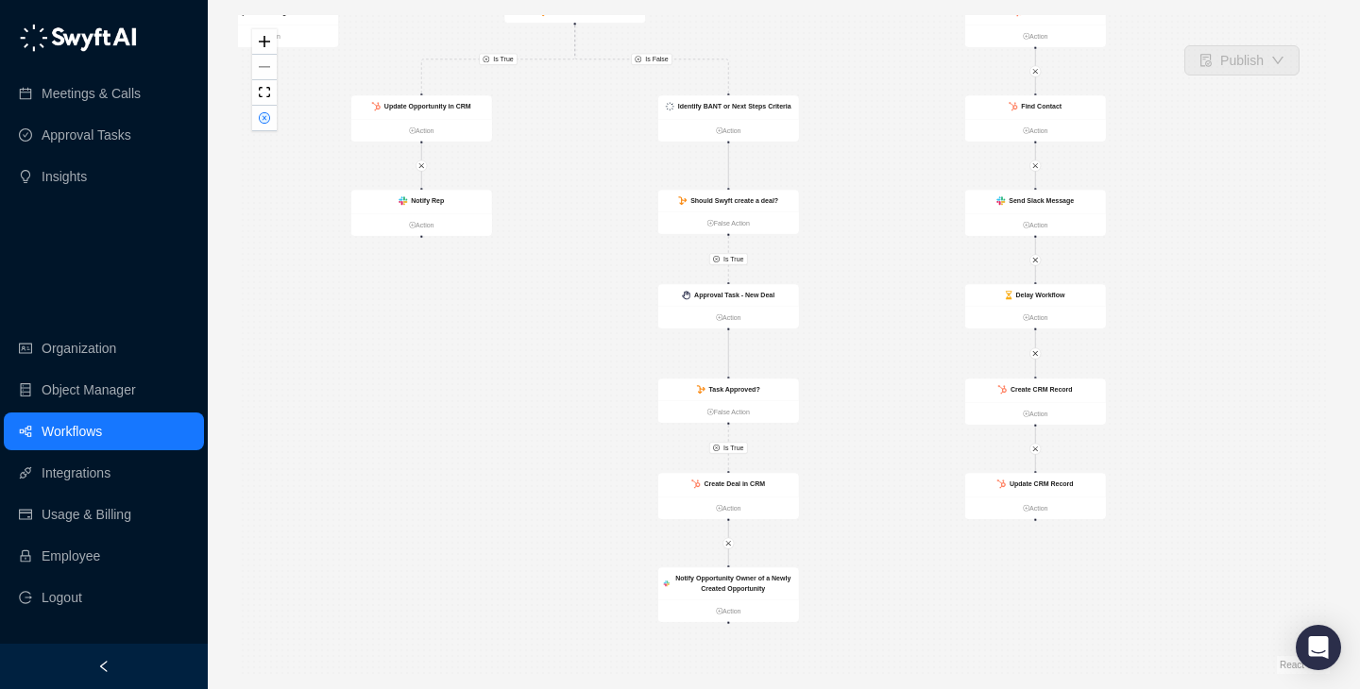
drag, startPoint x: 1033, startPoint y: 494, endPoint x: 866, endPoint y: 324, distance: 238.4
click at [866, 323] on div "Is True Is True Is False Is True Call Completed Action Update Opportunity in CR…" at bounding box center [783, 344] width 1091 height 659
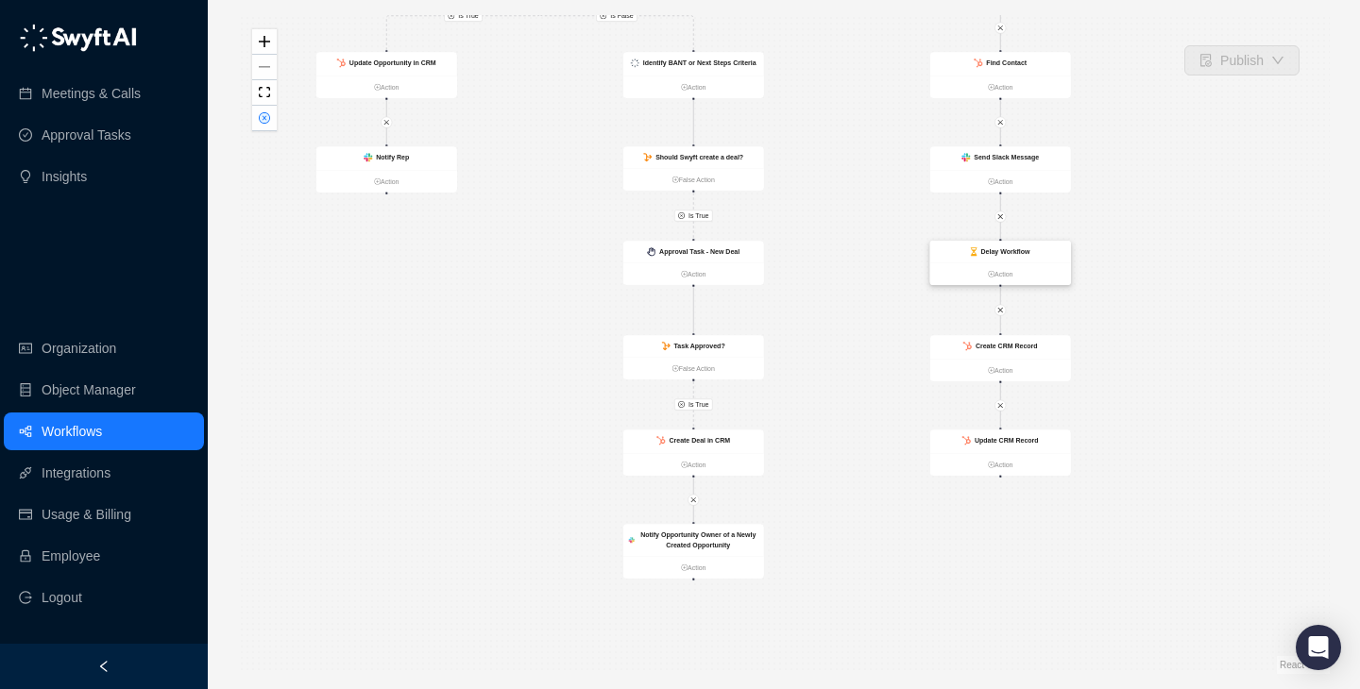
click at [1026, 248] on strong "Delay Workflow" at bounding box center [1005, 252] width 49 height 8
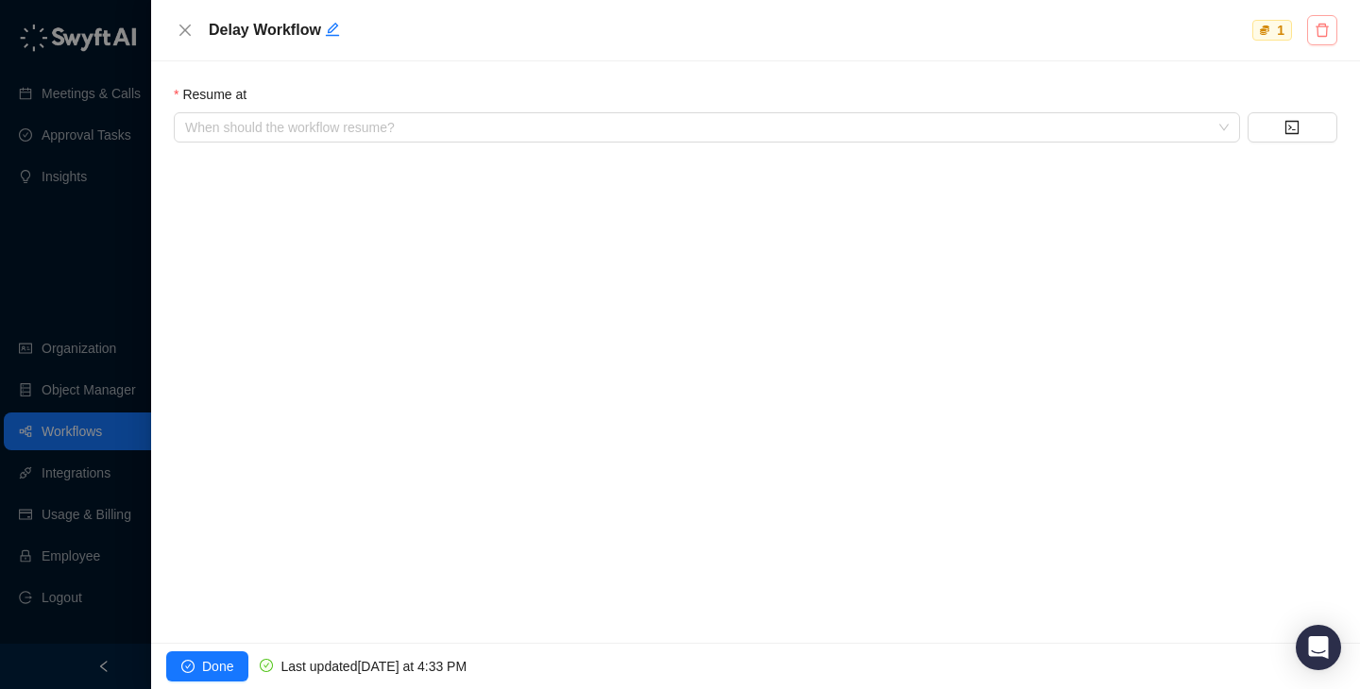
click at [1322, 18] on button "button" at bounding box center [1322, 30] width 30 height 30
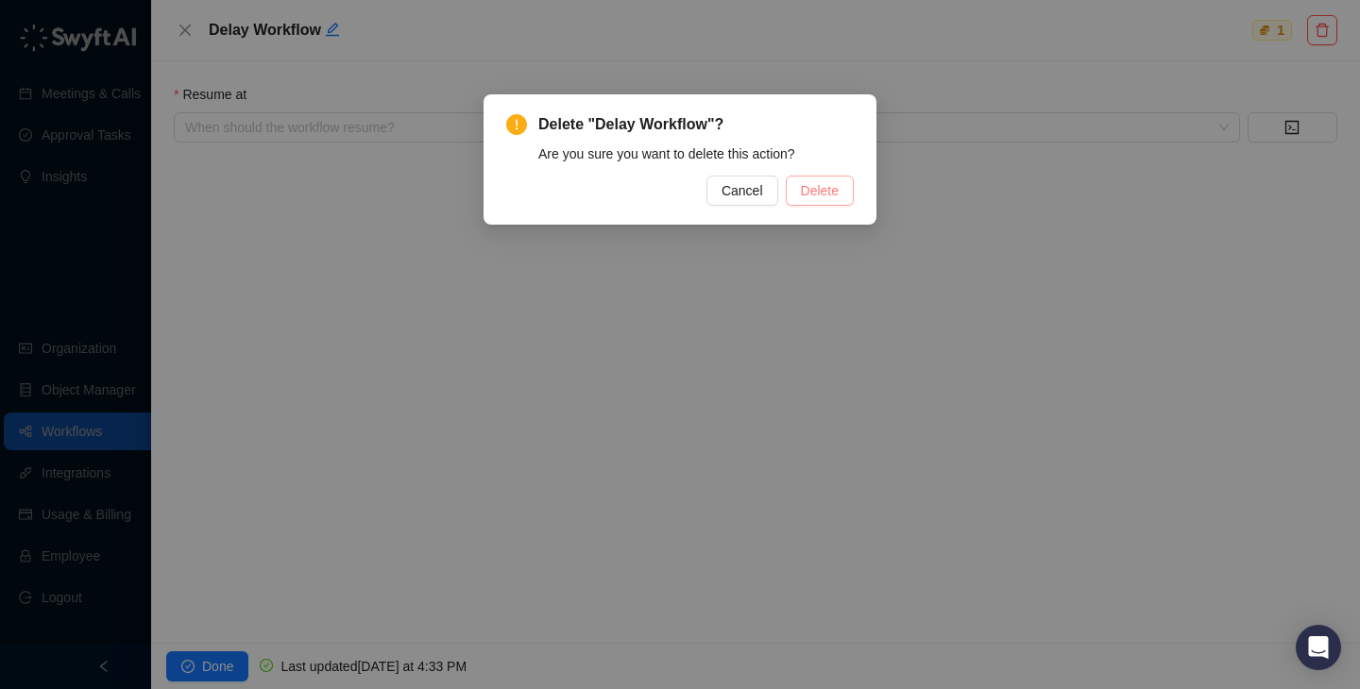
click at [826, 193] on span "Delete" at bounding box center [820, 190] width 38 height 21
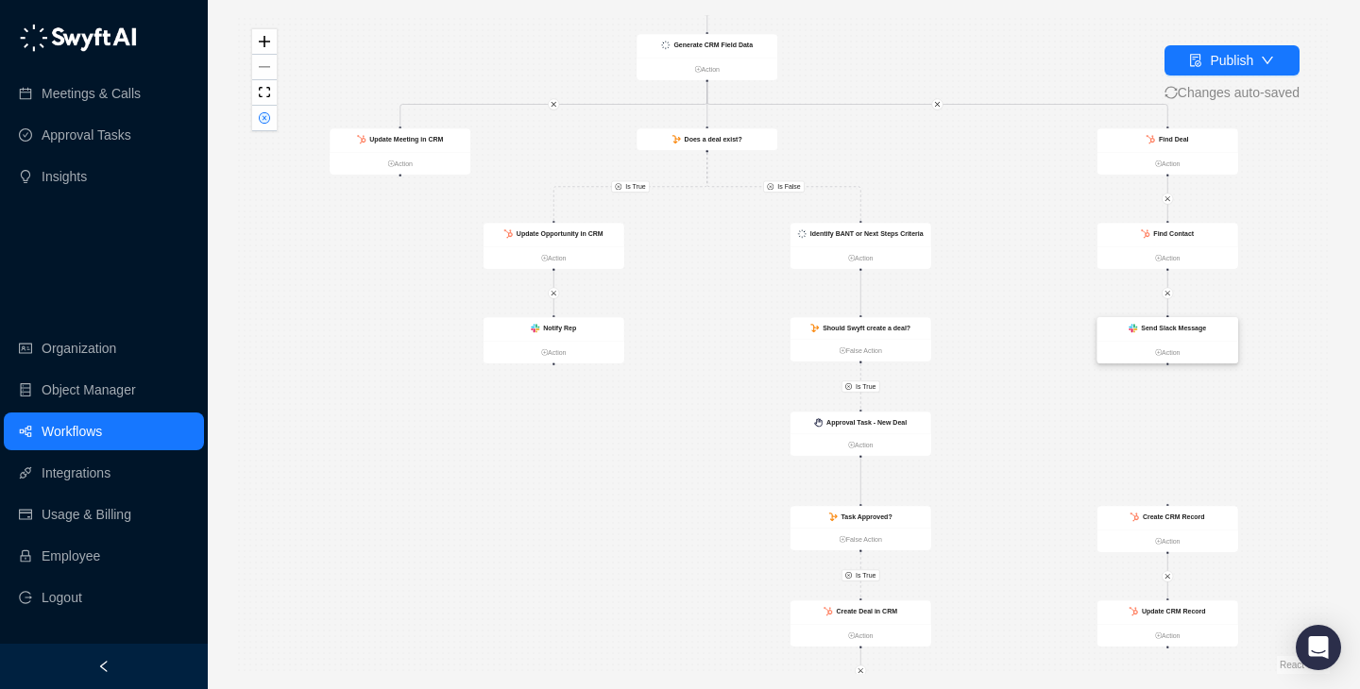
click at [1179, 327] on strong "Send Slack Message" at bounding box center [1173, 329] width 65 height 8
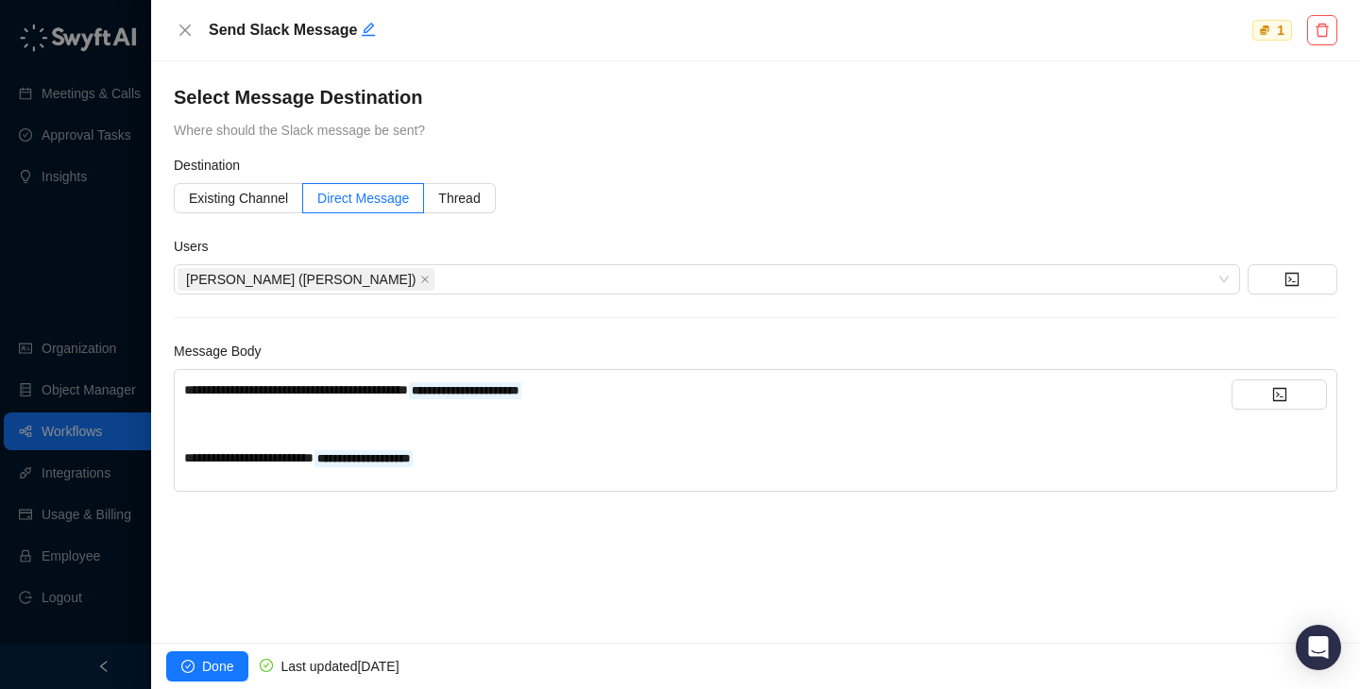
click at [42, 234] on div at bounding box center [680, 344] width 1360 height 689
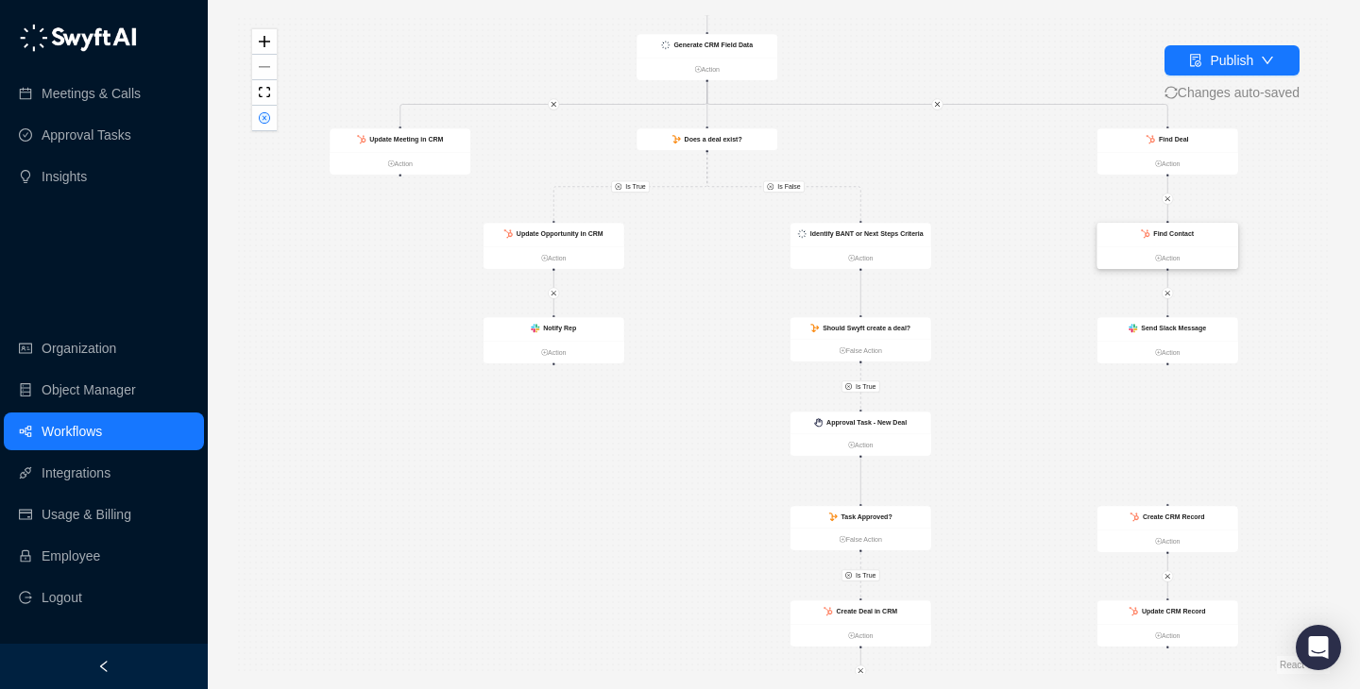
click at [1186, 241] on div "Find Contact" at bounding box center [1167, 235] width 141 height 24
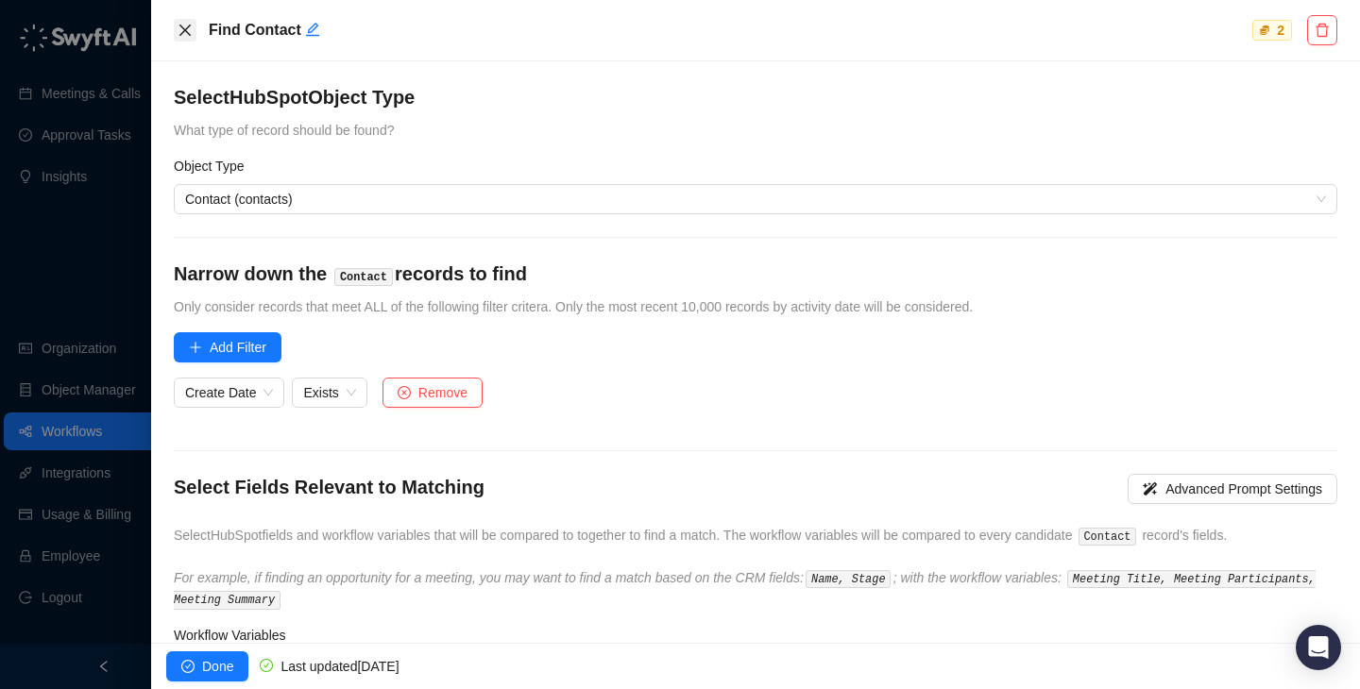
click at [188, 31] on icon "close" at bounding box center [185, 30] width 15 height 15
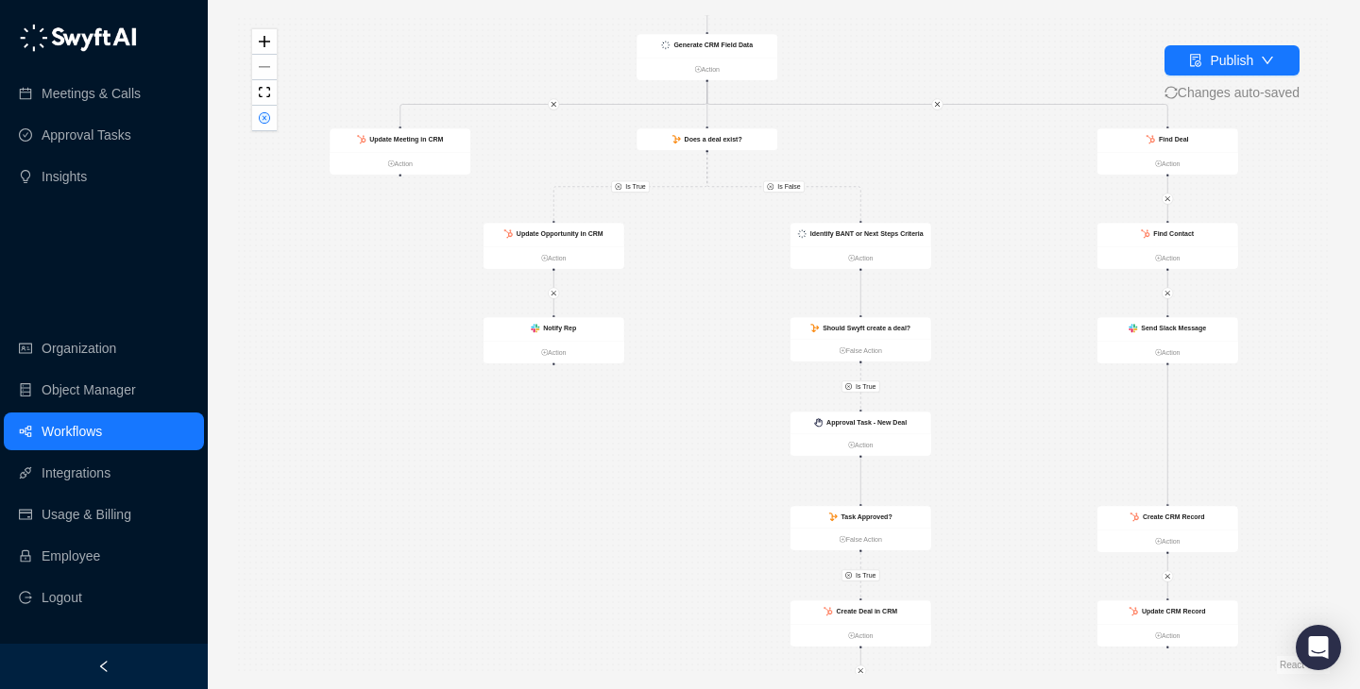
drag, startPoint x: 1168, startPoint y: 505, endPoint x: 1168, endPoint y: 371, distance: 134.1
click at [1168, 371] on div "Is True Is True Is False Is True Call Completed Action Update Opportunity in CR…" at bounding box center [783, 344] width 1091 height 659
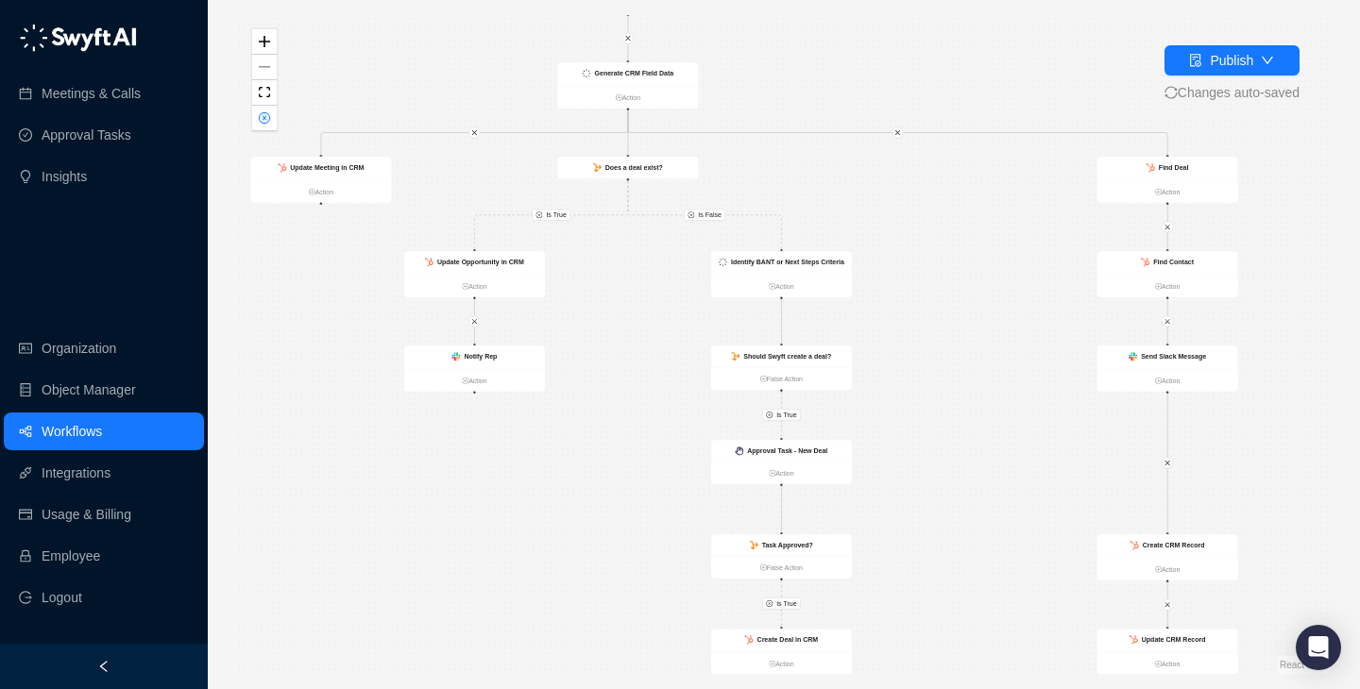
drag, startPoint x: 1014, startPoint y: 323, endPoint x: 972, endPoint y: 350, distance: 49.8
click at [972, 350] on div "Is True Is True Is False Is True Call Completed Action Update Opportunity in CR…" at bounding box center [783, 344] width 1091 height 659
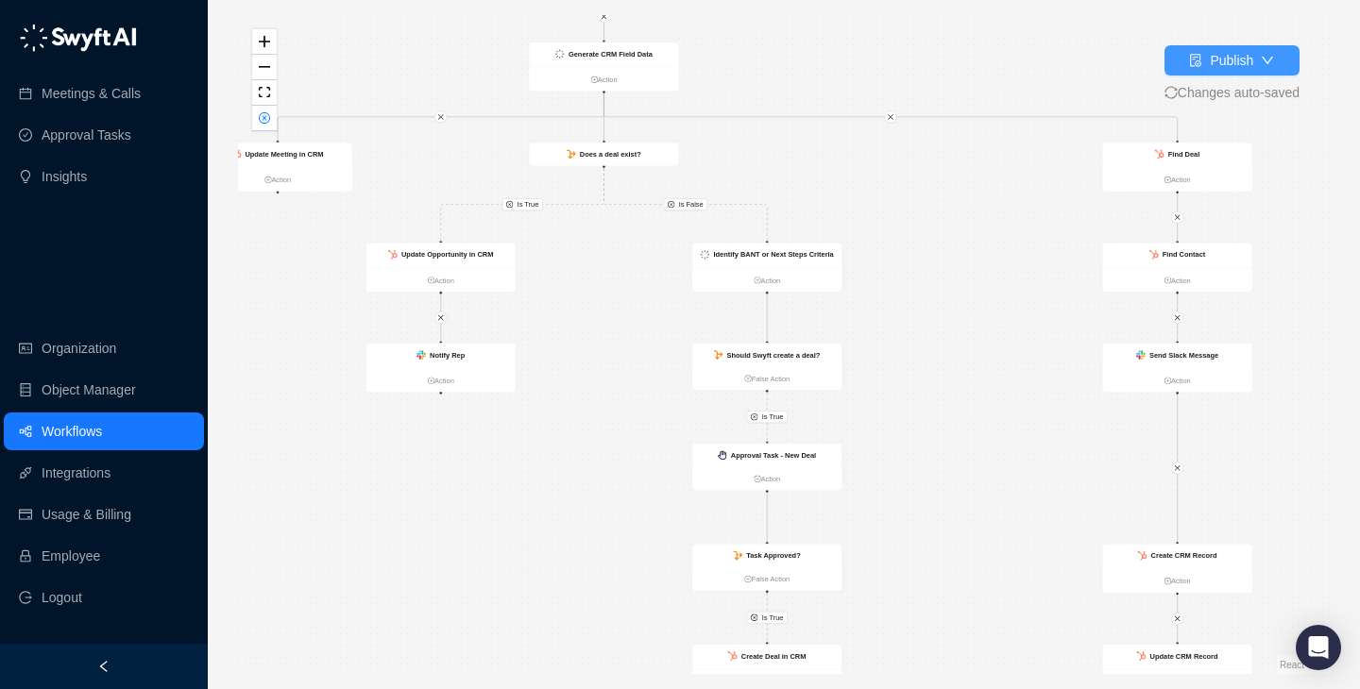
click at [1209, 59] on div "Publish" at bounding box center [1230, 60] width 43 height 21
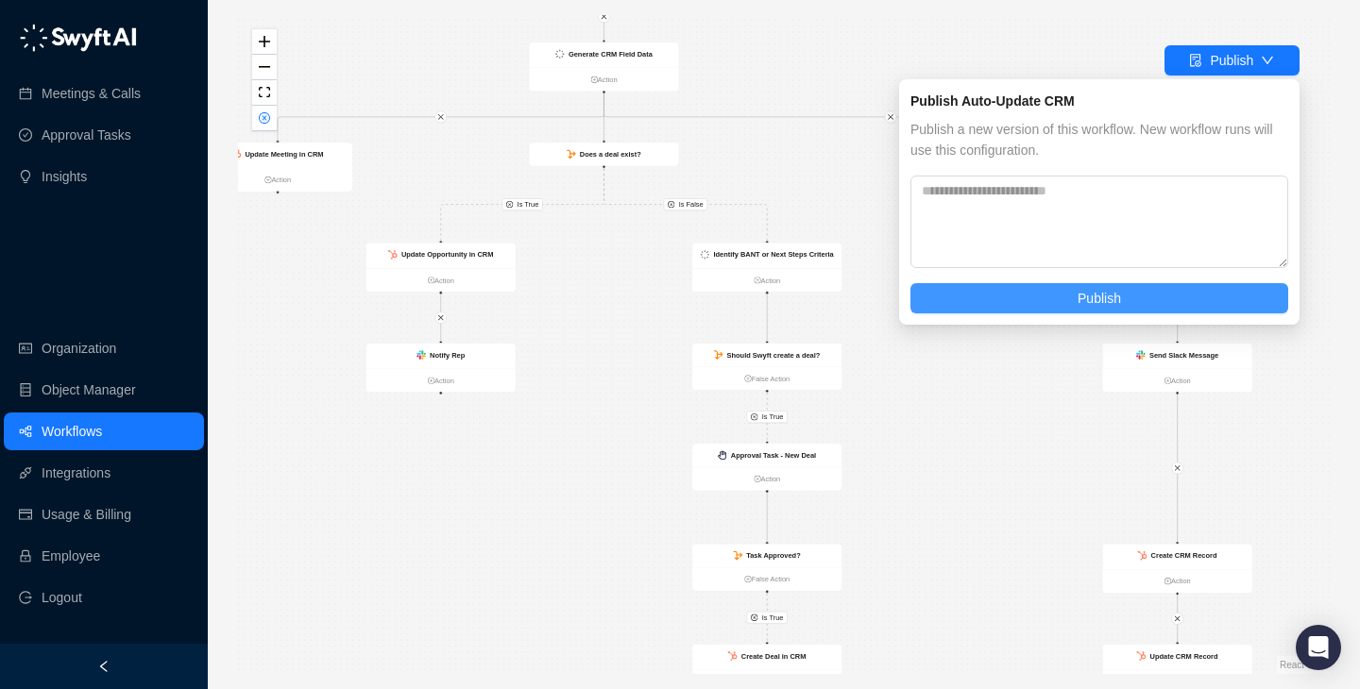
click at [1192, 297] on button "Publish" at bounding box center [1099, 298] width 378 height 30
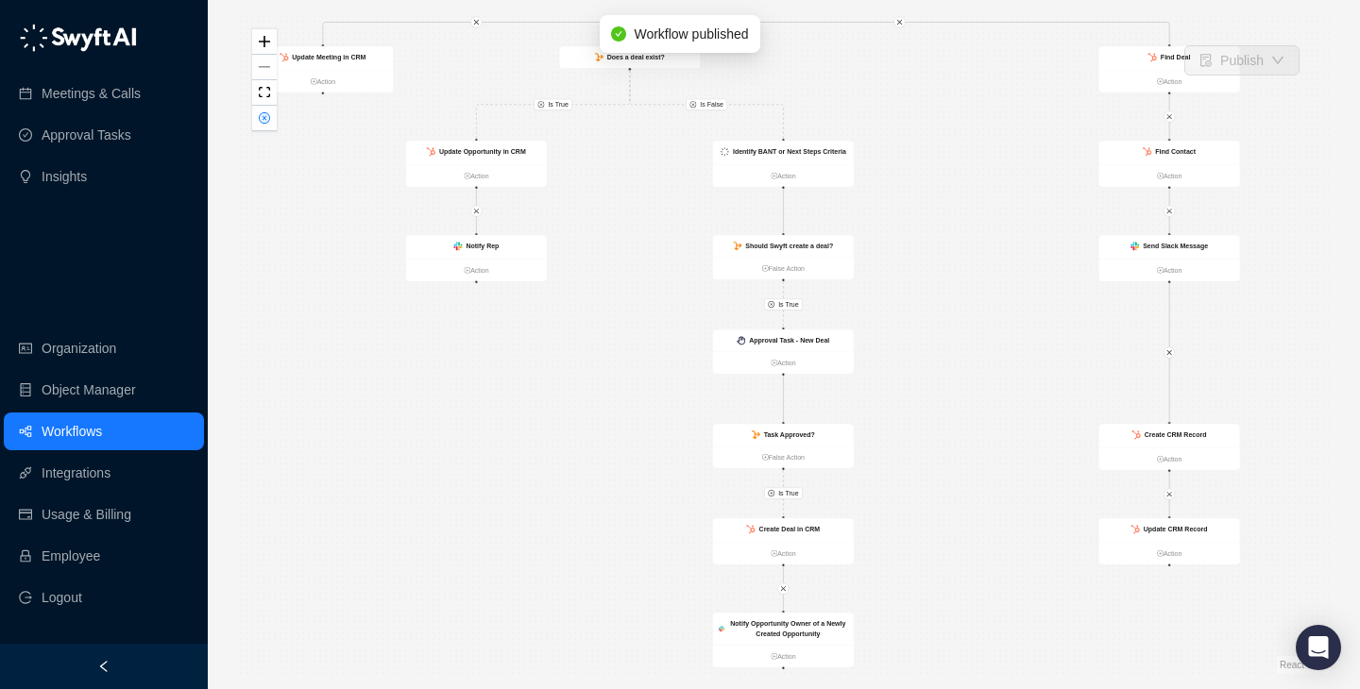
drag, startPoint x: 1024, startPoint y: 382, endPoint x: 965, endPoint y: 271, distance: 126.3
click at [965, 271] on div "Is True Is True Is False Is True Call Completed Action Update Opportunity in CR…" at bounding box center [783, 344] width 1091 height 659
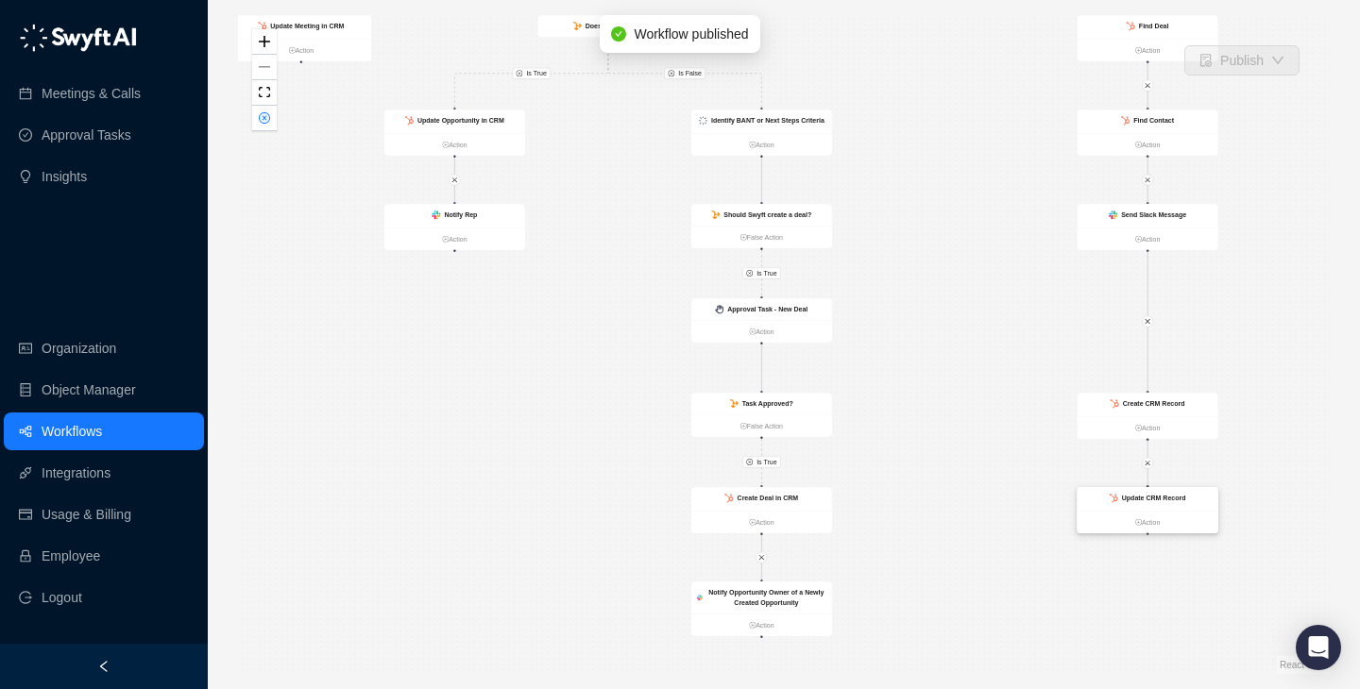
click at [1160, 491] on div "Update CRM Record" at bounding box center [1147, 499] width 141 height 24
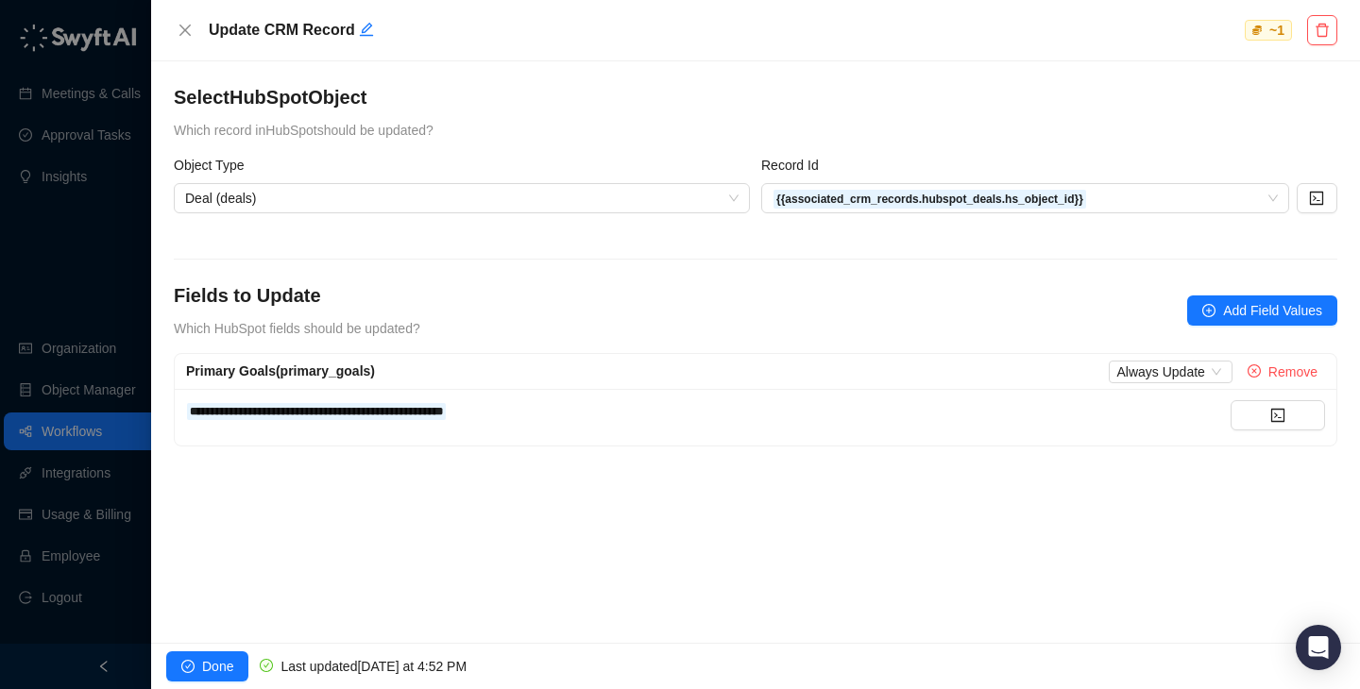
click at [77, 276] on div at bounding box center [680, 344] width 1360 height 689
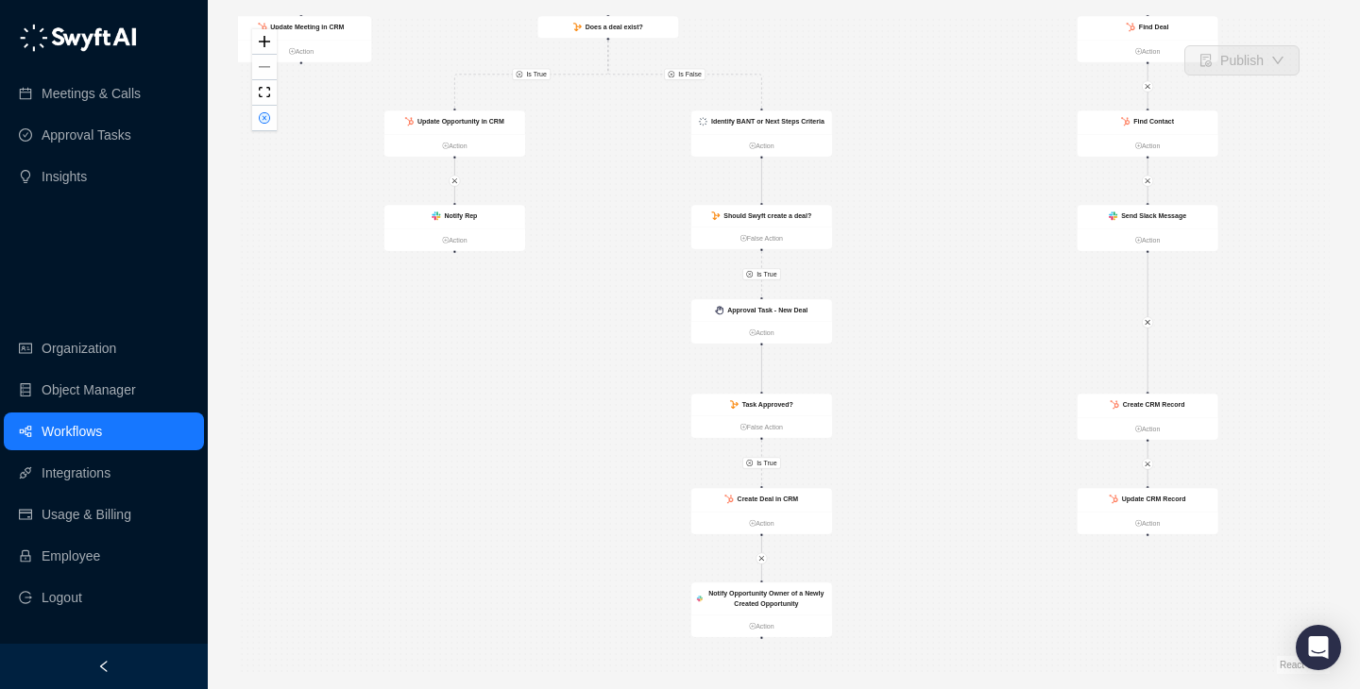
drag, startPoint x: 1274, startPoint y: 257, endPoint x: 1232, endPoint y: 346, distance: 98.0
click at [1232, 348] on div "Is True Is True Is False Is True Call Completed Action Update Opportunity in CR…" at bounding box center [783, 344] width 1091 height 659
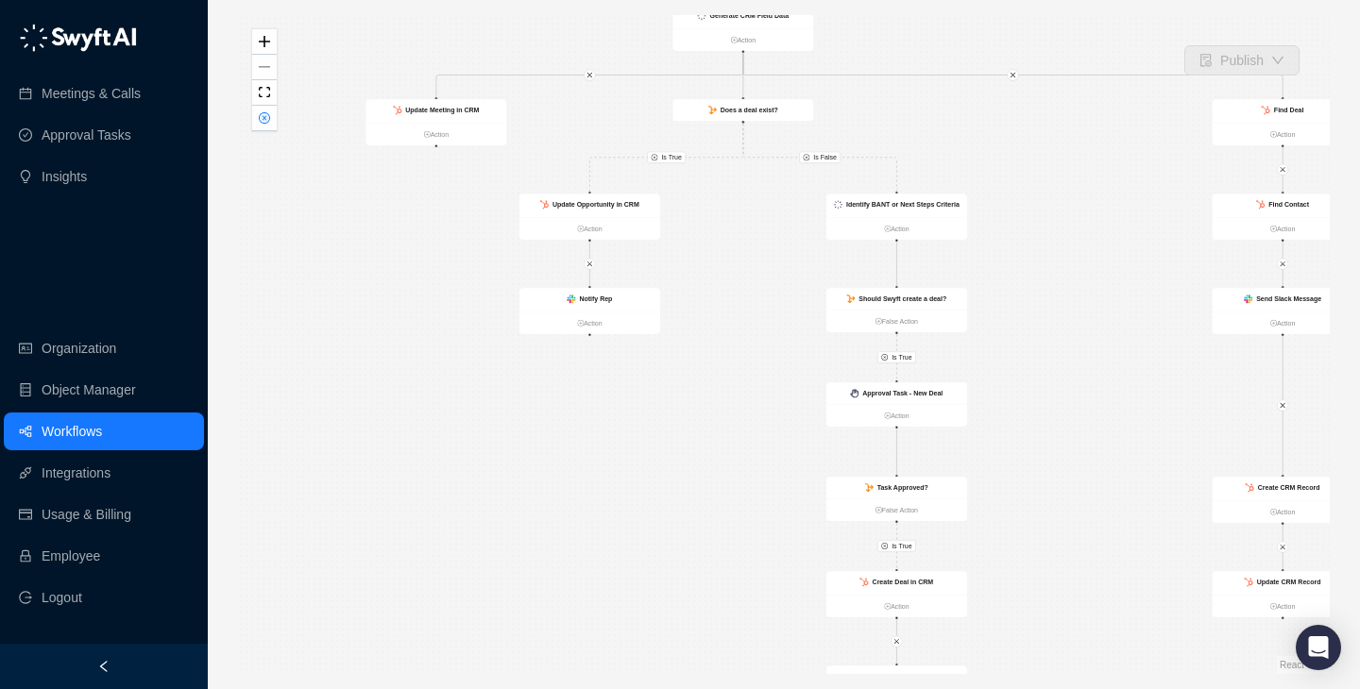
drag, startPoint x: 790, startPoint y: 262, endPoint x: 966, endPoint y: 254, distance: 175.8
click at [966, 254] on div "Is True Is True Is False Is True Call Completed Action Update Opportunity in CR…" at bounding box center [783, 344] width 1091 height 659
click at [258, 113] on button "button" at bounding box center [264, 118] width 25 height 25
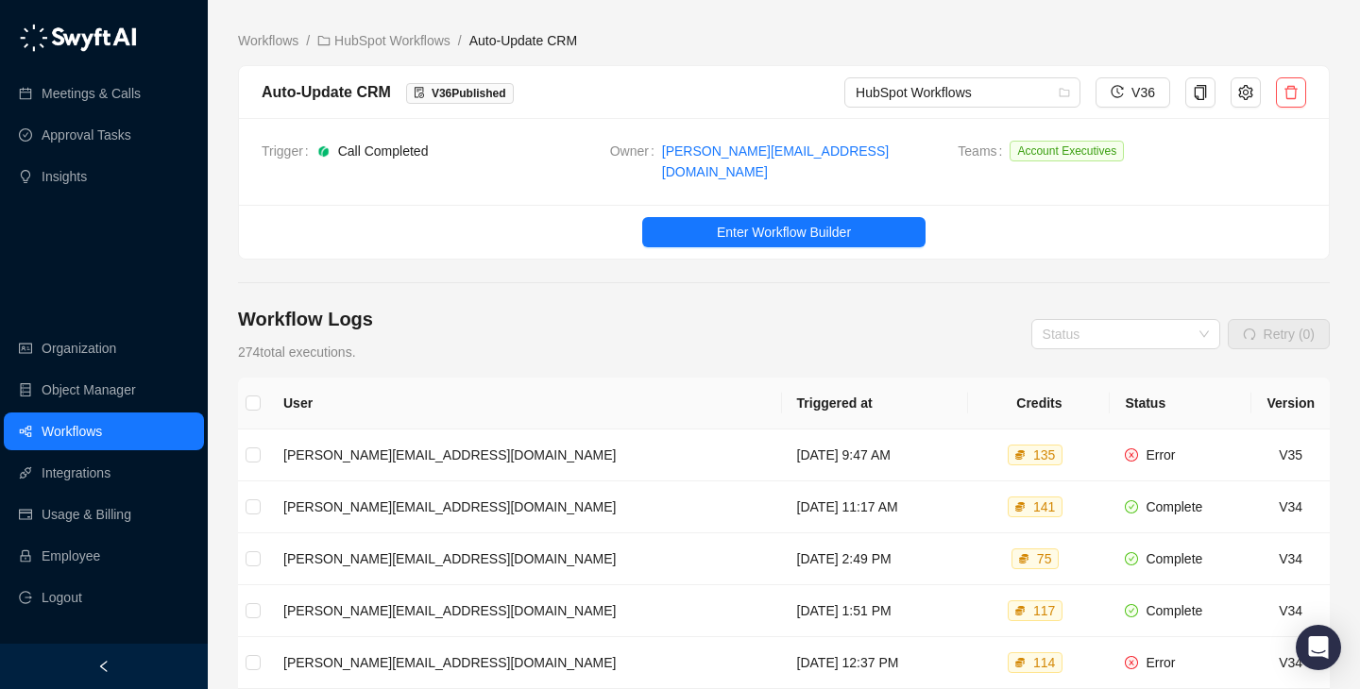
click at [298, 52] on main "Workflows / HubSpot Workflows / Auto-Update CRM Auto-Update CRM V 36 Published …" at bounding box center [783, 590] width 1091 height 1121
click at [292, 41] on link "Workflows" at bounding box center [268, 40] width 68 height 21
click at [782, 459] on td "[DATE] 9:47 AM" at bounding box center [875, 456] width 187 height 52
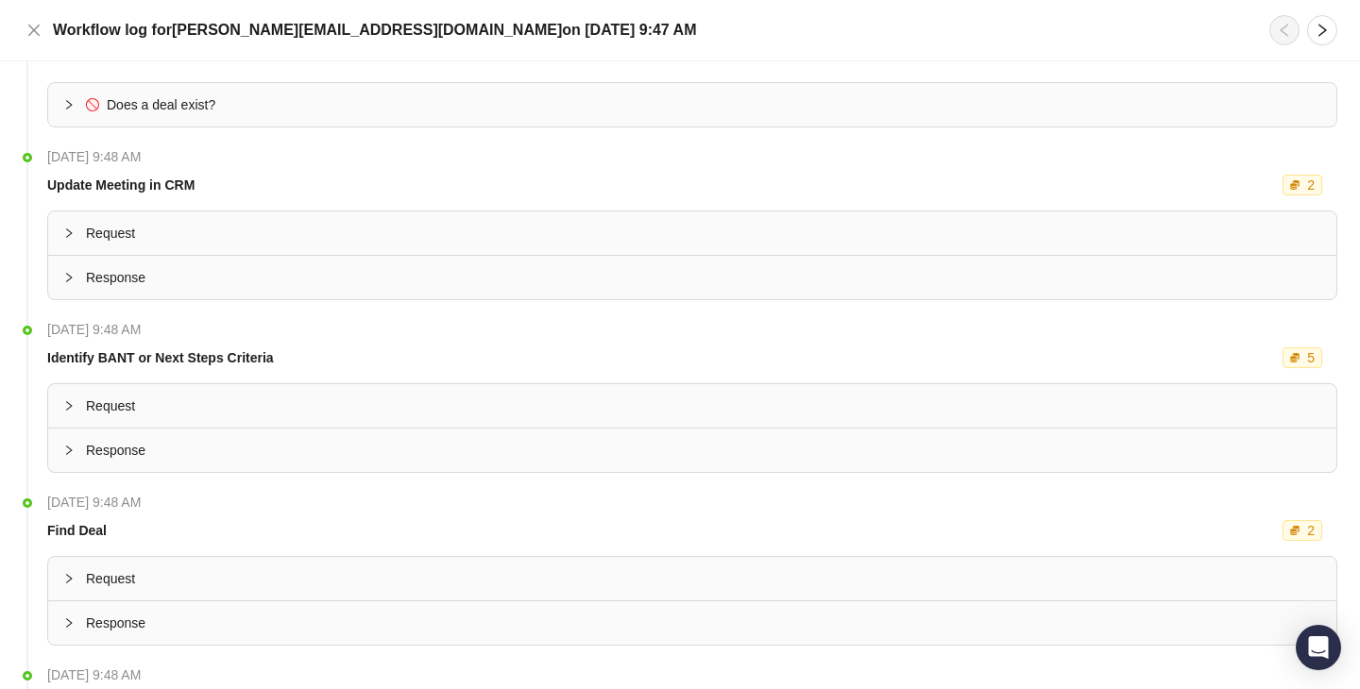
scroll to position [273, 0]
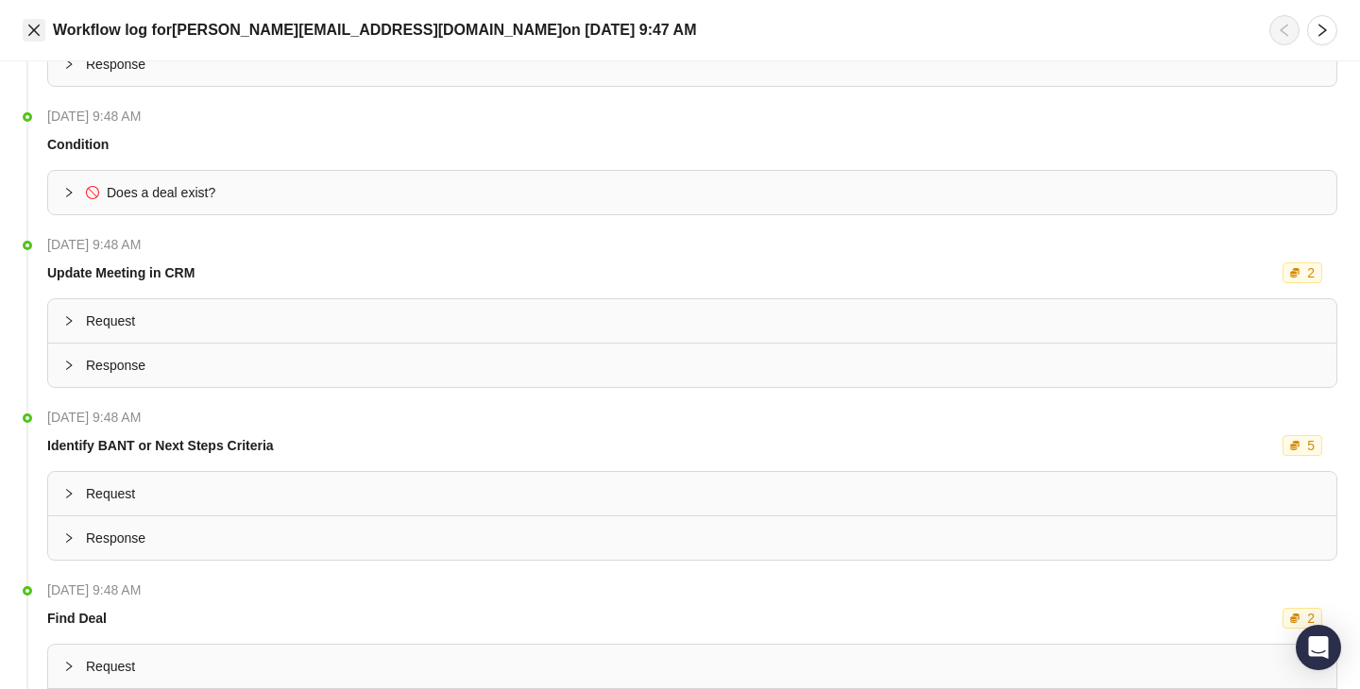
click at [33, 25] on icon "close" at bounding box center [33, 30] width 15 height 15
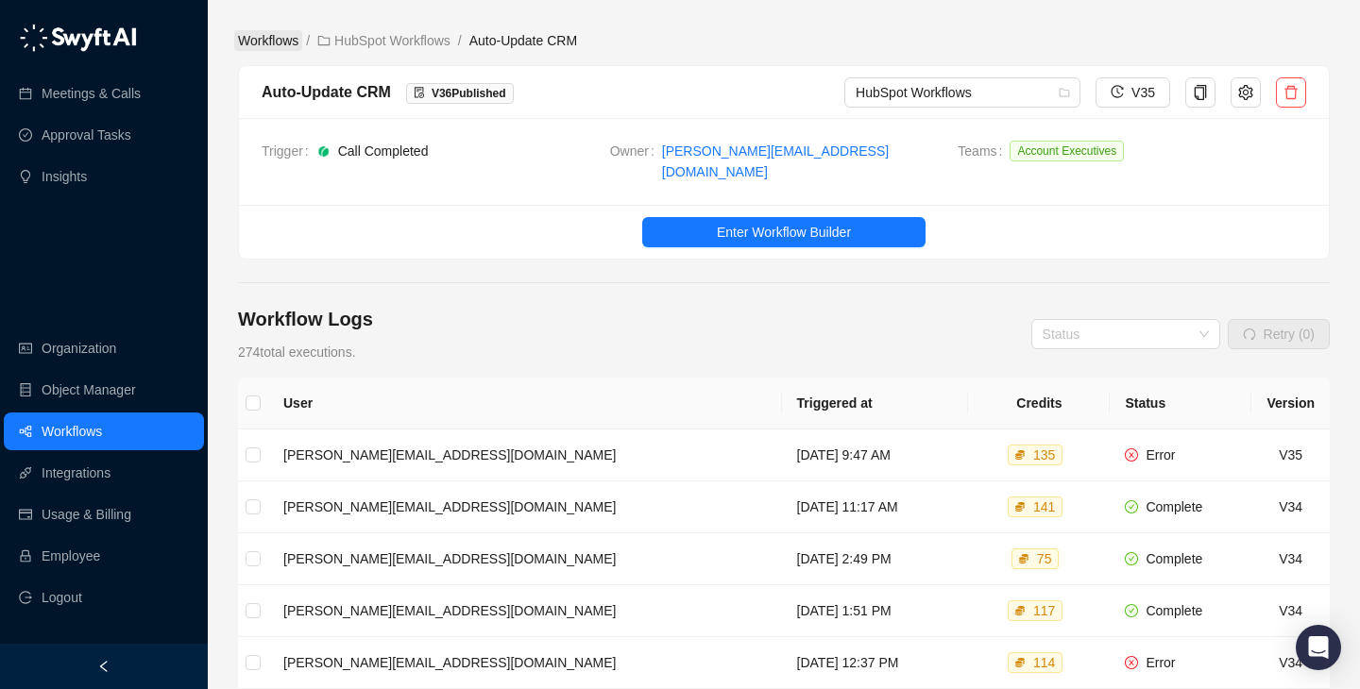
click at [285, 48] on link "Workflows" at bounding box center [268, 40] width 68 height 21
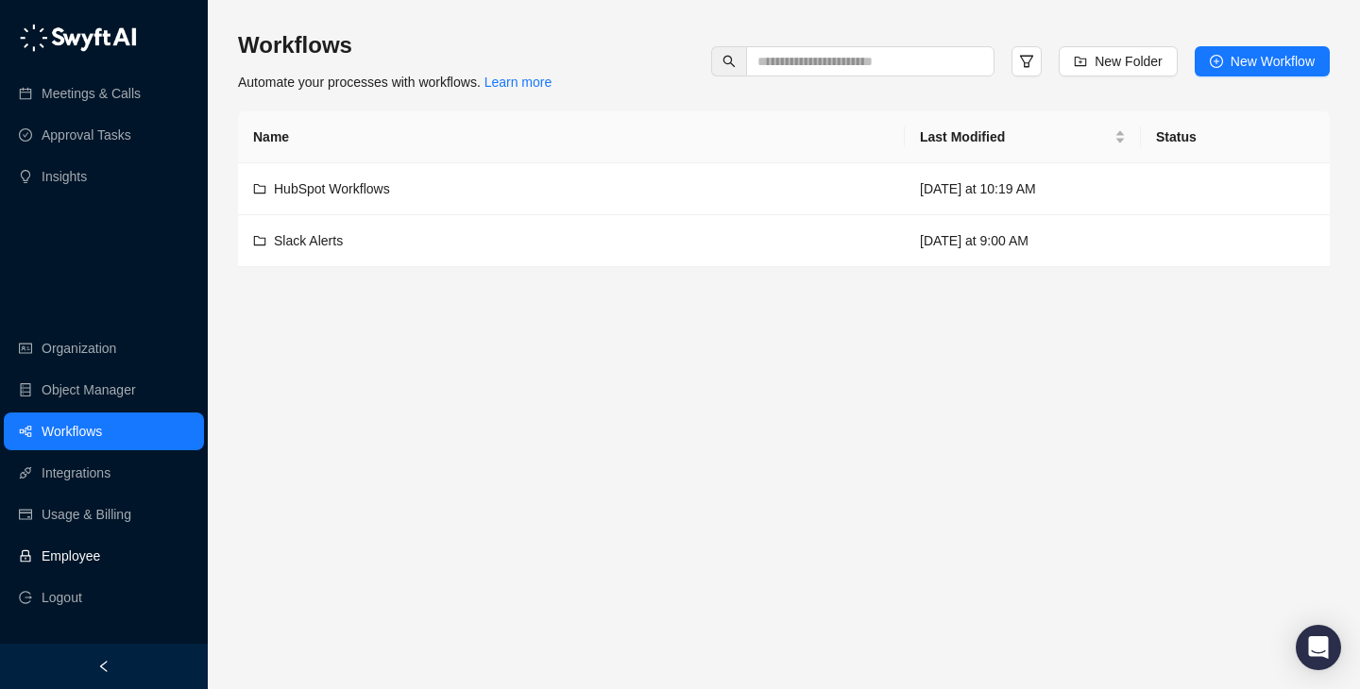
click at [65, 567] on link "Employee" at bounding box center [71, 556] width 59 height 38
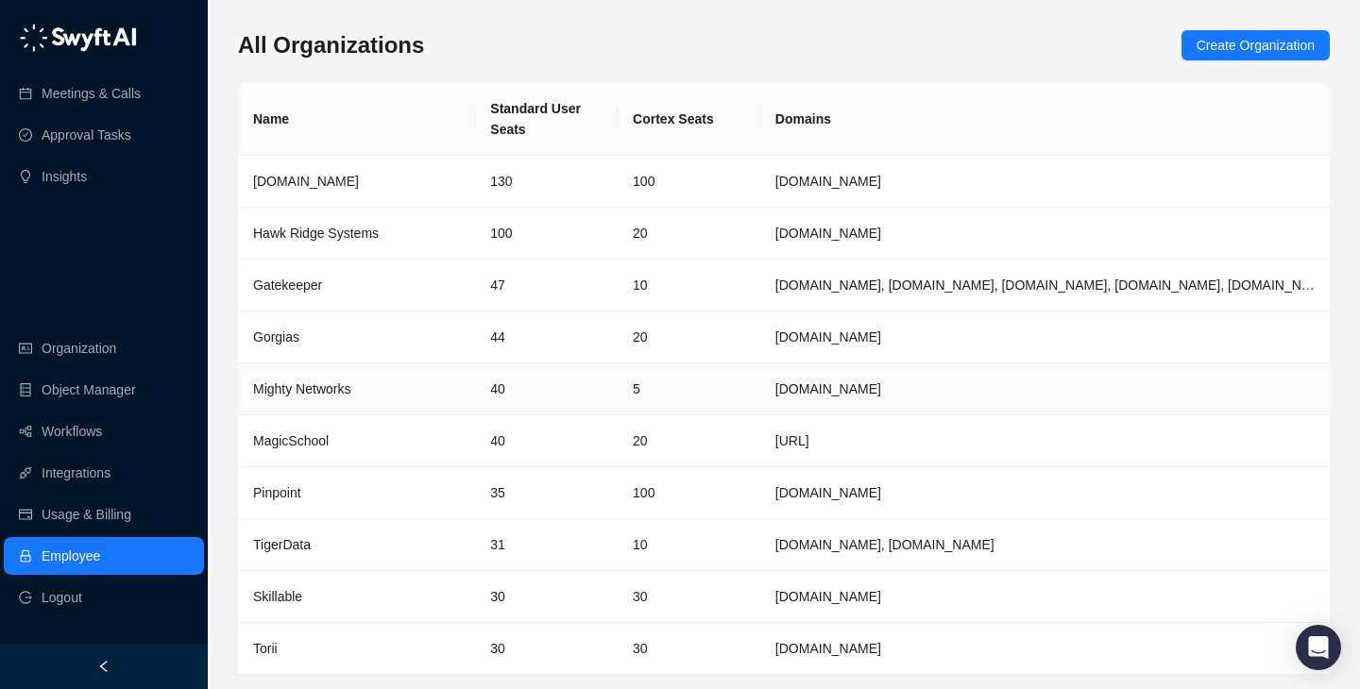
scroll to position [61, 0]
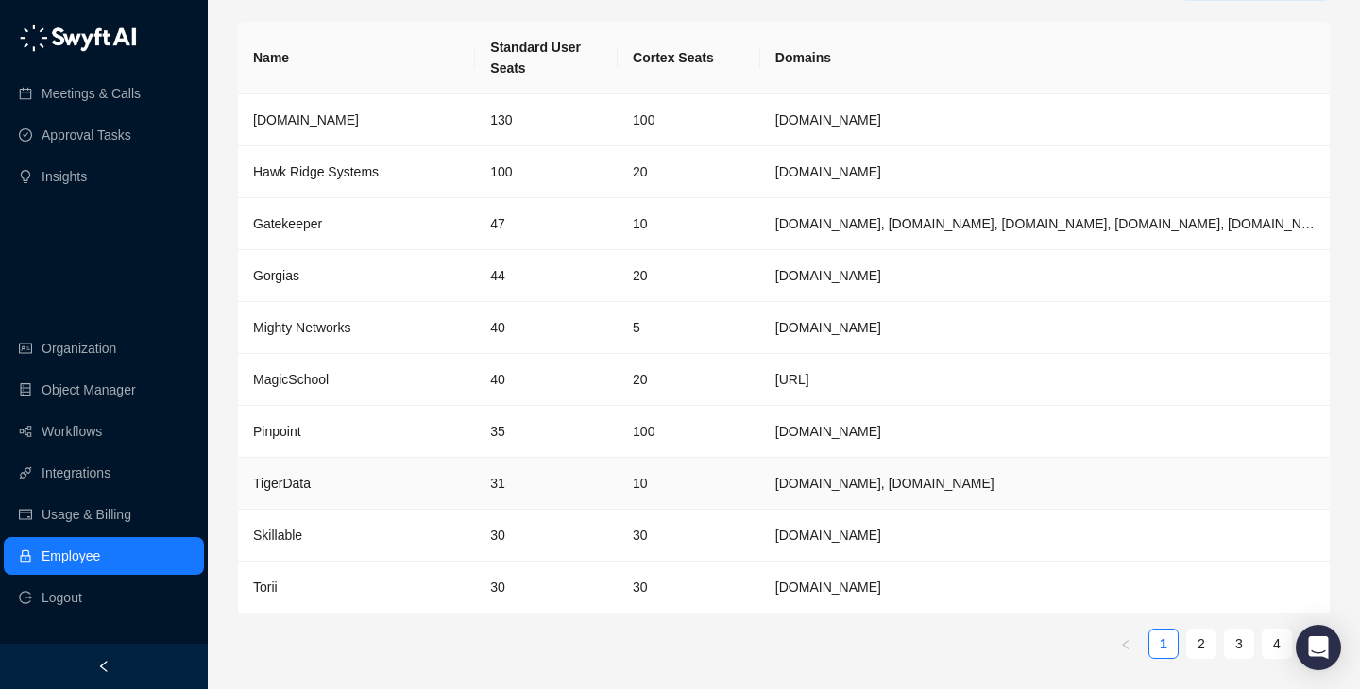
click at [623, 485] on td "10" at bounding box center [688, 484] width 143 height 52
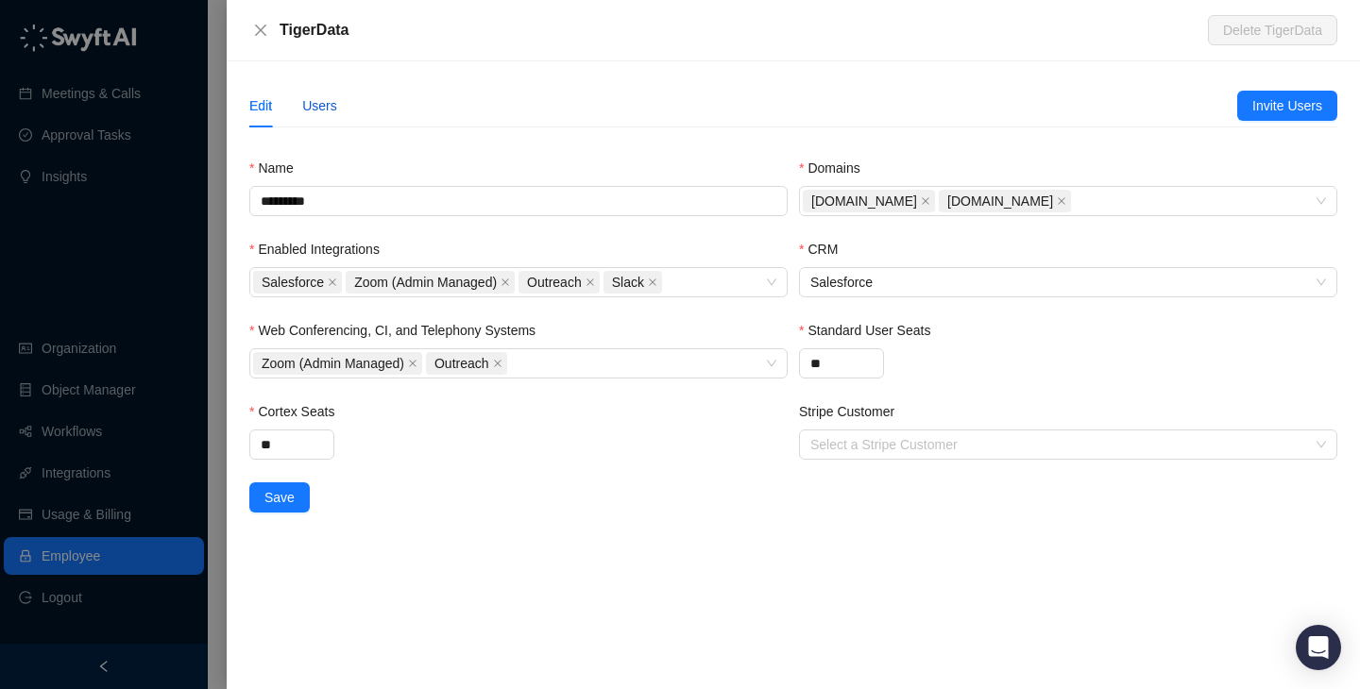
click at [327, 103] on div "Users" at bounding box center [319, 105] width 35 height 21
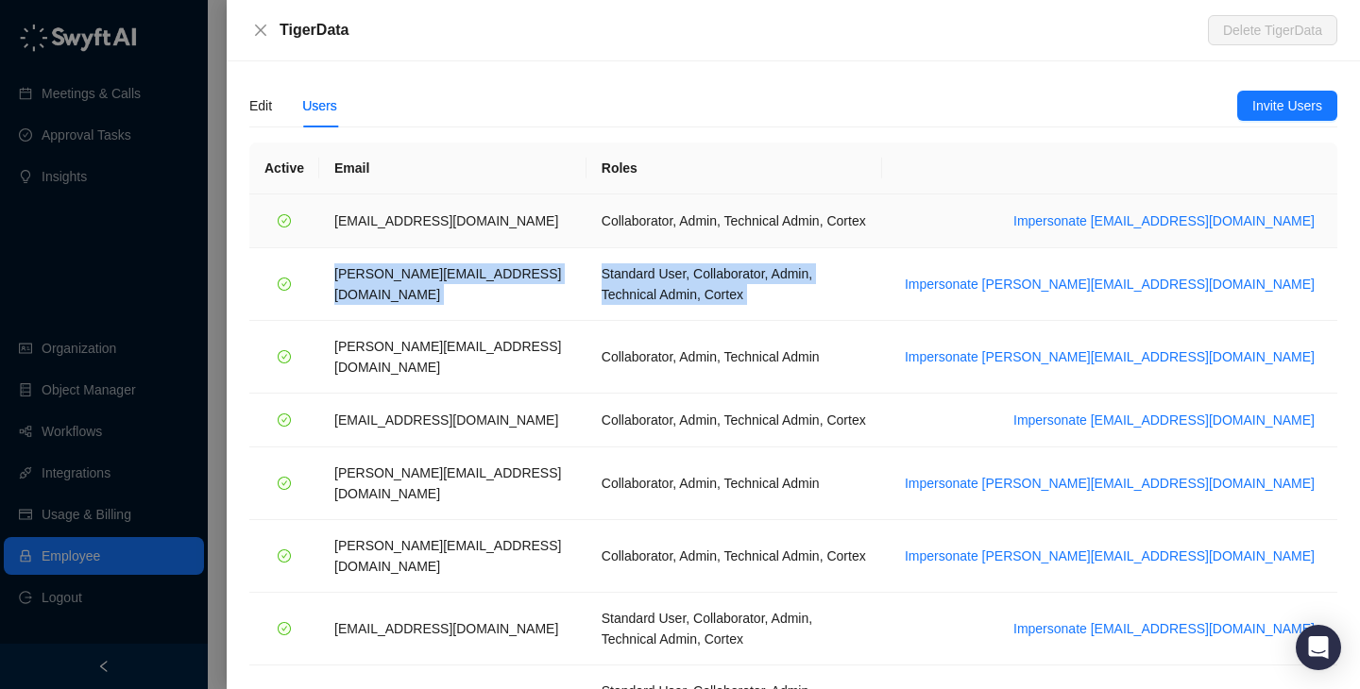
drag, startPoint x: 1193, startPoint y: 236, endPoint x: 1202, endPoint y: 260, distance: 25.1
click at [1202, 260] on tbody "[EMAIL_ADDRESS][DOMAIN_NAME] Collaborator, Admin, Technical Admin, Cortex Imper…" at bounding box center [793, 538] width 1088 height 689
click at [1208, 274] on span "Impersonate [PERSON_NAME][EMAIL_ADDRESS][DOMAIN_NAME]" at bounding box center [1110, 284] width 410 height 21
